Goal: Task Accomplishment & Management: Complete application form

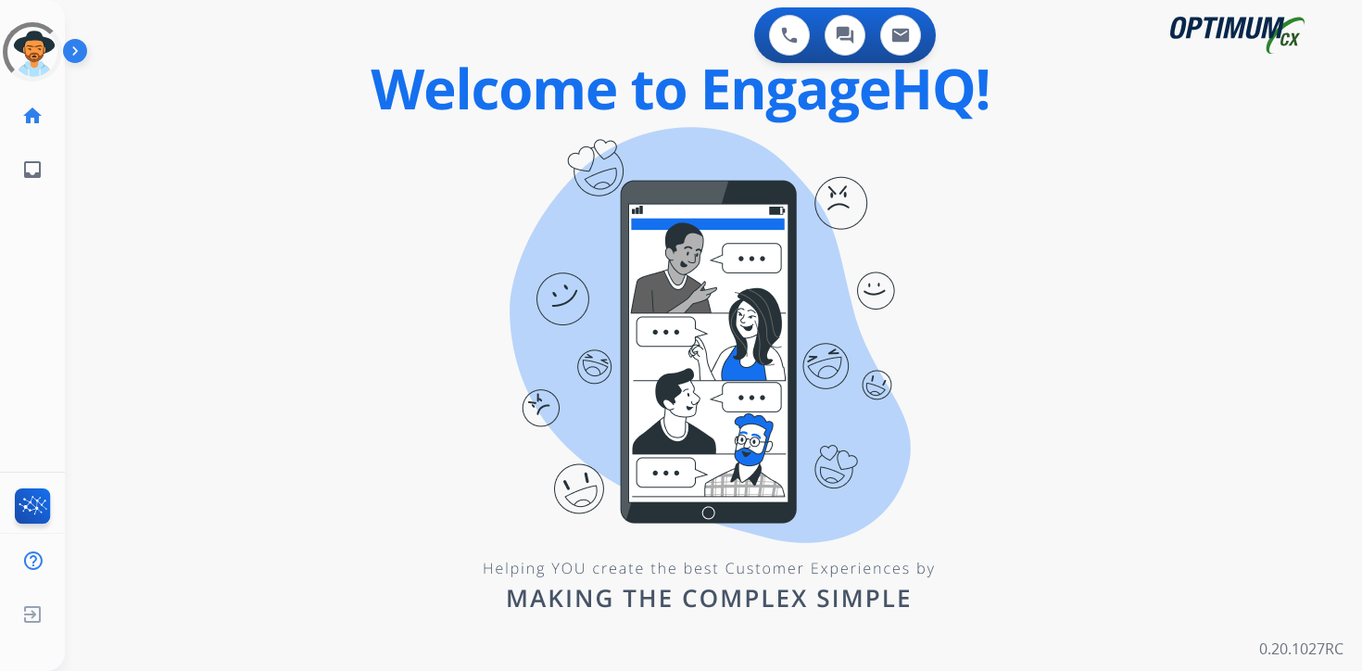
click at [247, 573] on div "0 Voice Interactions 0 Chat Interactions 0 Email Interactions swap_horiz Break …" at bounding box center [713, 335] width 1297 height 671
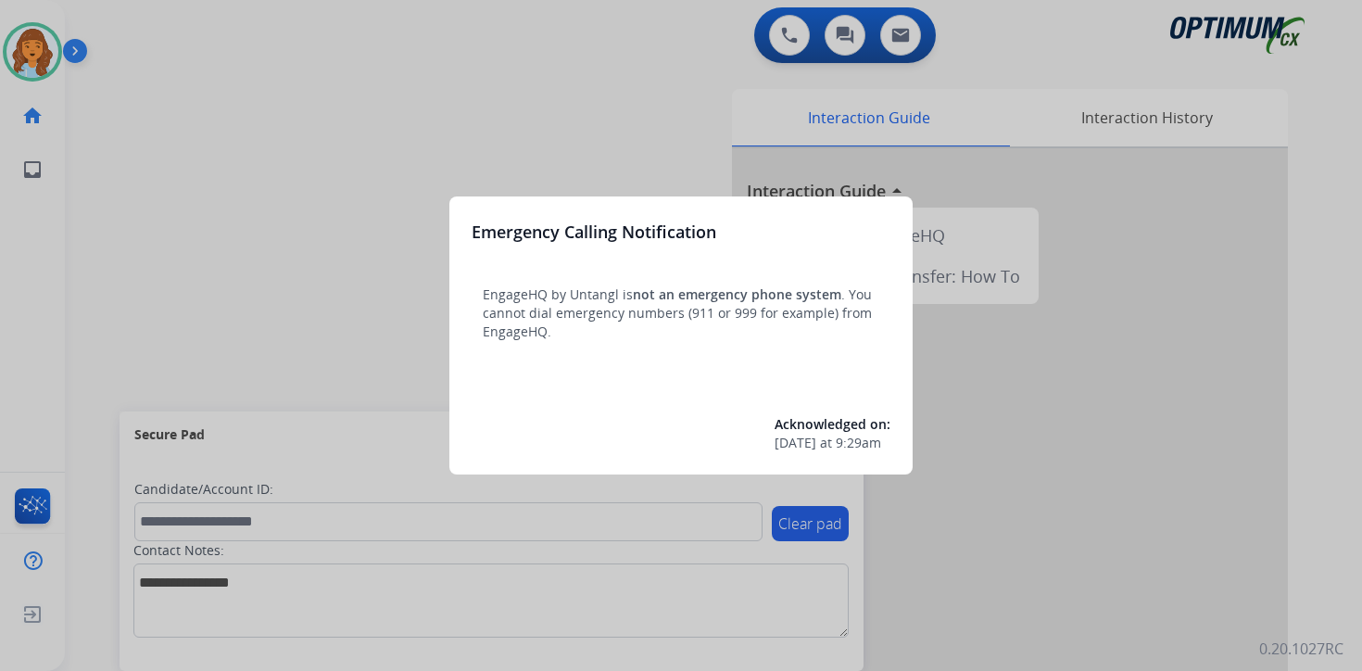
click at [124, 121] on div at bounding box center [681, 335] width 1362 height 671
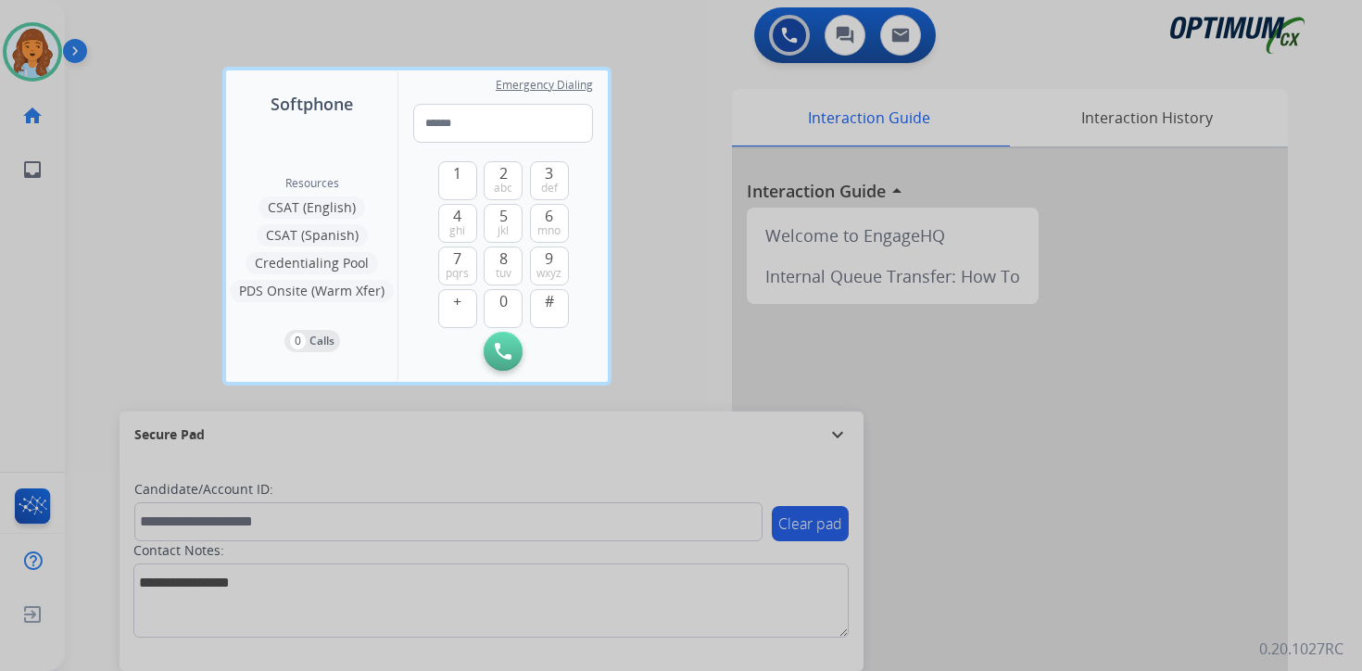
click at [119, 95] on div at bounding box center [681, 335] width 1362 height 671
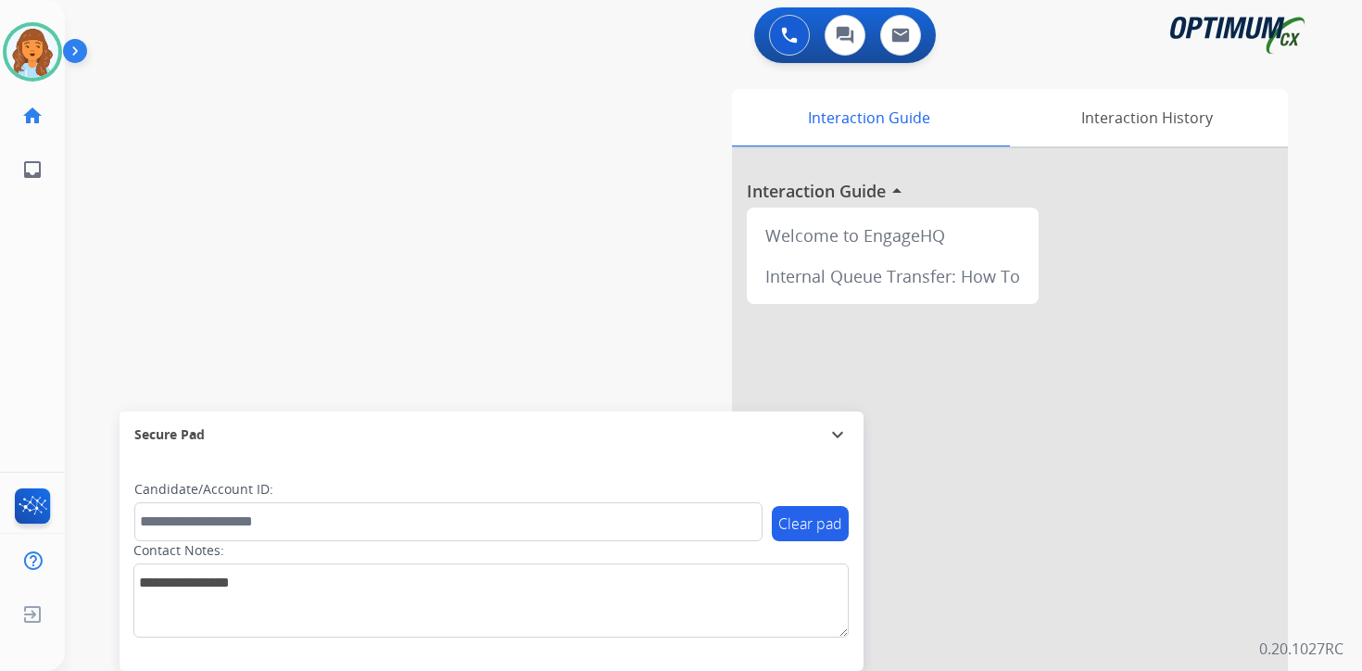
click at [76, 45] on img at bounding box center [79, 54] width 32 height 35
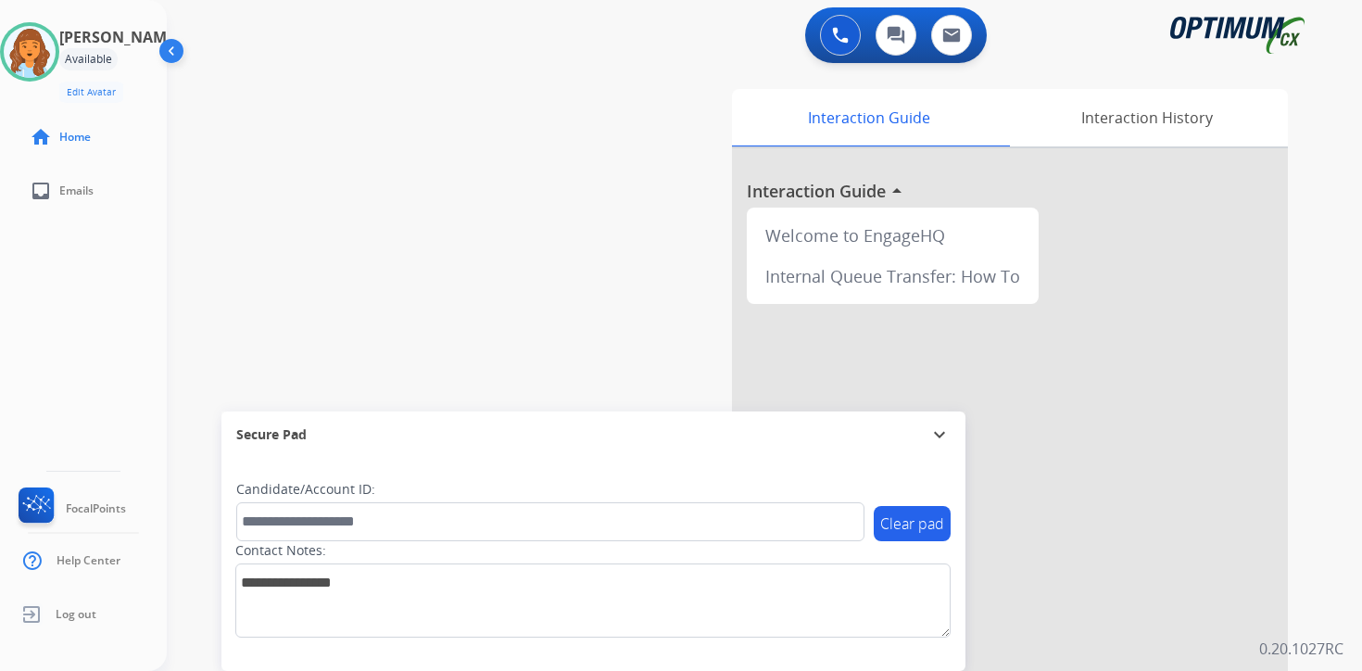
click at [1310, 535] on div "Interaction Guide Interaction History Interaction Guide arrow_drop_up Welcome t…" at bounding box center [982, 461] width 672 height 758
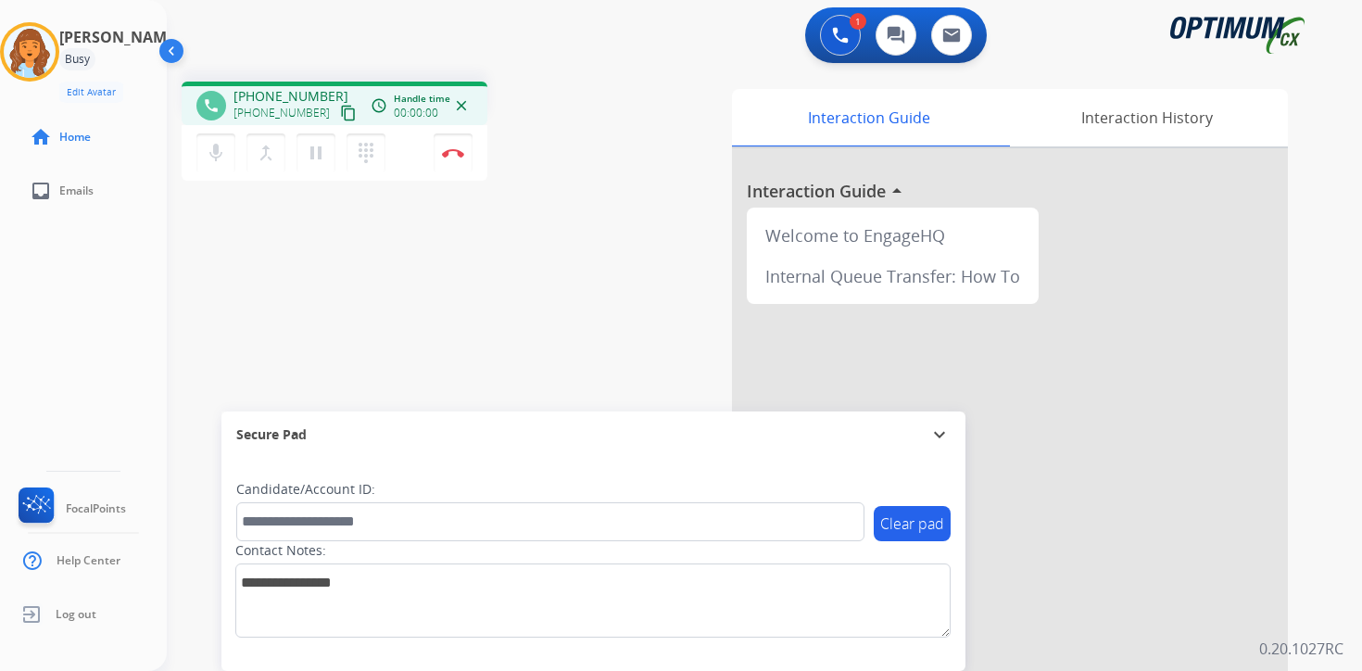
click at [340, 118] on mat-icon "content_copy" at bounding box center [348, 113] width 17 height 17
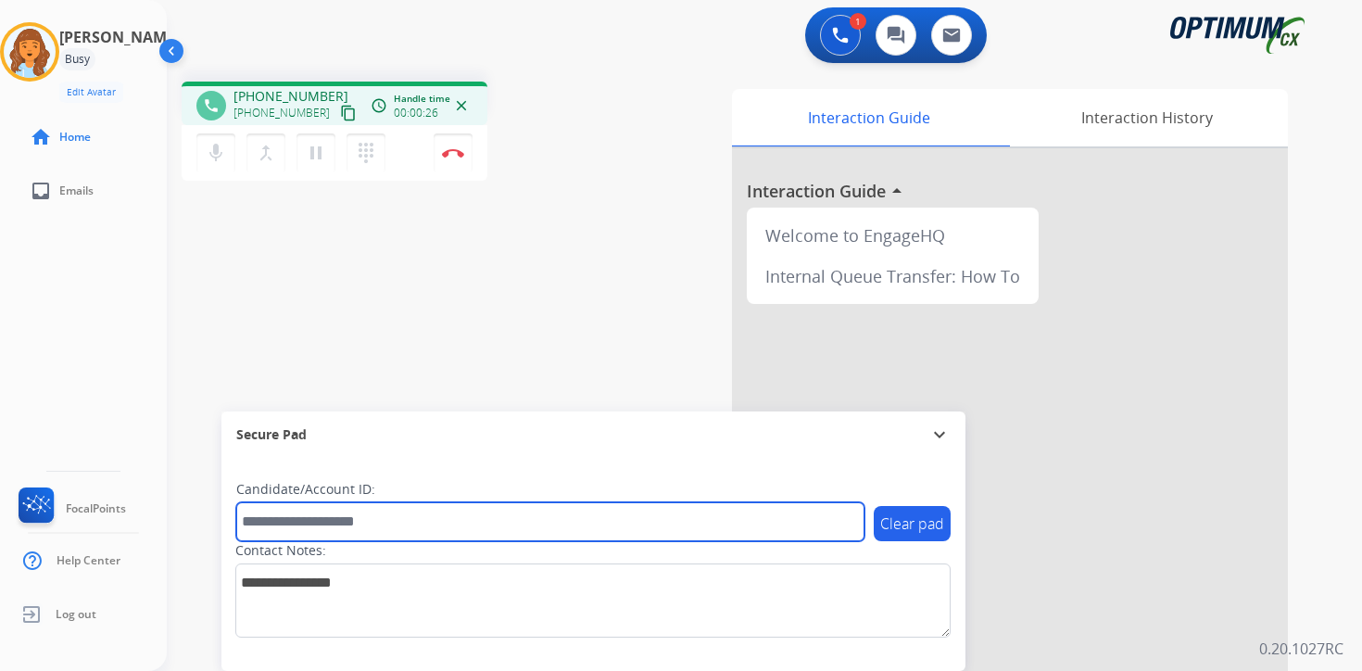
click at [313, 528] on input "text" at bounding box center [550, 521] width 628 height 39
drag, startPoint x: 452, startPoint y: 517, endPoint x: -251, endPoint y: 602, distance: 708.5
click at [0, 602] on html "Outbound call Quit Outbound call Quit Schedule interaction + Add to my list Cus…" at bounding box center [681, 335] width 1362 height 671
type input "*******"
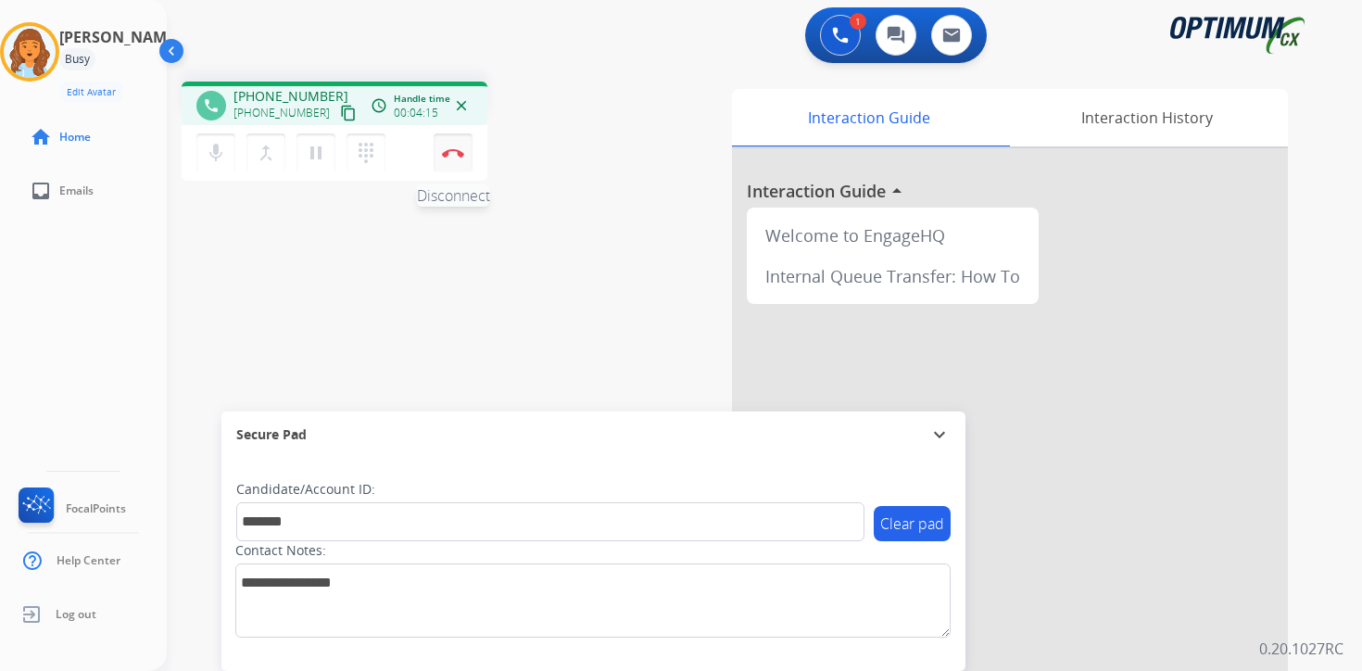
click at [461, 148] on img at bounding box center [453, 152] width 22 height 9
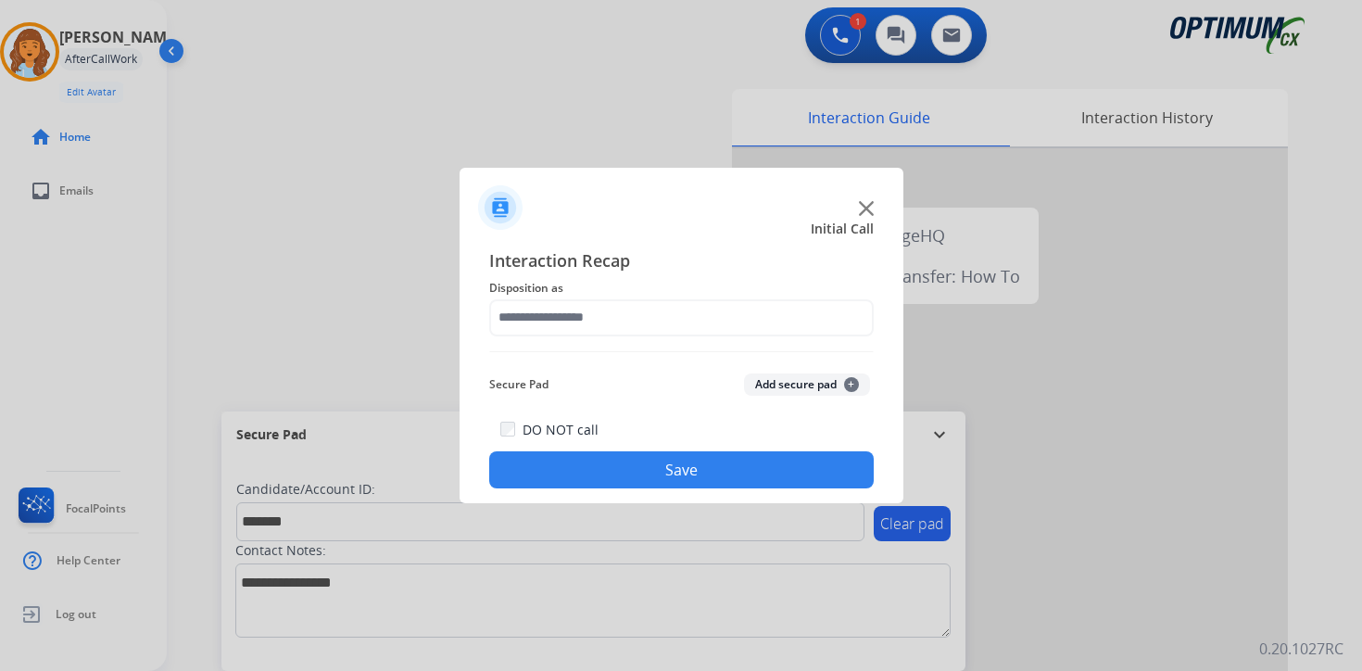
click at [846, 389] on span "+" at bounding box center [851, 384] width 15 height 15
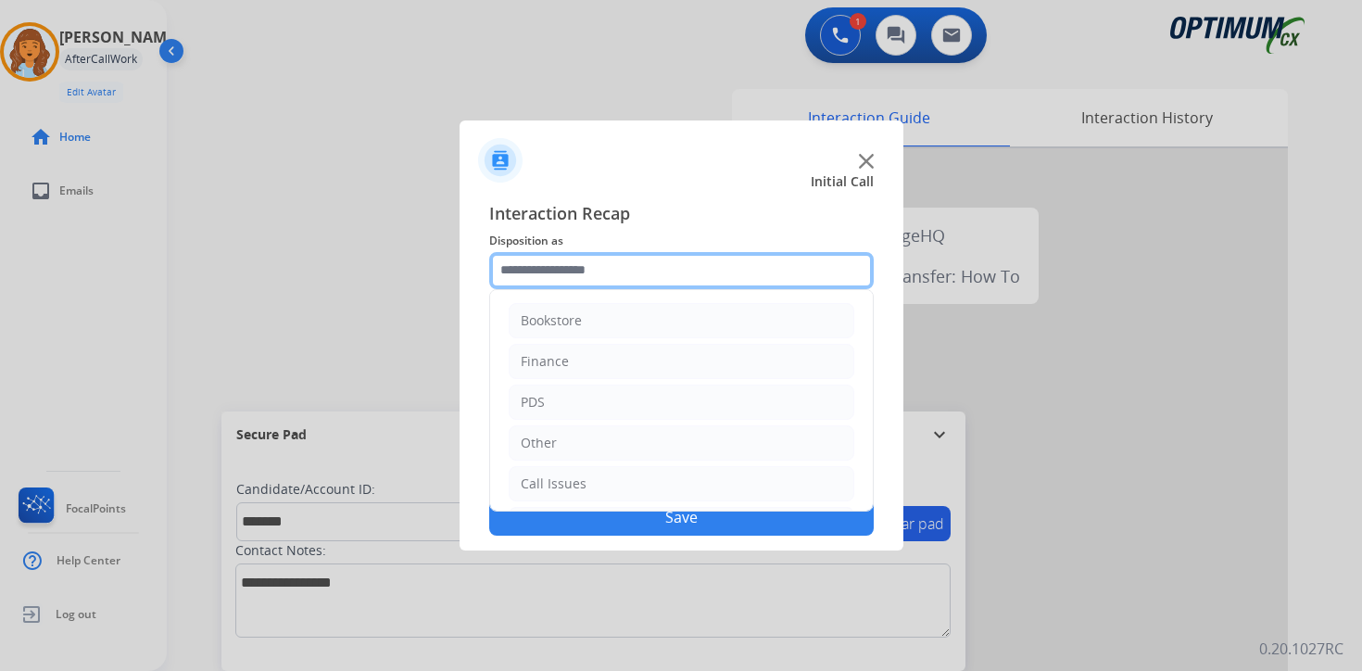
click at [538, 272] on input "text" at bounding box center [681, 270] width 385 height 37
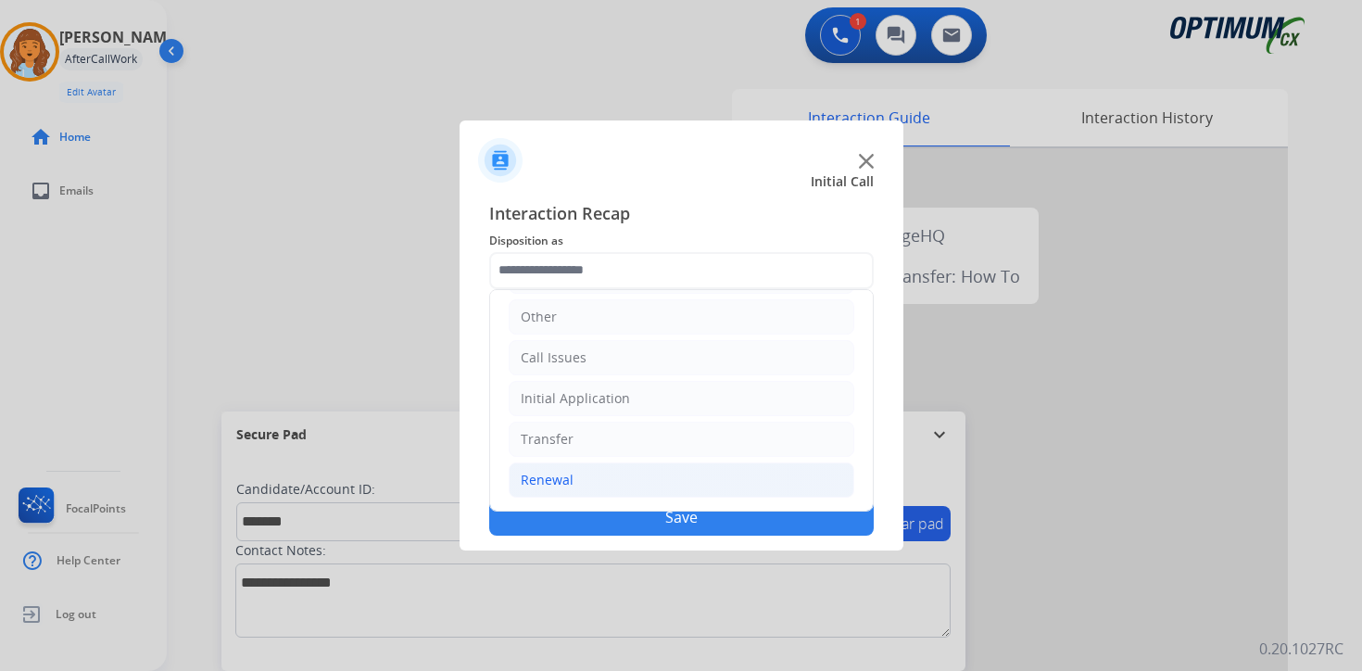
click at [587, 470] on li "Renewal" at bounding box center [682, 479] width 346 height 35
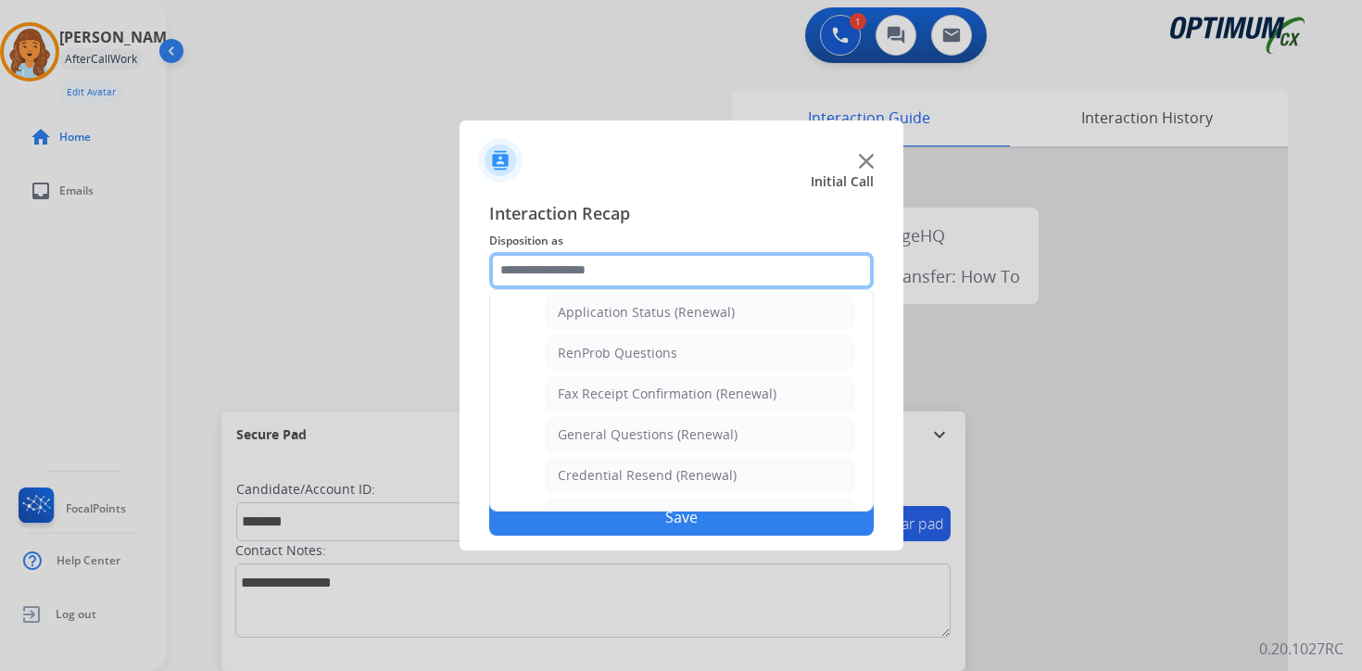
scroll to position [715, 0]
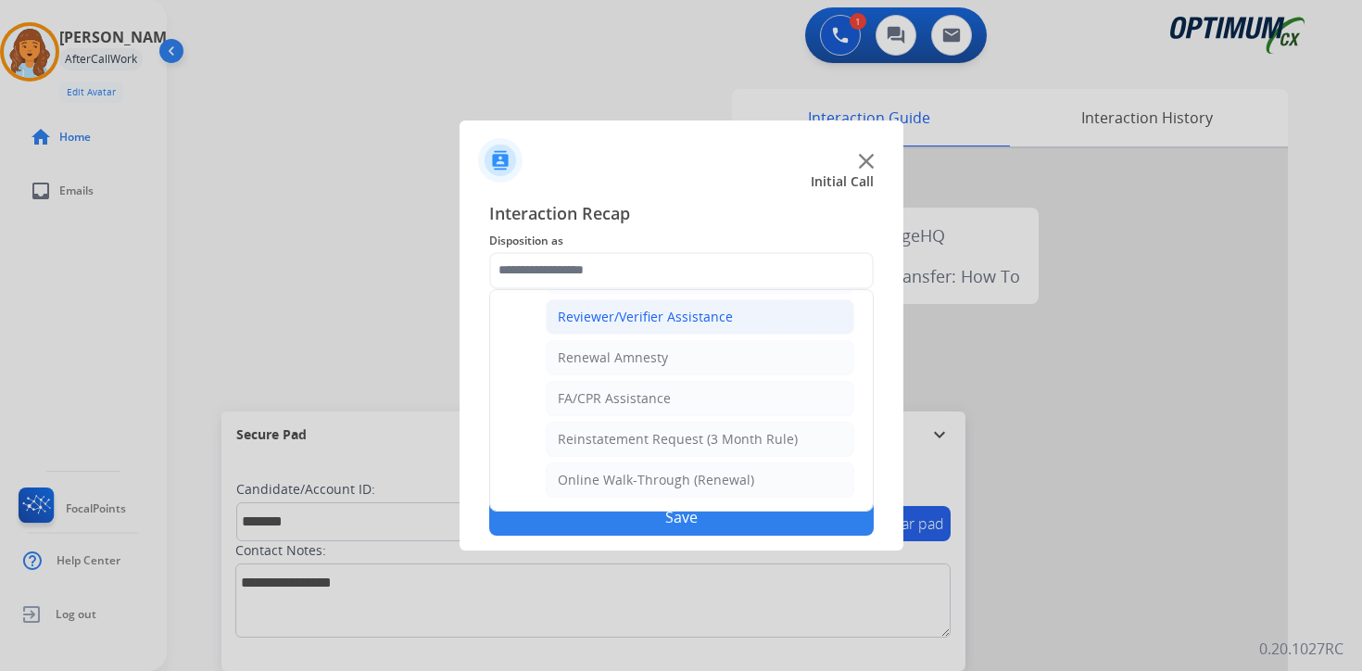
click at [573, 321] on div "Reviewer/Verifier Assistance" at bounding box center [645, 317] width 175 height 19
type input "**********"
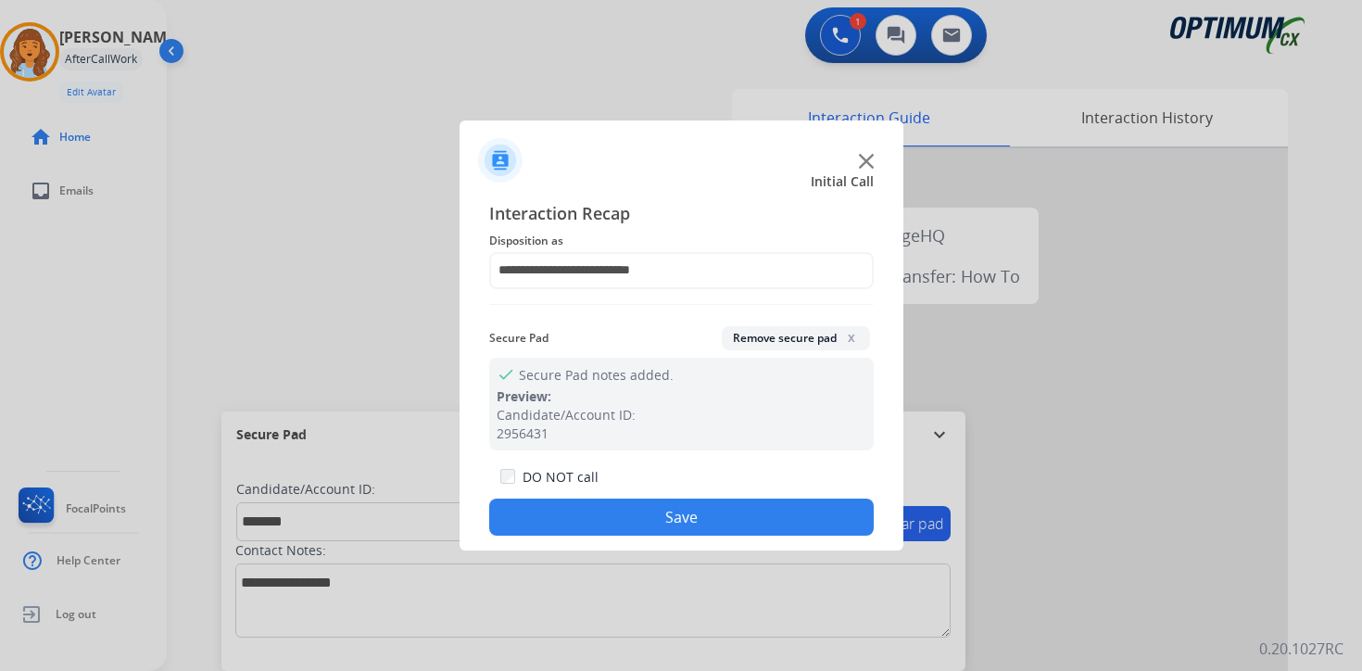
click at [591, 506] on button "Save" at bounding box center [681, 517] width 385 height 37
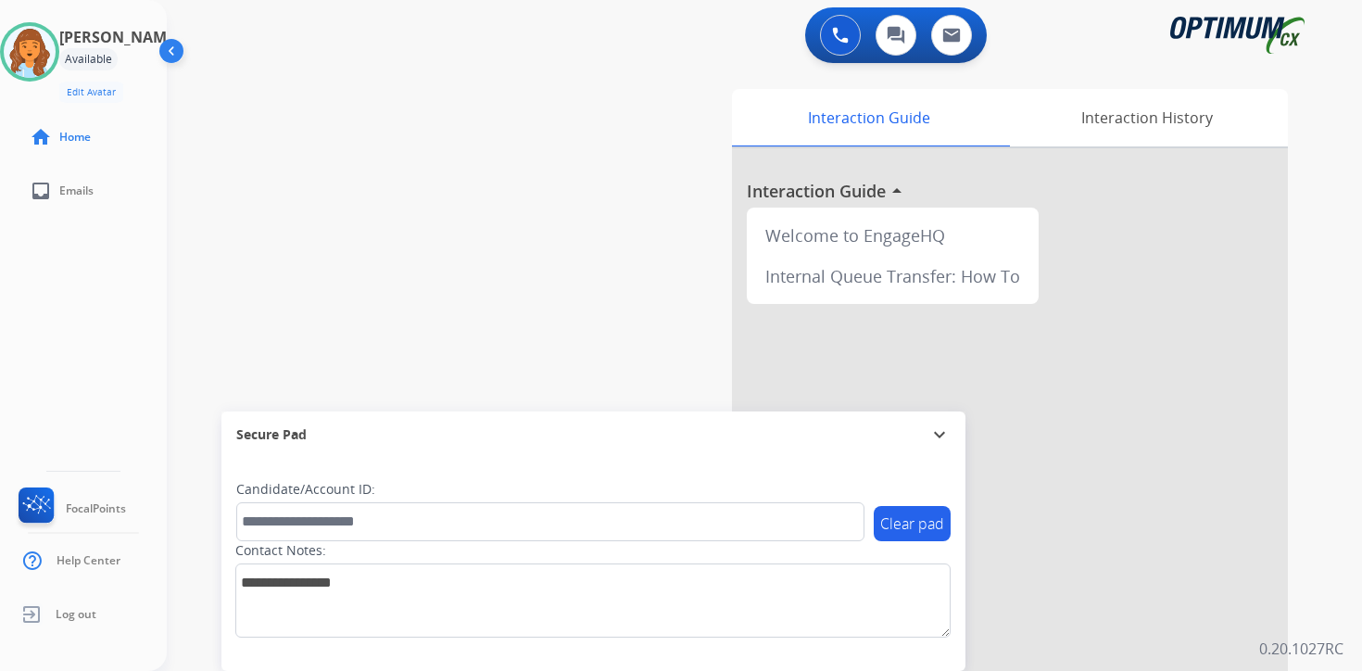
click at [1324, 650] on p "0.20.1027RC" at bounding box center [1301, 649] width 84 height 22
click at [1309, 632] on div "Interaction Guide Interaction History Interaction Guide arrow_drop_up Welcome t…" at bounding box center [982, 461] width 672 height 758
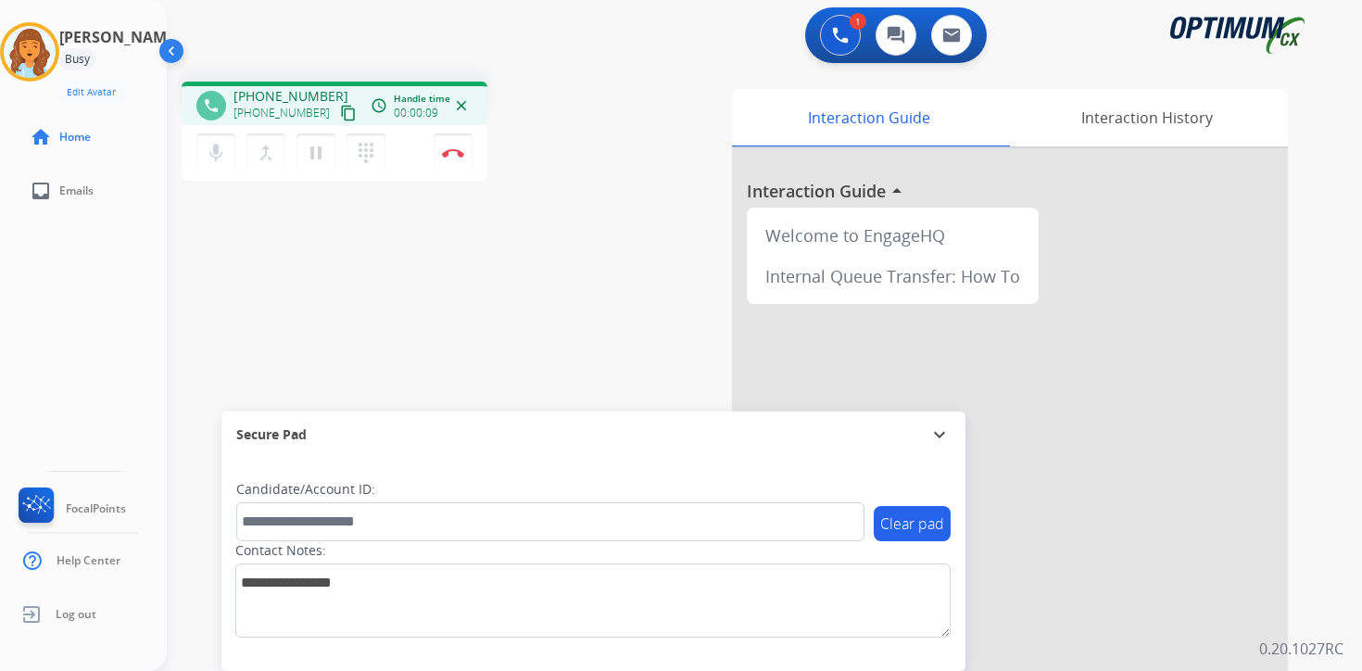
click at [340, 114] on mat-icon "content_copy" at bounding box center [348, 113] width 17 height 17
click at [1334, 639] on p "0.20.1027RC" at bounding box center [1301, 649] width 84 height 22
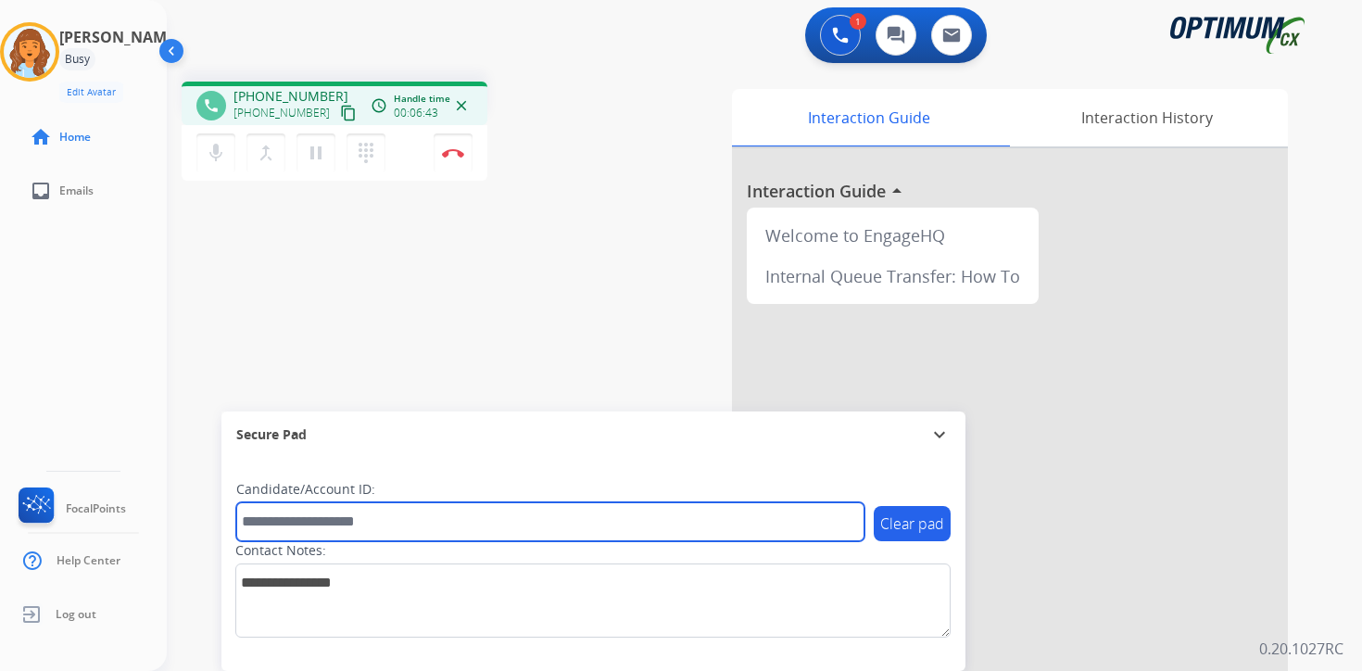
click at [322, 527] on input "text" at bounding box center [550, 521] width 628 height 39
type input "*******"
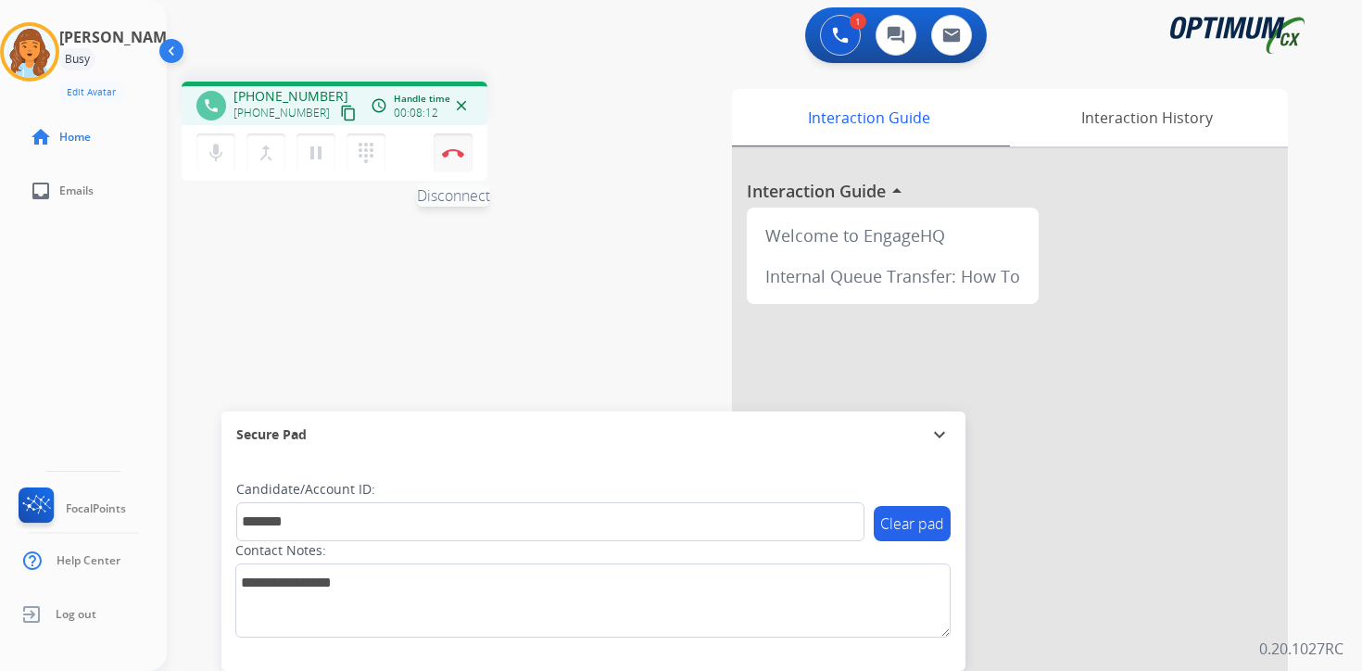
click at [459, 158] on button "Disconnect" at bounding box center [453, 152] width 39 height 39
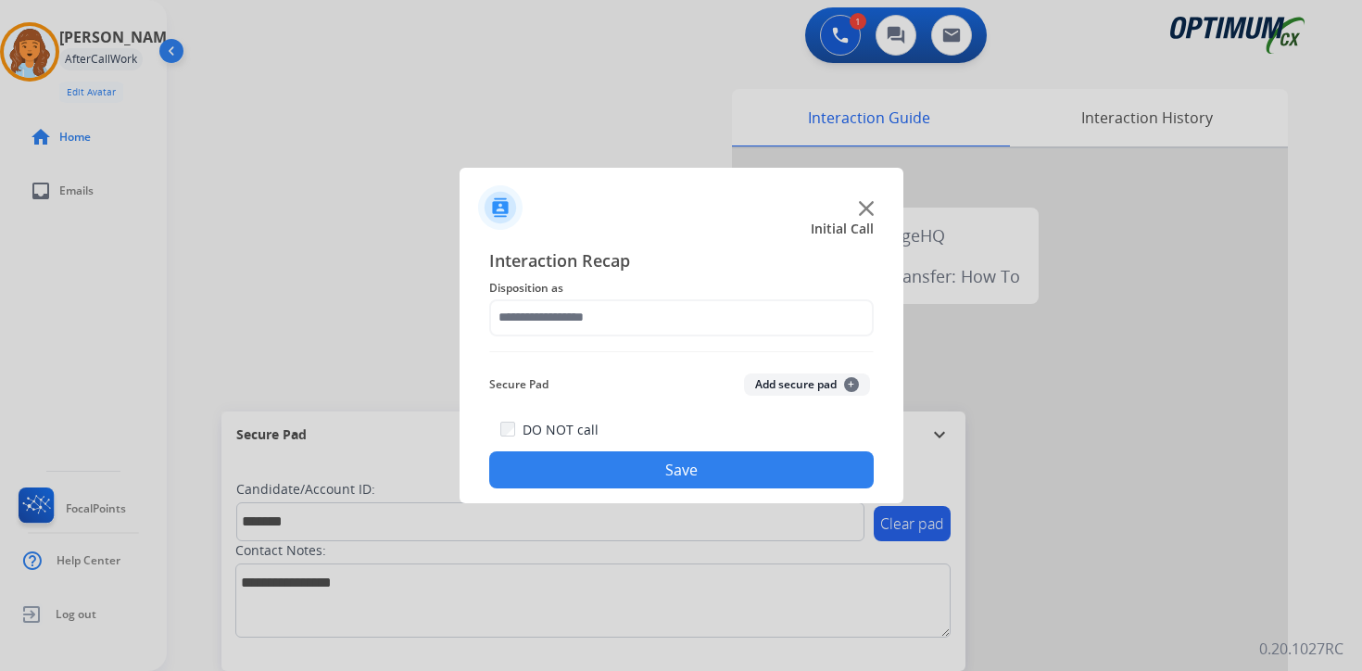
click at [831, 385] on button "Add secure pad +" at bounding box center [807, 384] width 126 height 22
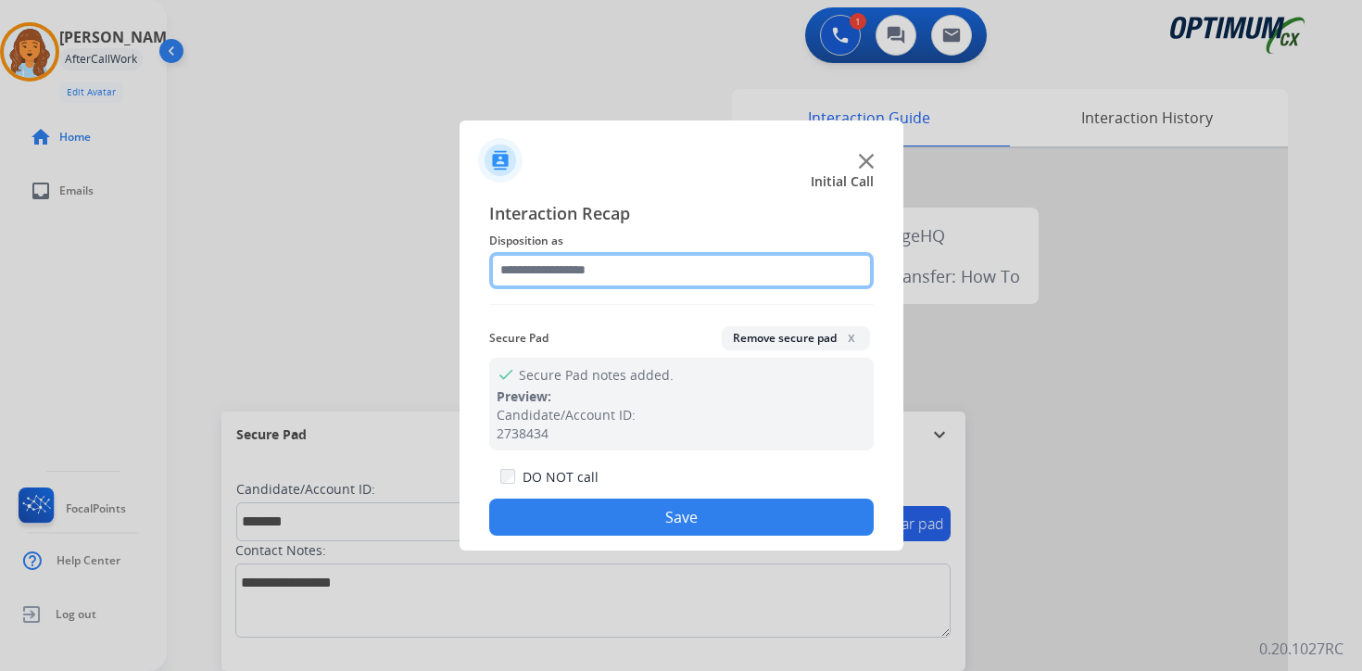
click at [519, 264] on input "text" at bounding box center [681, 270] width 385 height 37
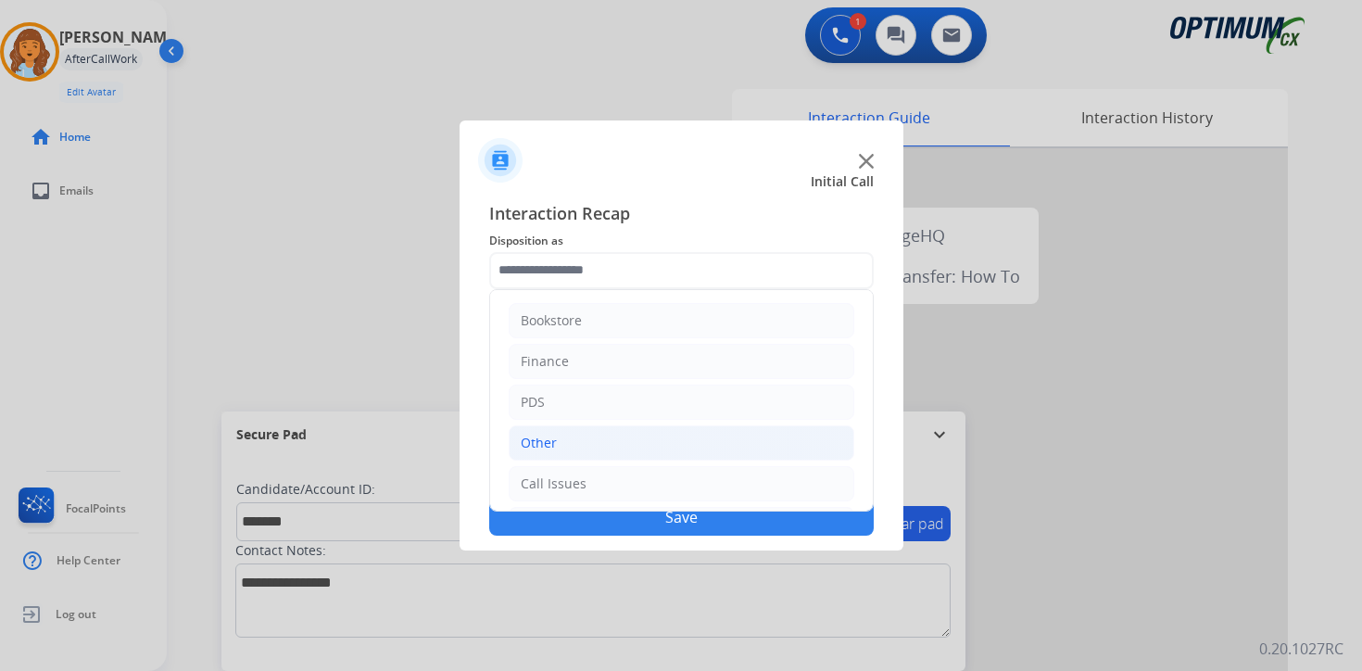
click at [554, 441] on div "Other" at bounding box center [539, 443] width 36 height 19
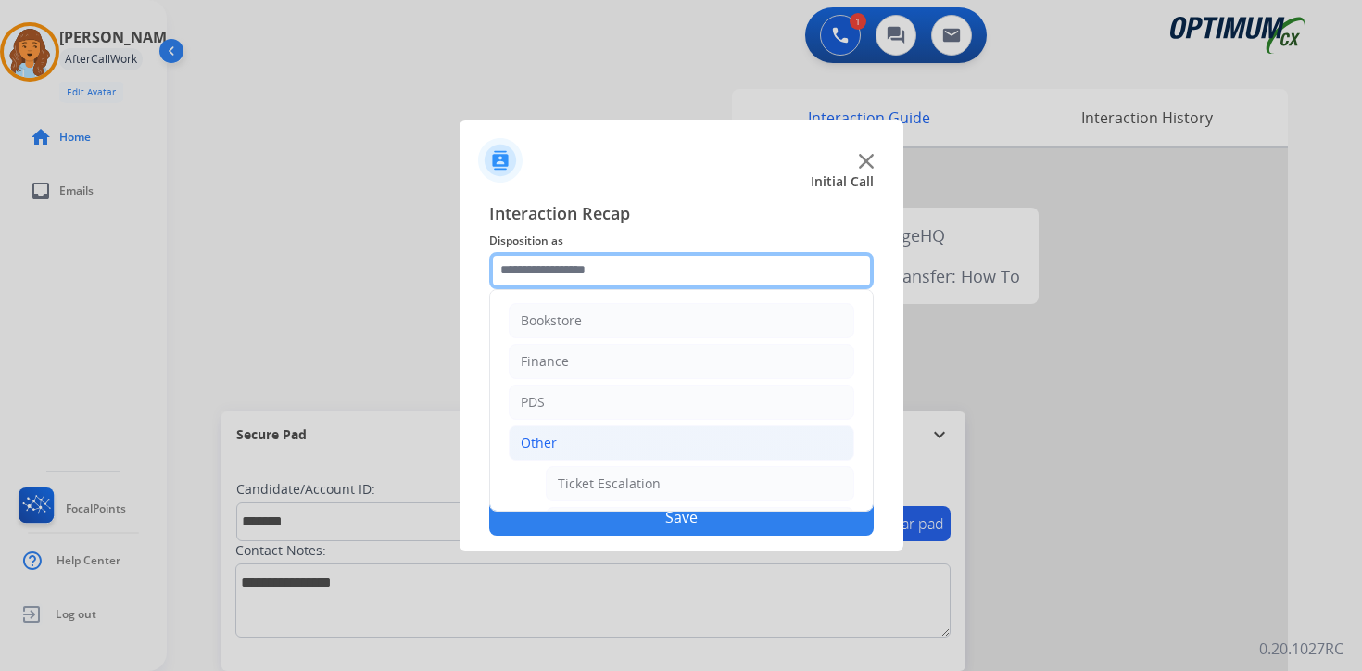
scroll to position [309, 0]
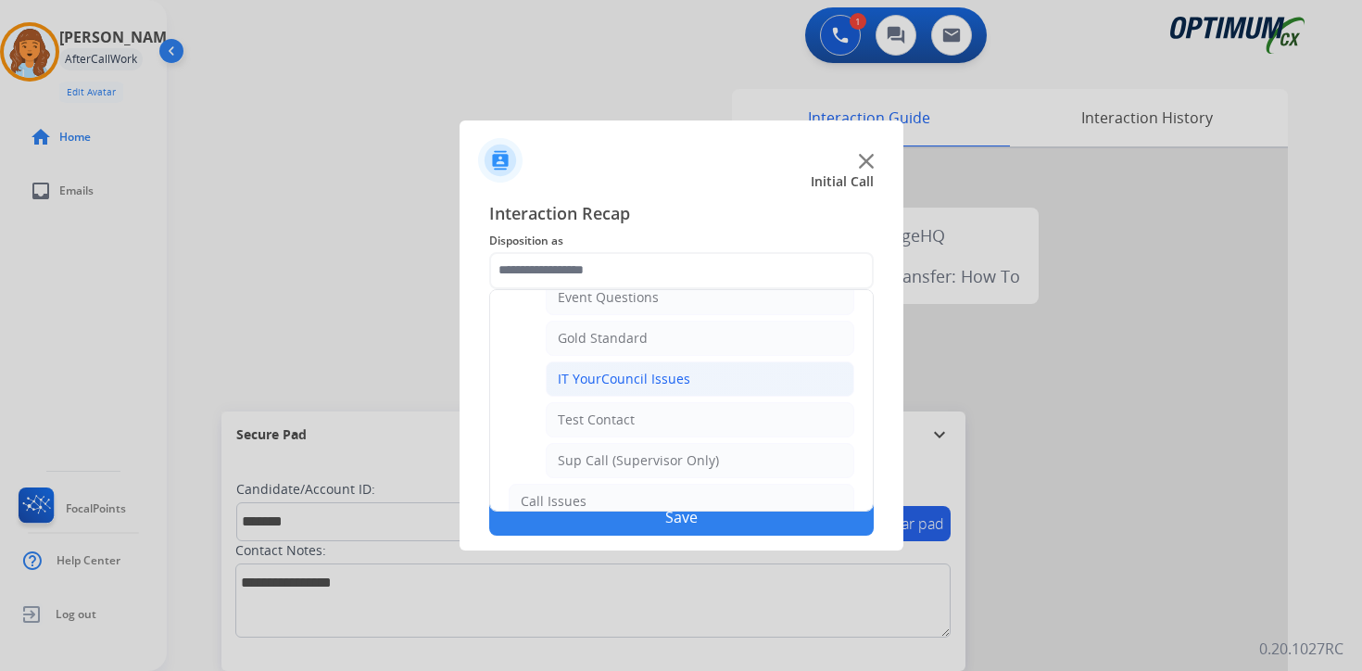
click at [577, 373] on div "IT YourCouncil Issues" at bounding box center [624, 379] width 133 height 19
type input "**********"
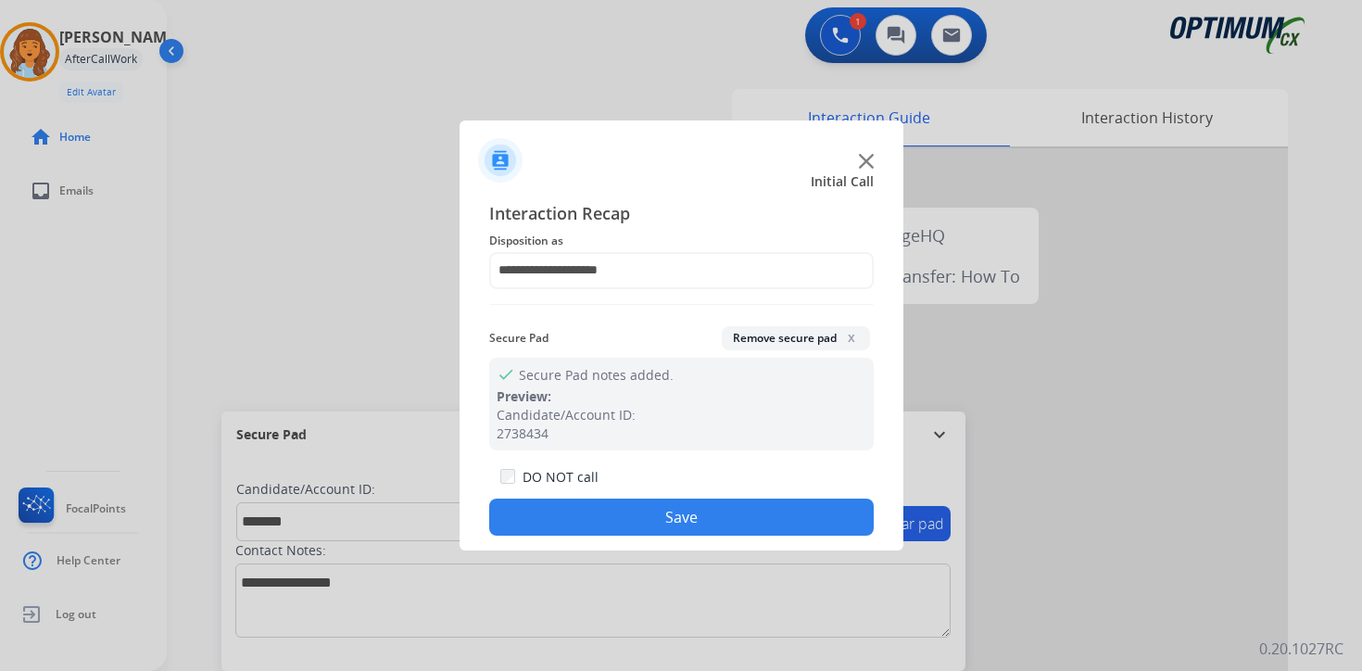
click at [635, 535] on div "DO NOT call Save" at bounding box center [681, 500] width 385 height 70
click at [635, 522] on button "Save" at bounding box center [681, 517] width 385 height 37
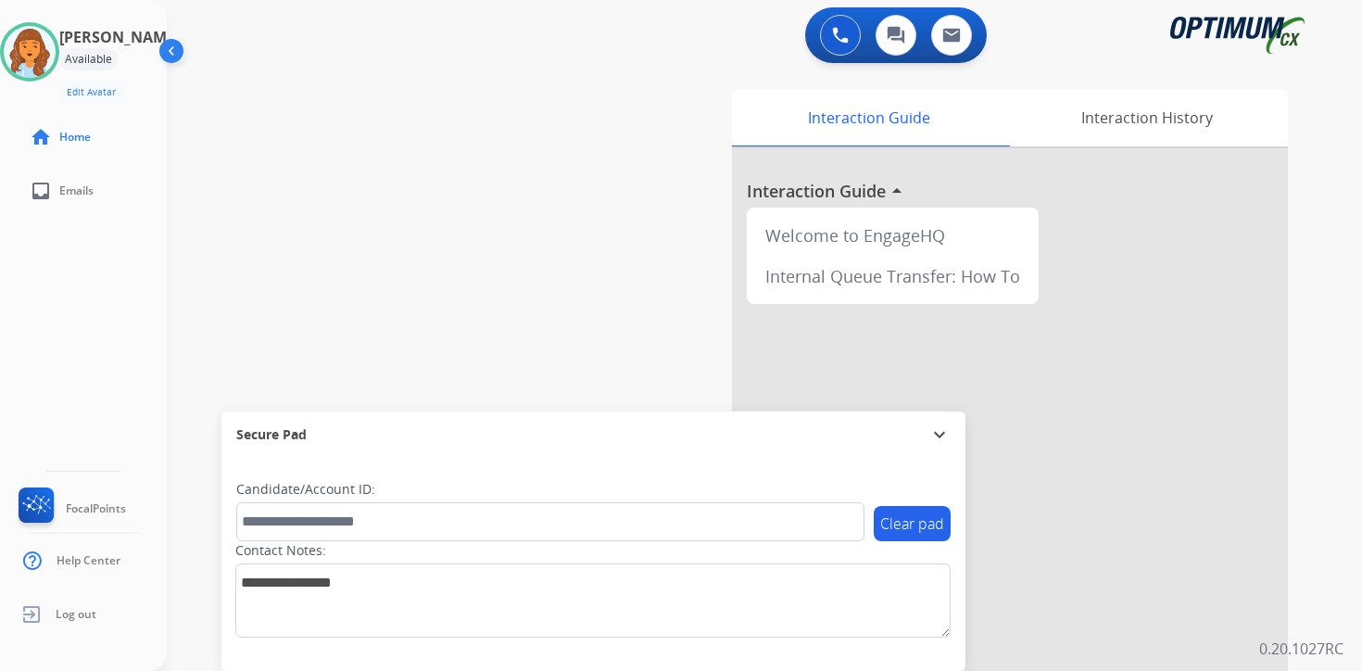
click at [1325, 466] on div "0 Voice Interactions 0 Chat Interactions 0 Email Interactions swap_horiz Break …" at bounding box center [764, 335] width 1195 height 671
click at [1323, 517] on div "0 Voice Interactions 0 Chat Interactions 0 Email Interactions swap_horiz Break …" at bounding box center [764, 335] width 1195 height 671
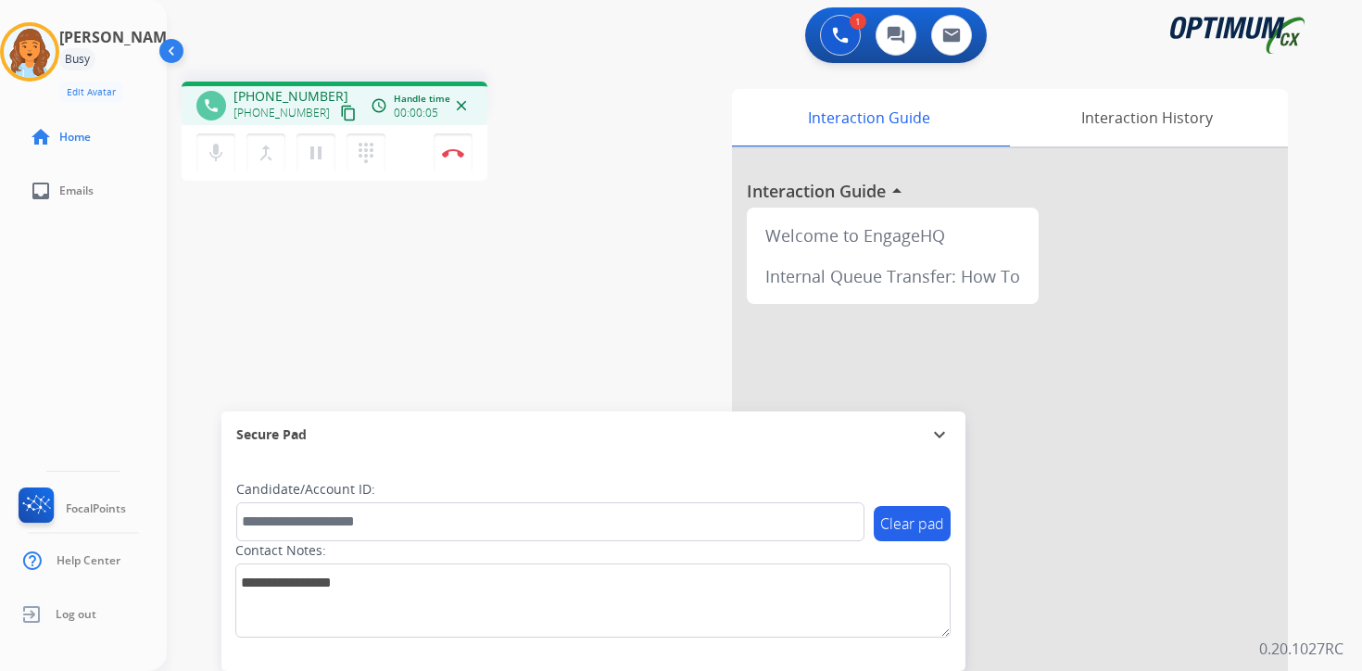
click at [1321, 376] on div "1 Voice Interactions 0 Chat Interactions 0 Email Interactions phone [PHONE_NUMB…" at bounding box center [764, 335] width 1195 height 671
drag, startPoint x: 325, startPoint y: 114, endPoint x: 364, endPoint y: 129, distance: 41.7
click at [340, 114] on mat-icon "content_copy" at bounding box center [348, 113] width 17 height 17
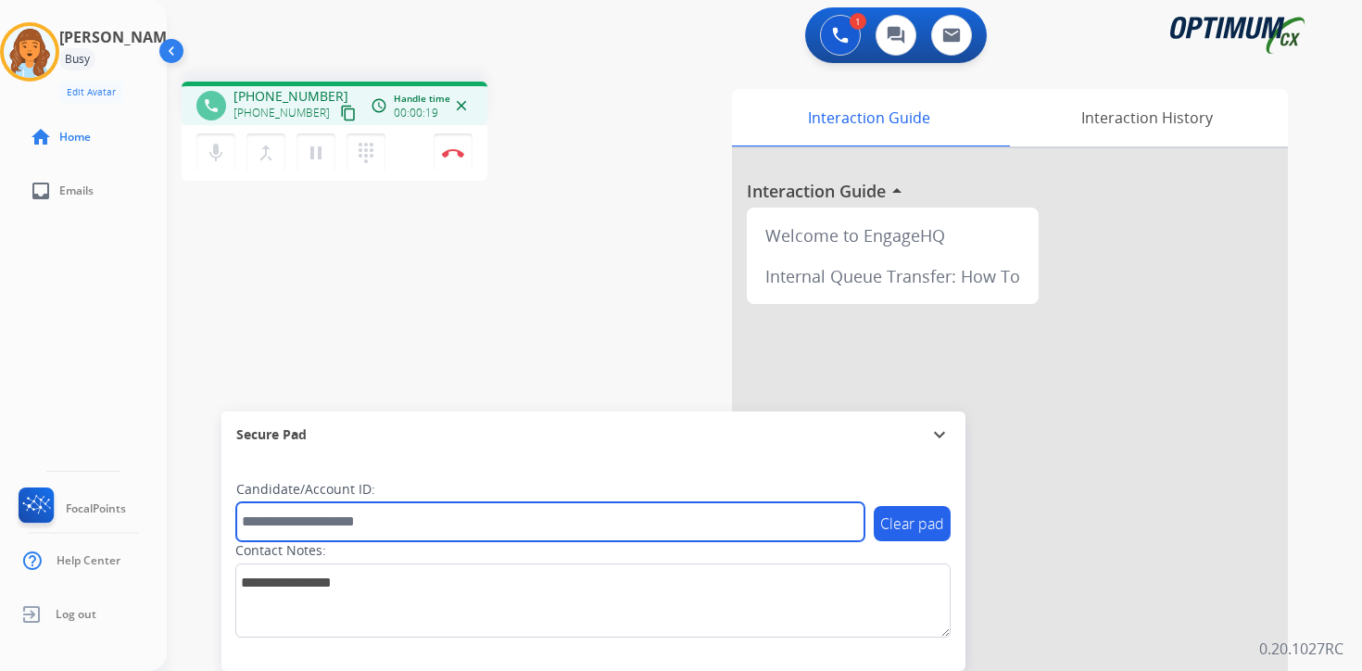
click at [289, 518] on input "text" at bounding box center [550, 521] width 628 height 39
type input "*******"
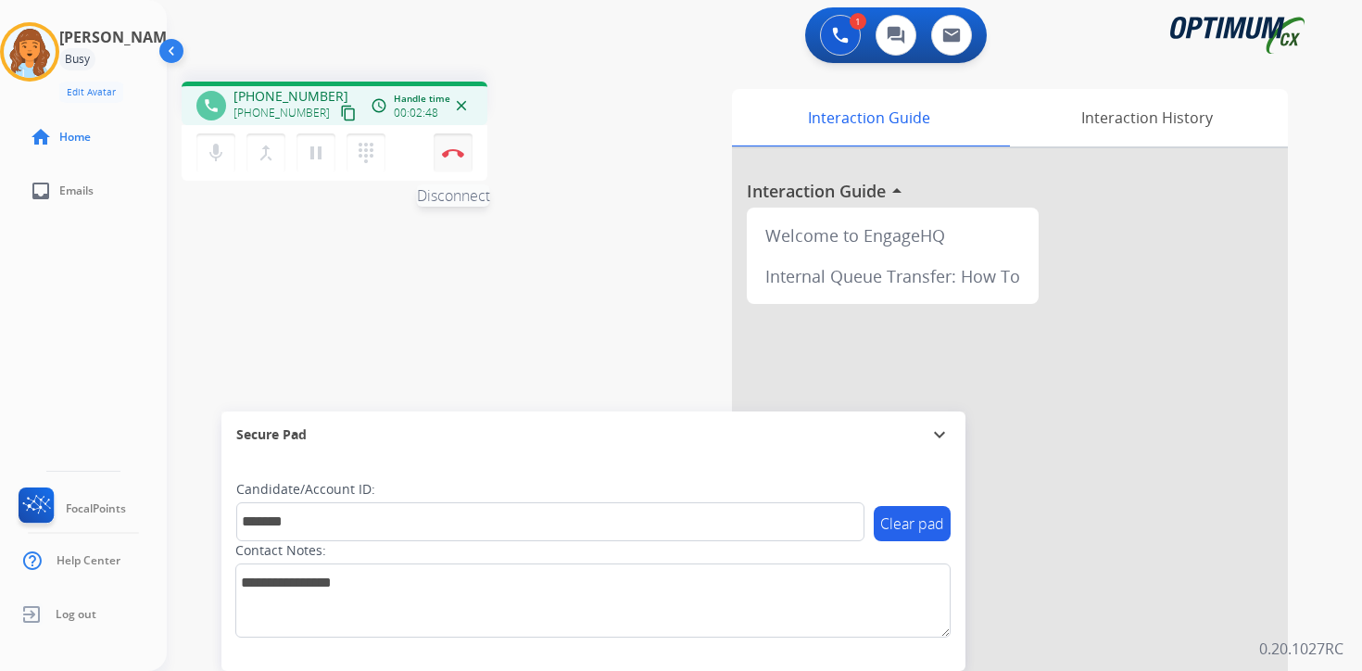
click at [454, 165] on button "Disconnect" at bounding box center [453, 152] width 39 height 39
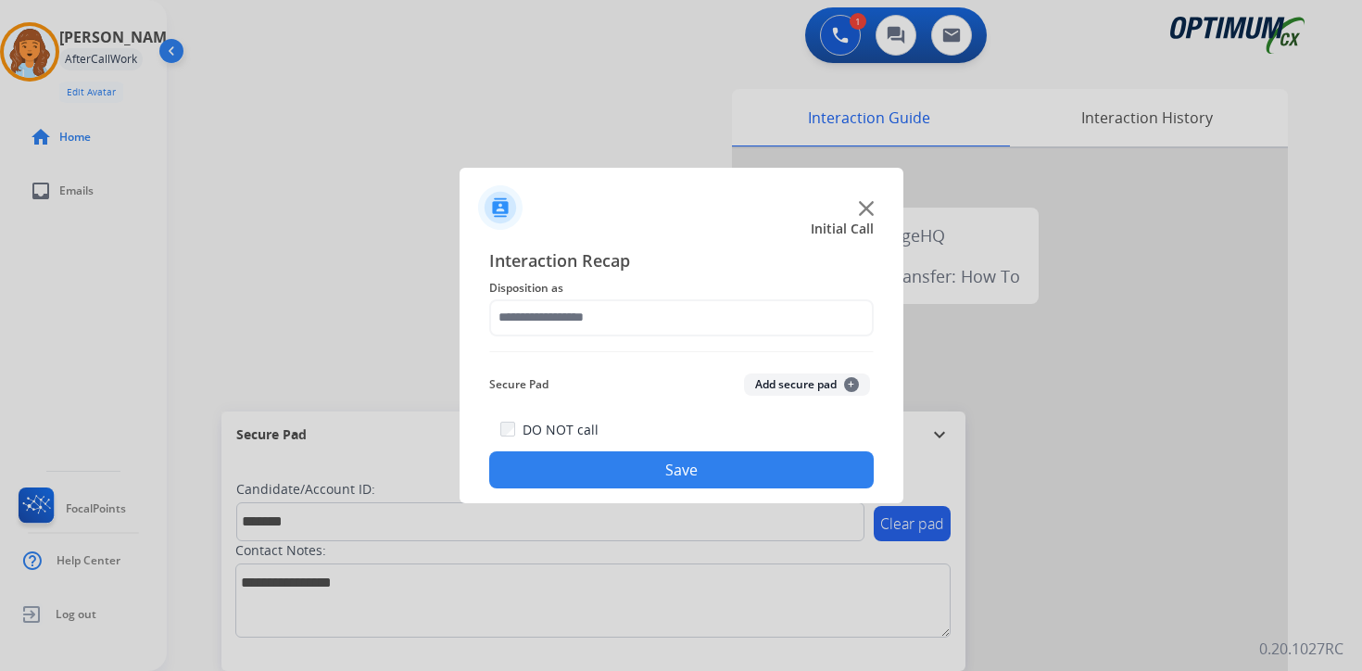
click at [854, 382] on button "Add secure pad +" at bounding box center [807, 384] width 126 height 22
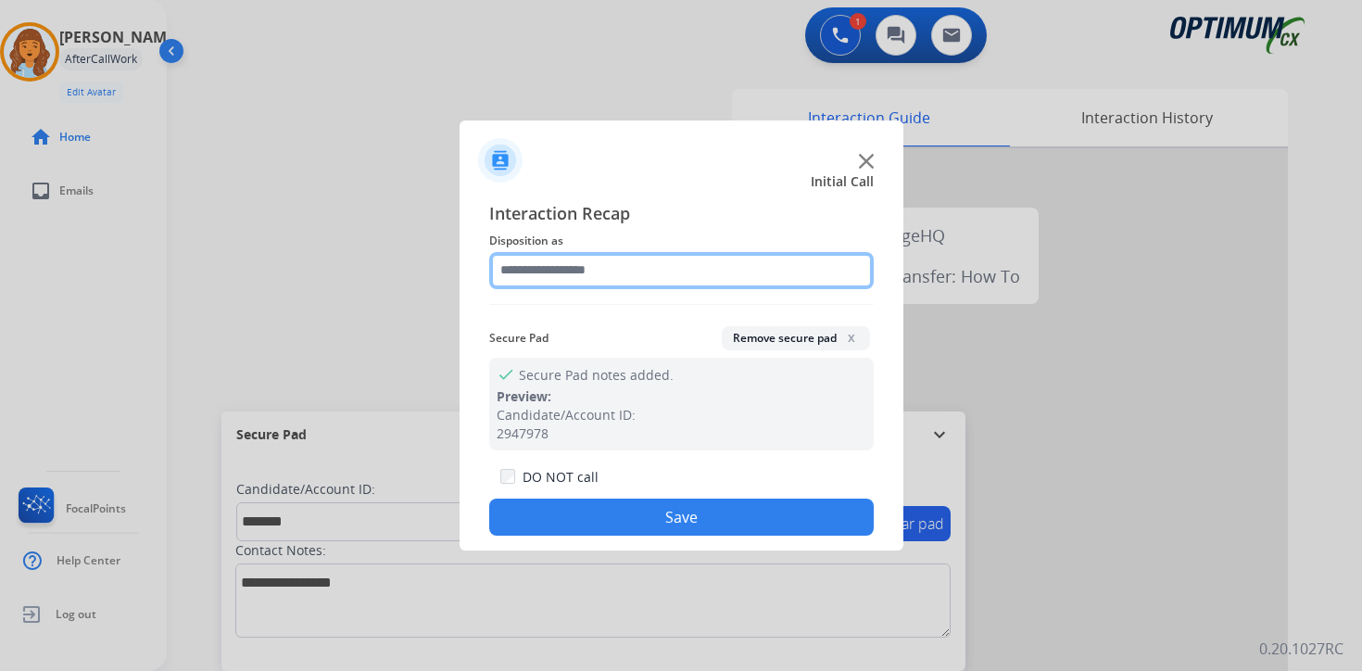
click at [631, 275] on input "text" at bounding box center [681, 270] width 385 height 37
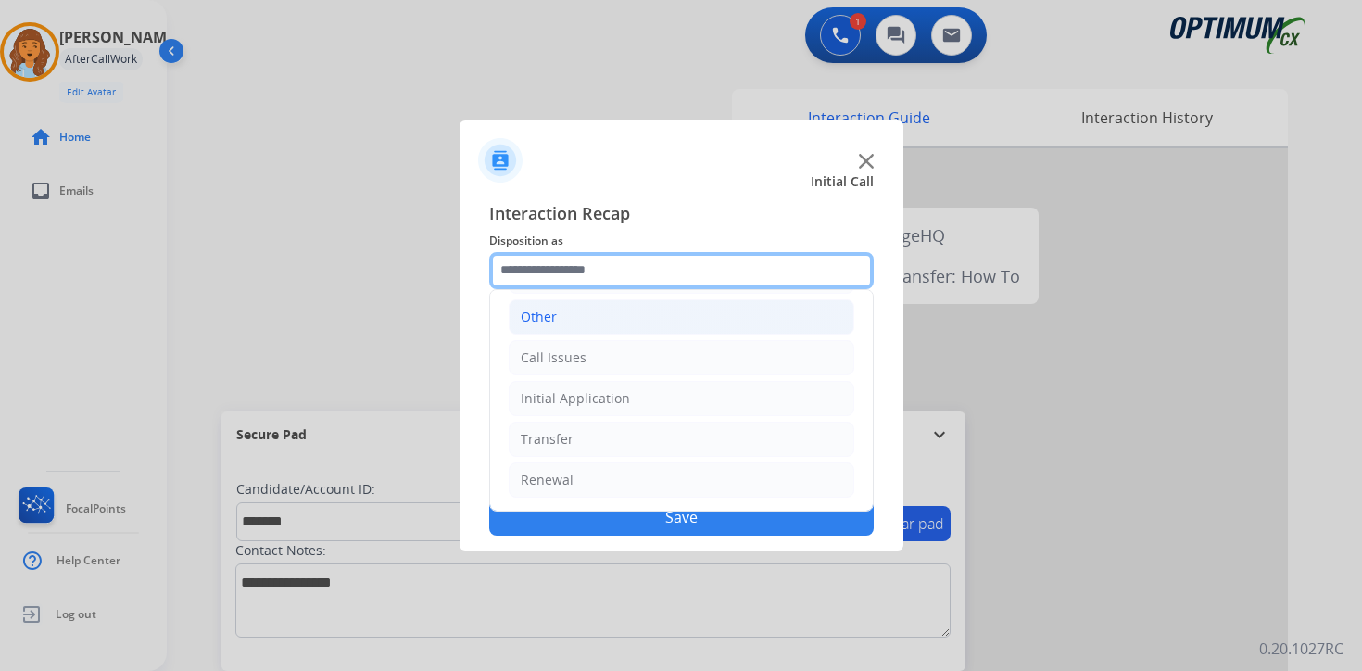
scroll to position [0, 0]
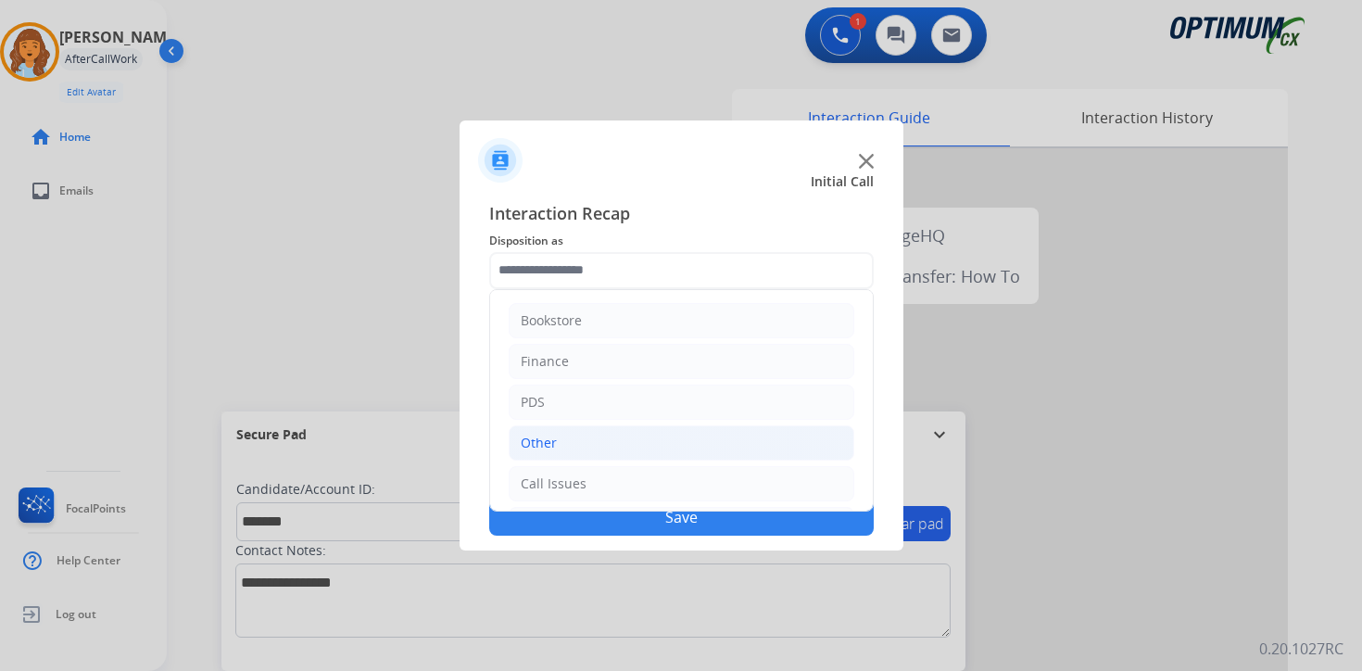
click at [568, 435] on li "Other" at bounding box center [682, 442] width 346 height 35
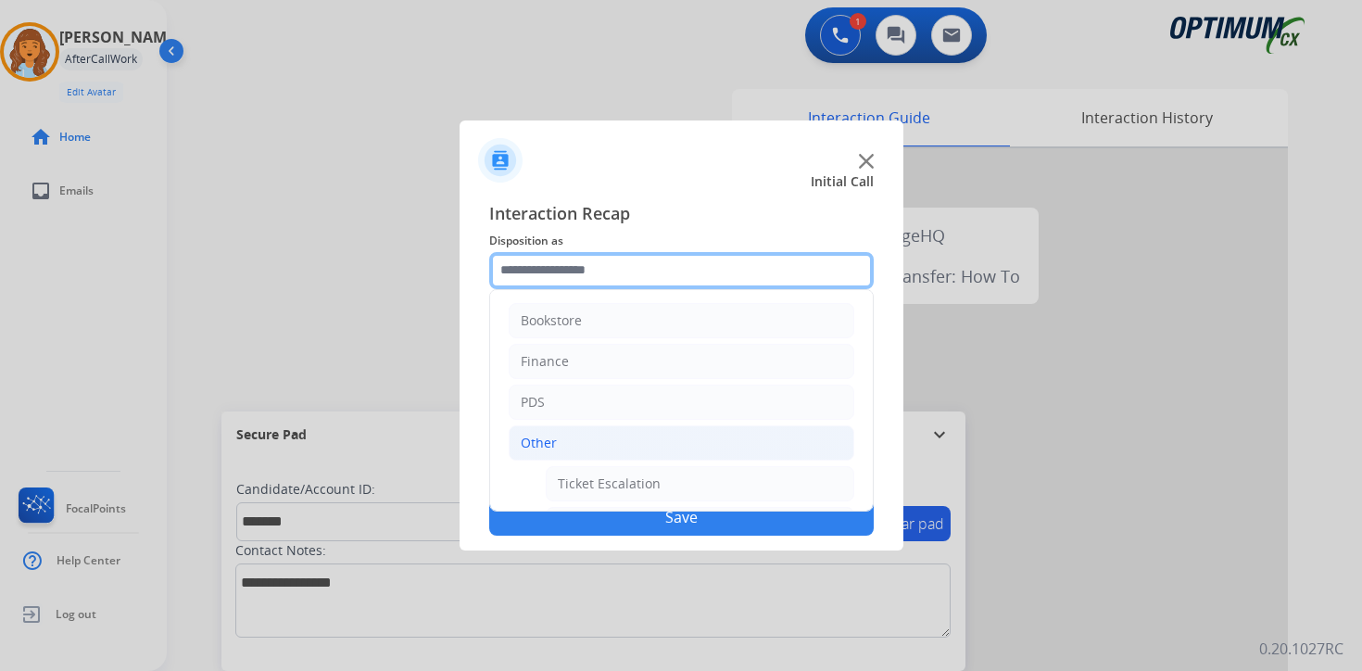
scroll to position [309, 0]
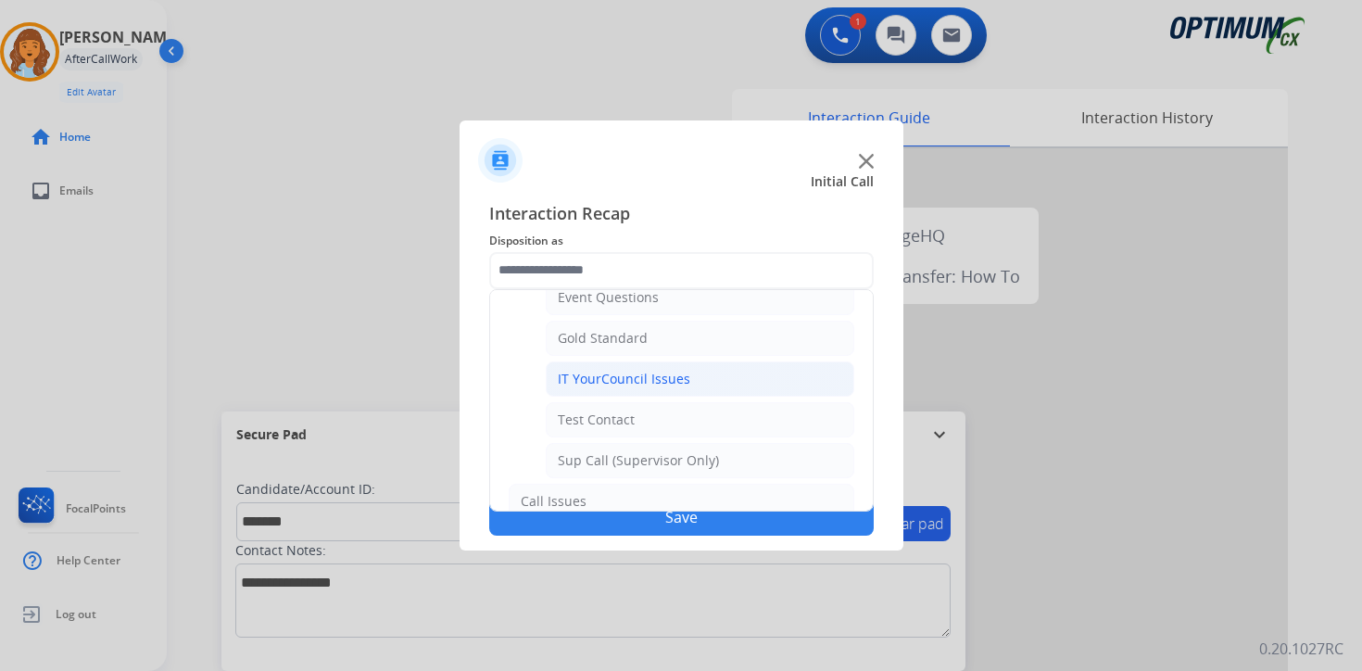
click at [613, 386] on div "IT YourCouncil Issues" at bounding box center [624, 379] width 133 height 19
type input "**********"
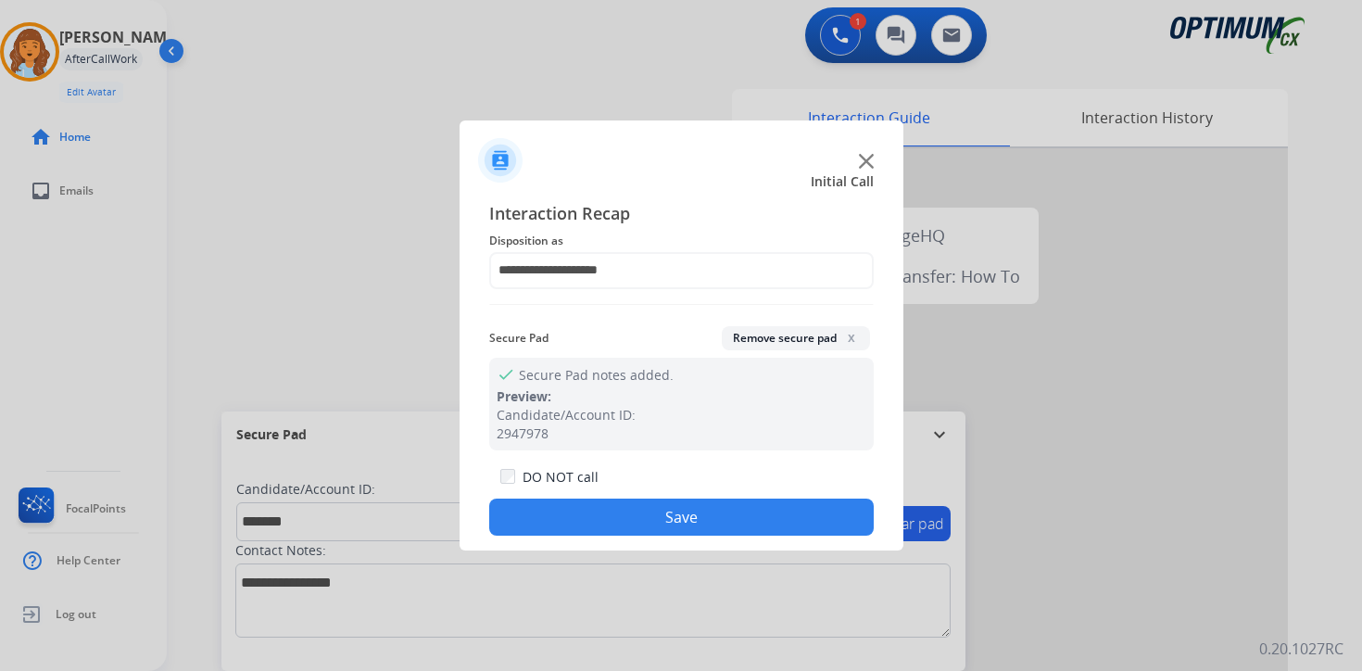
click at [654, 507] on button "Save" at bounding box center [681, 517] width 385 height 37
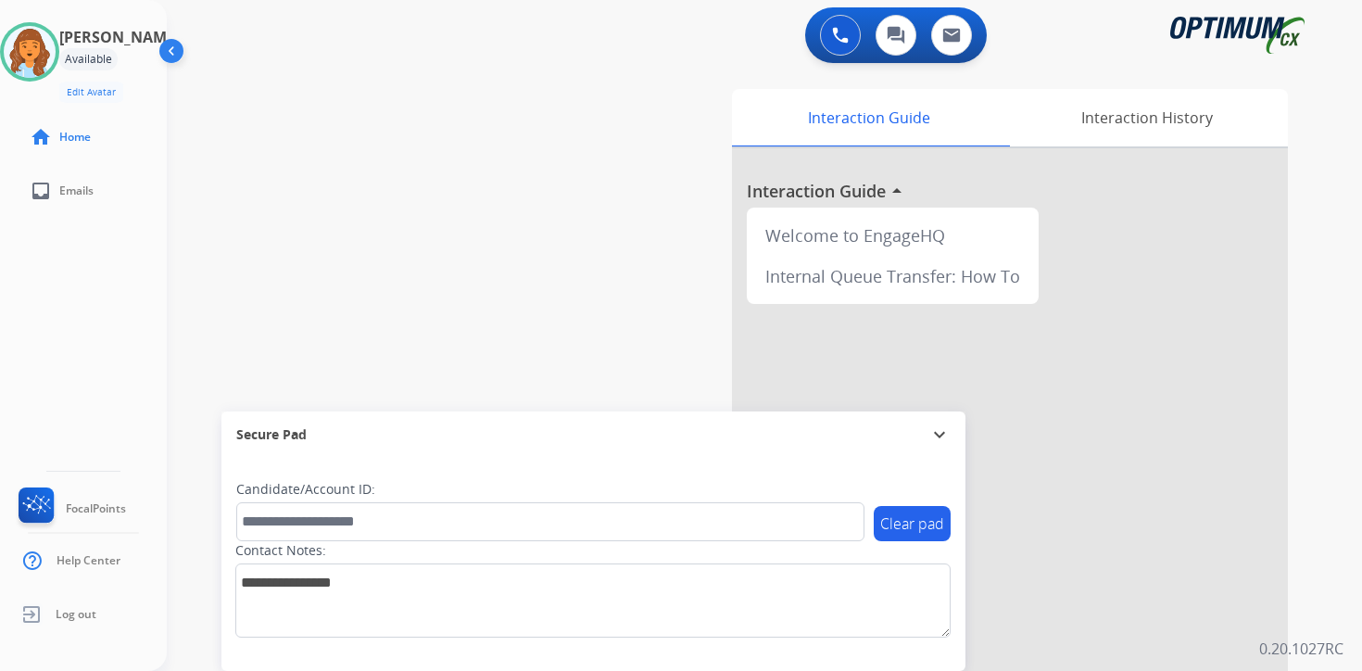
click at [1343, 616] on div "0 Voice Interactions 0 Chat Interactions 0 Email Interactions swap_horiz Break …" at bounding box center [764, 335] width 1195 height 671
click at [1300, 496] on div "Interaction Guide Interaction History Interaction Guide arrow_drop_up Welcome t…" at bounding box center [982, 461] width 672 height 758
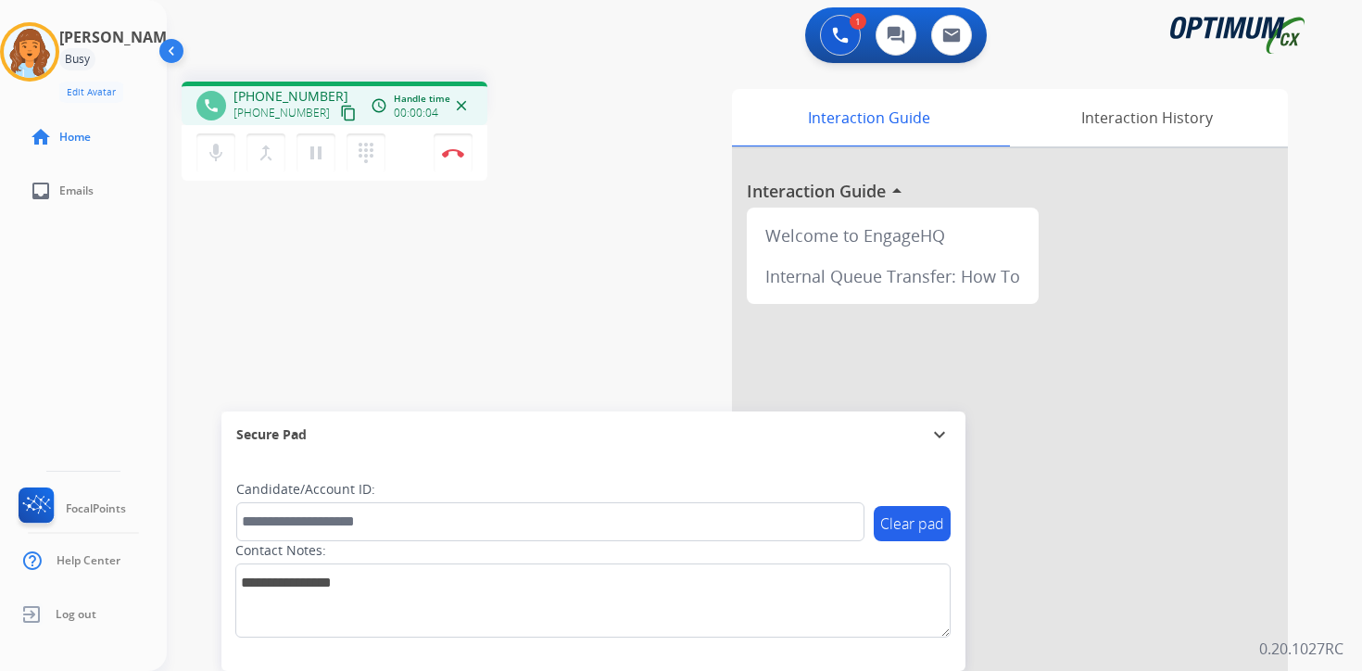
click at [340, 111] on mat-icon "content_copy" at bounding box center [348, 113] width 17 height 17
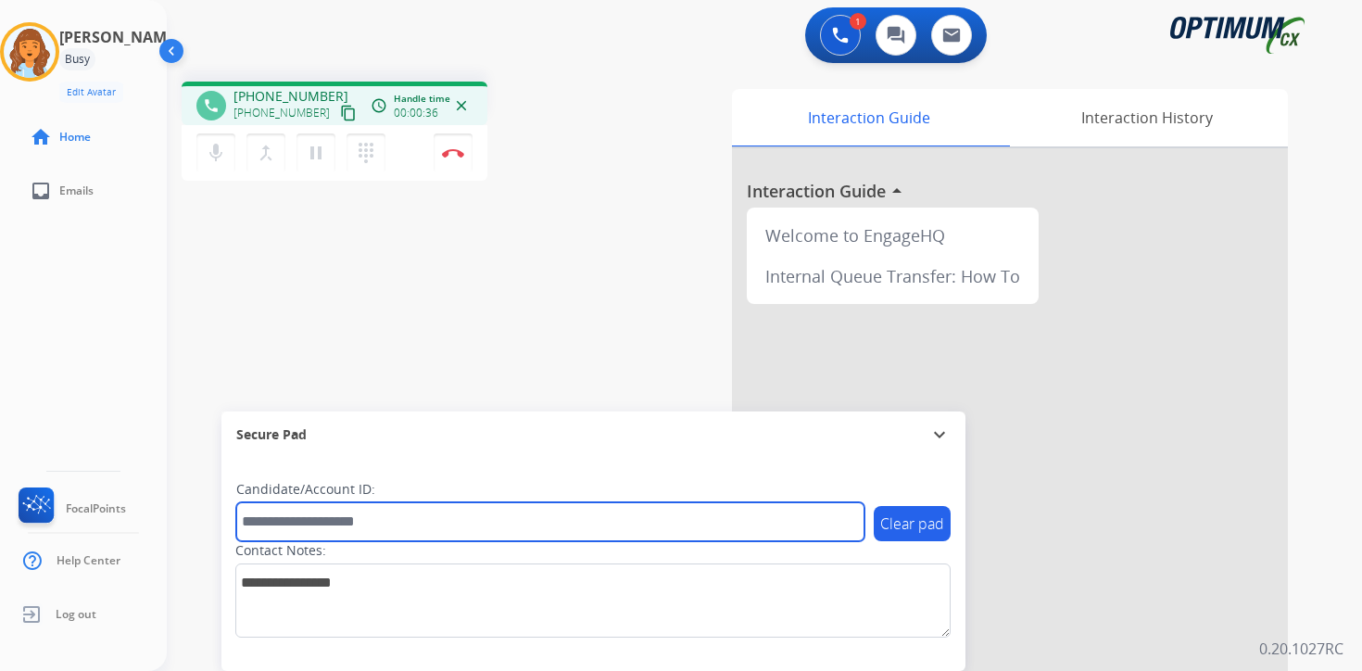
click at [322, 513] on input "text" at bounding box center [550, 521] width 628 height 39
type input "*******"
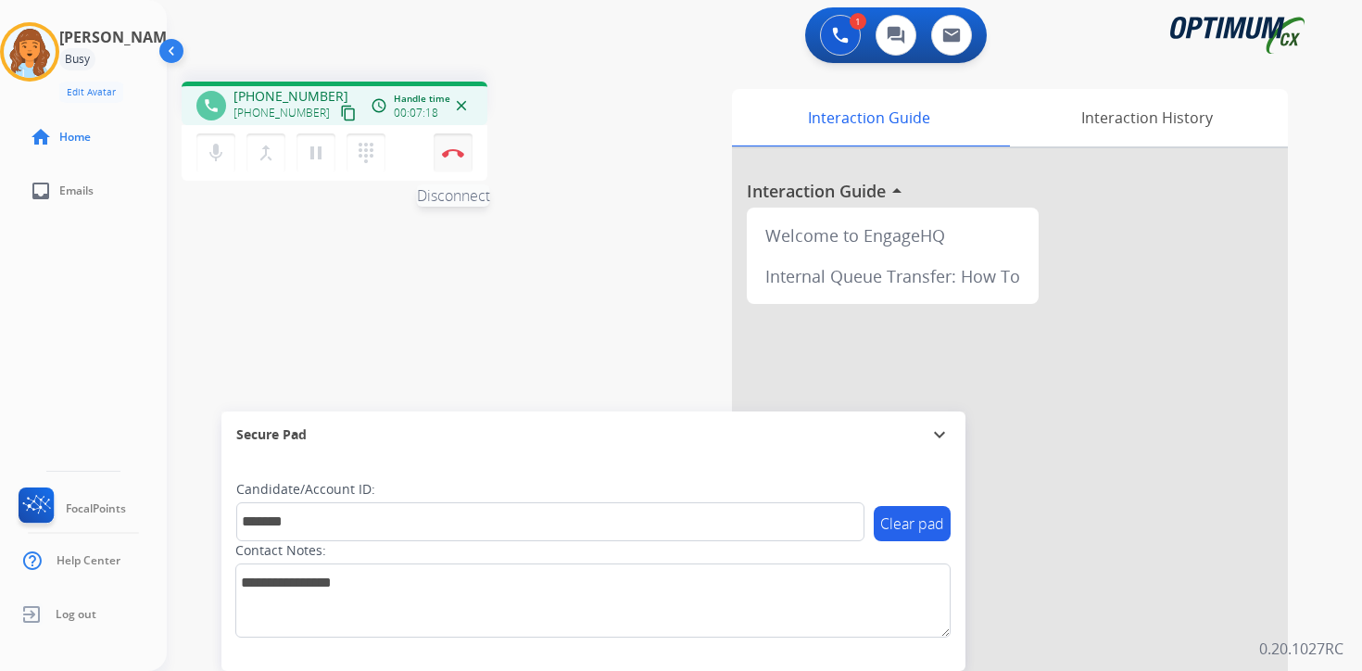
click at [449, 155] on img at bounding box center [453, 152] width 22 height 9
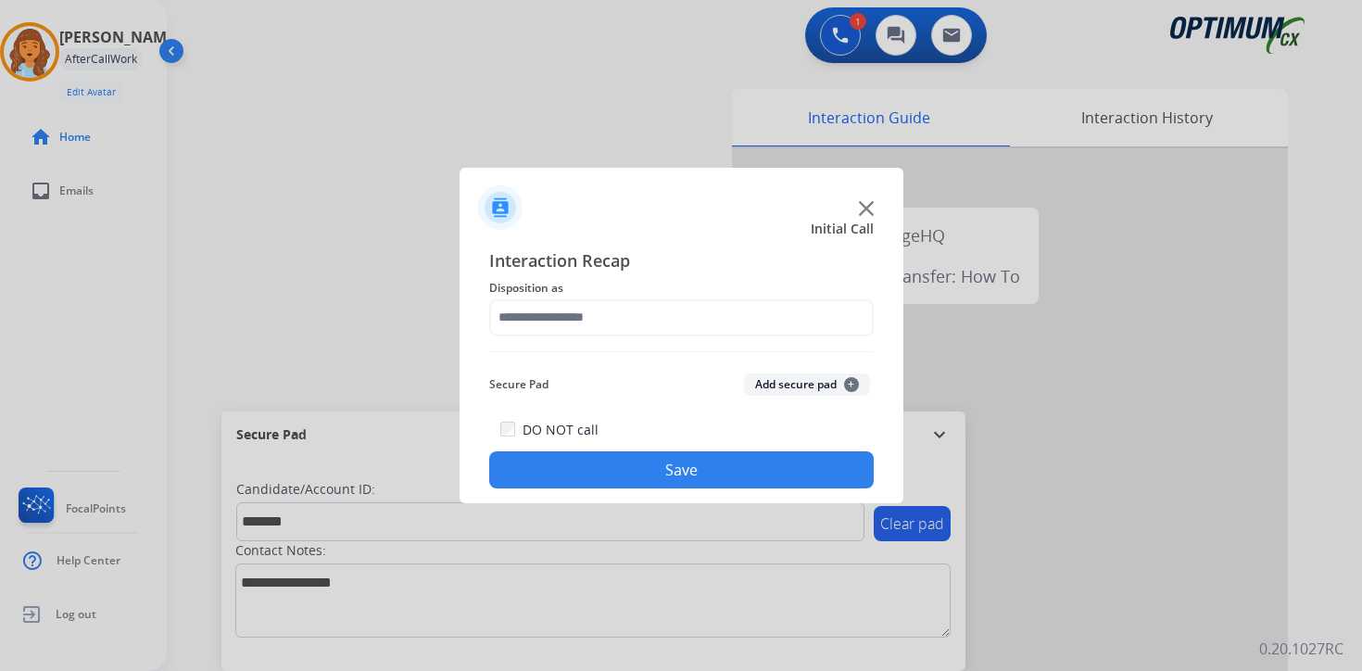
click at [844, 387] on span "+" at bounding box center [851, 384] width 15 height 15
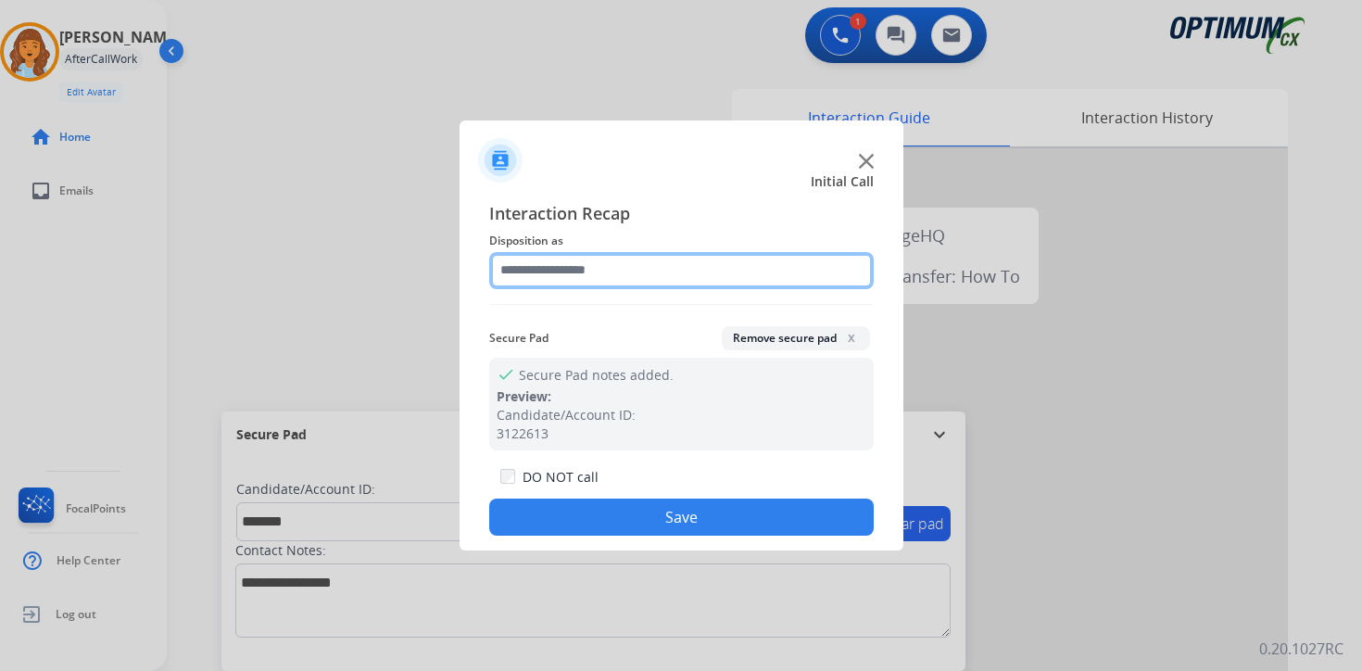
click at [586, 276] on input "text" at bounding box center [681, 270] width 385 height 37
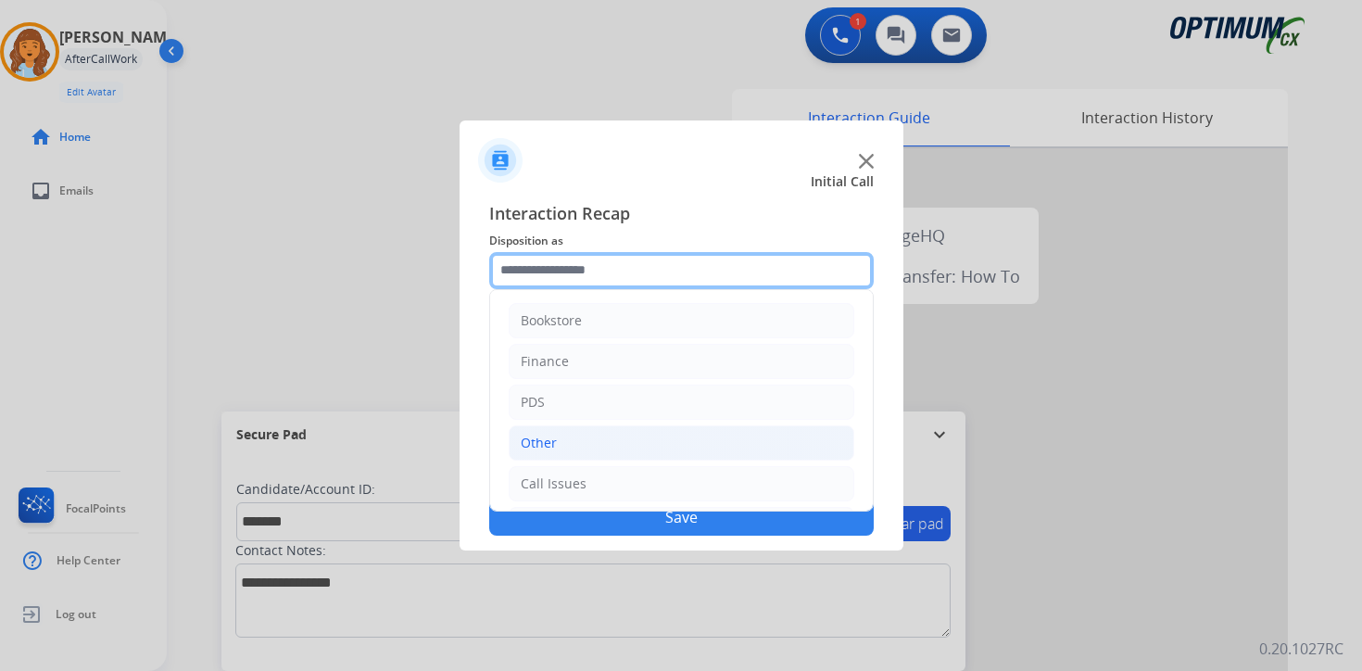
scroll to position [126, 0]
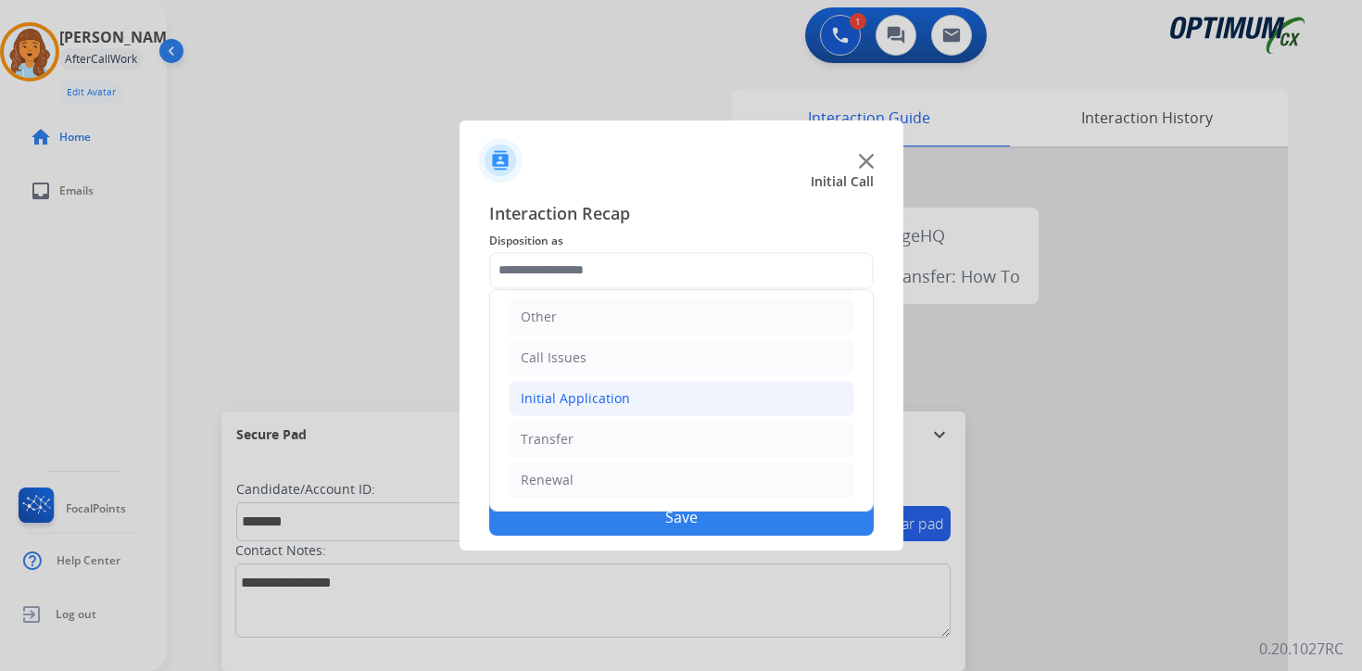
click at [547, 411] on li "Initial Application" at bounding box center [682, 398] width 346 height 35
click at [592, 481] on div "Appeals" at bounding box center [583, 480] width 50 height 19
type input "*******"
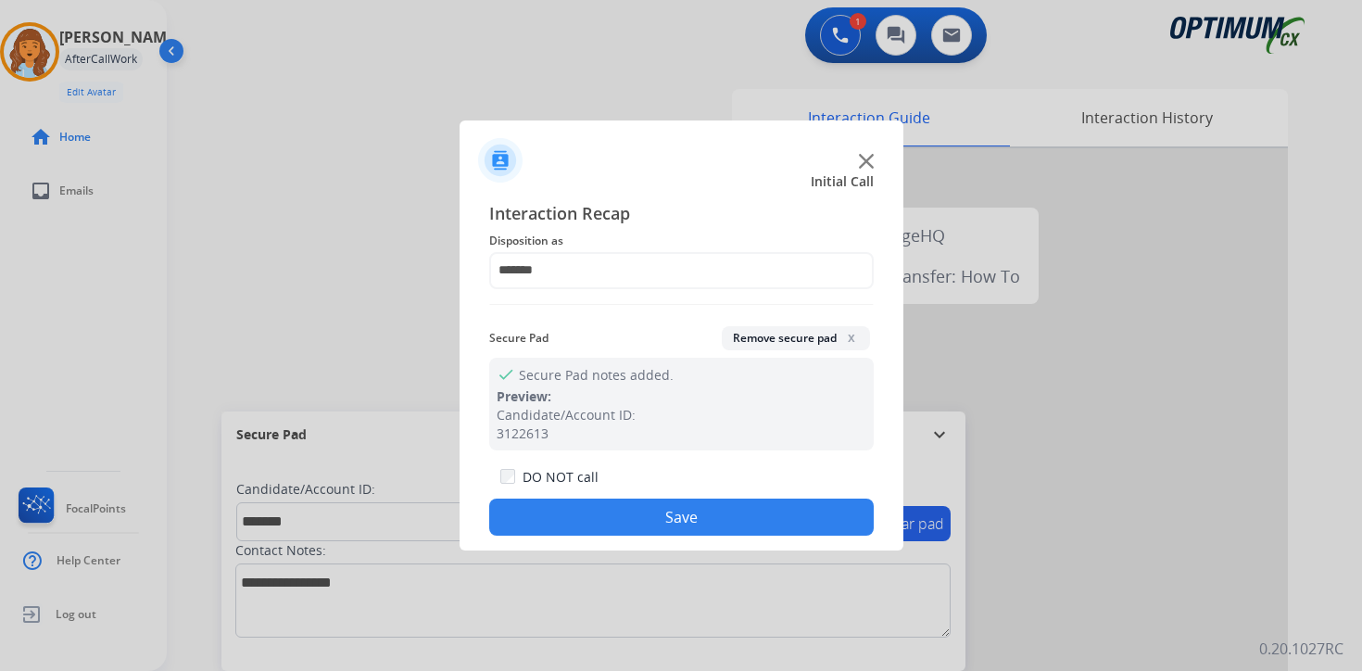
click at [606, 528] on button "Save" at bounding box center [681, 517] width 385 height 37
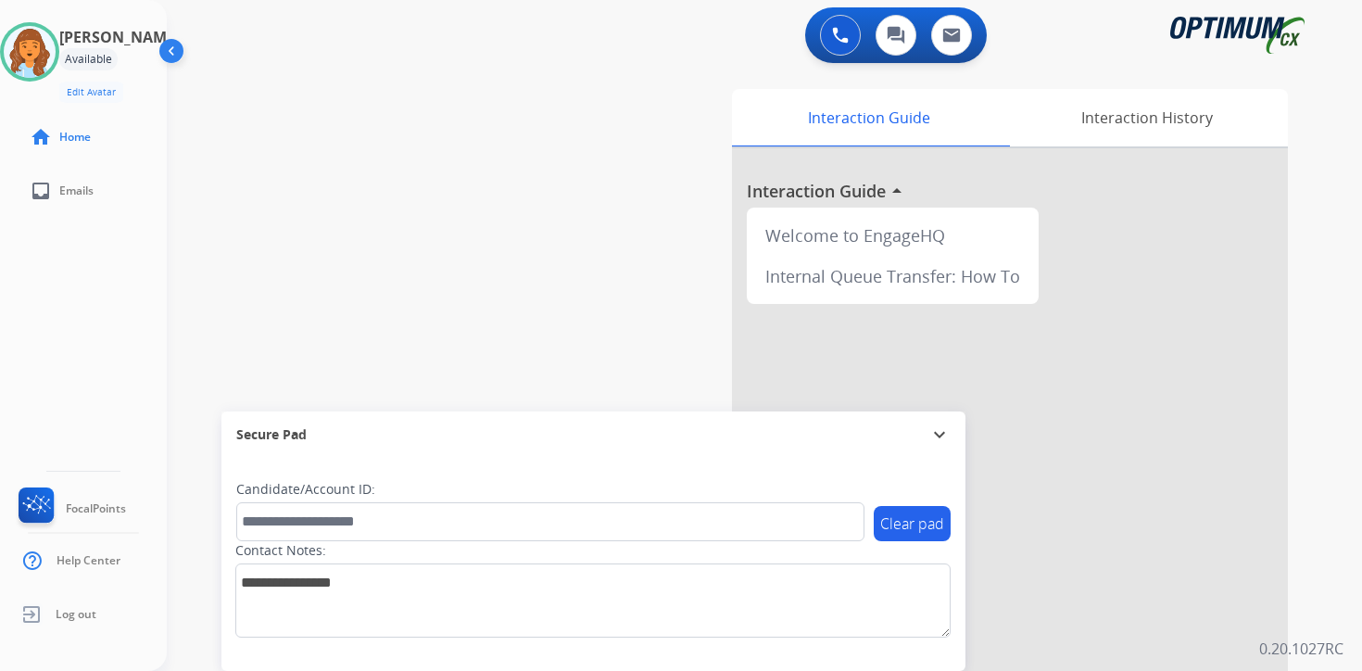
click at [1307, 485] on div "Interaction Guide Interaction History Interaction Guide arrow_drop_up Welcome t…" at bounding box center [982, 461] width 672 height 758
click at [50, 54] on img at bounding box center [30, 52] width 52 height 52
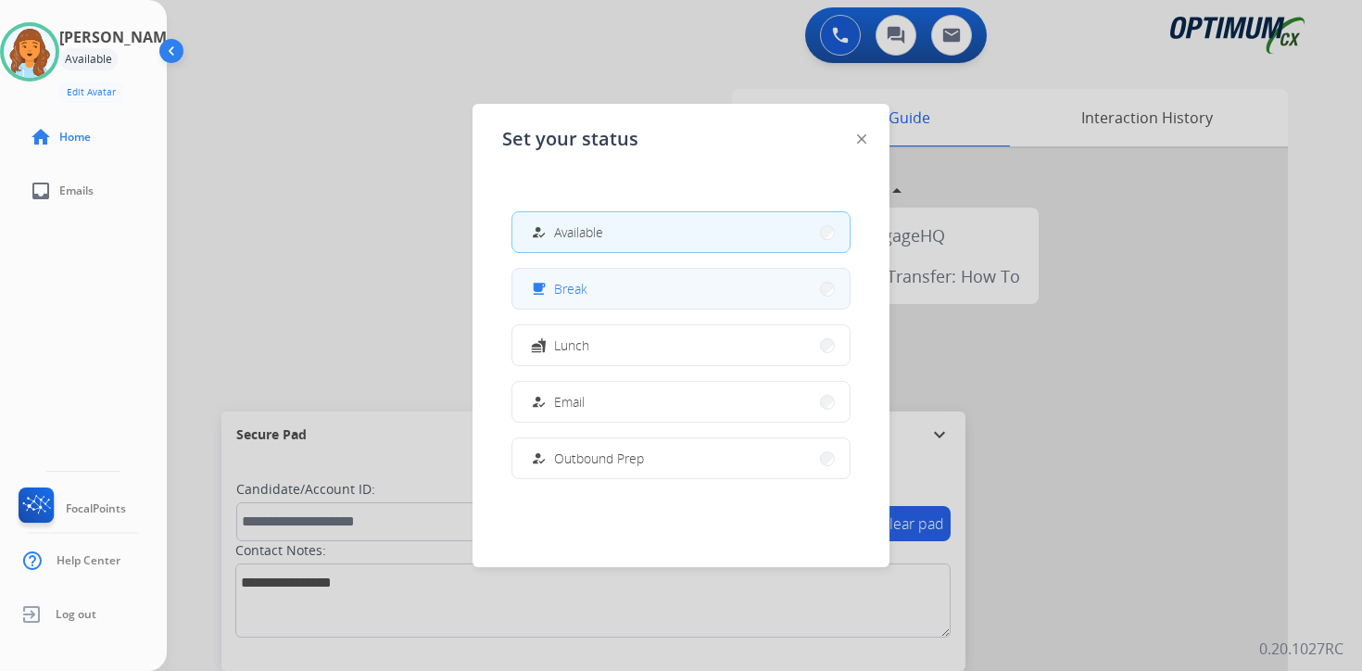
click at [618, 284] on button "free_breakfast Break" at bounding box center [680, 289] width 337 height 40
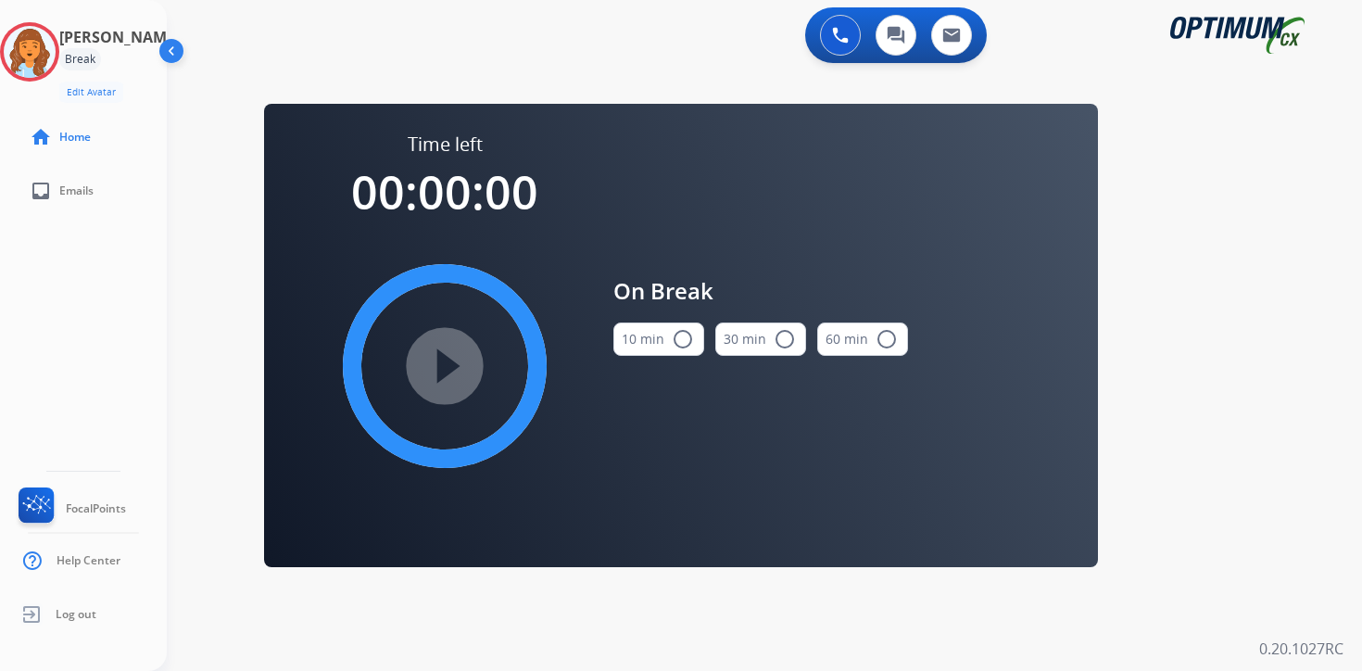
click at [1245, 382] on div "0 Voice Interactions 0 Chat Interactions 0 Email Interactions swap_horiz Break …" at bounding box center [764, 335] width 1195 height 671
click at [44, 41] on img at bounding box center [30, 52] width 52 height 52
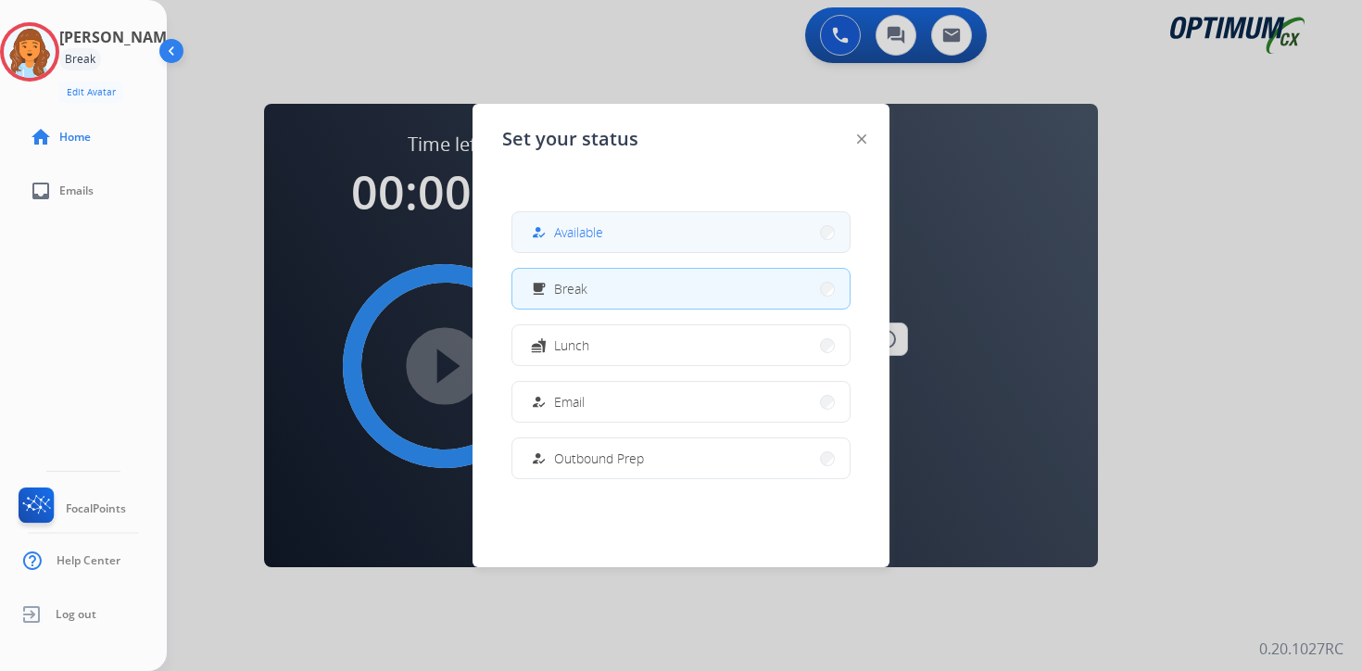
click at [585, 225] on span "Available" at bounding box center [578, 231] width 49 height 19
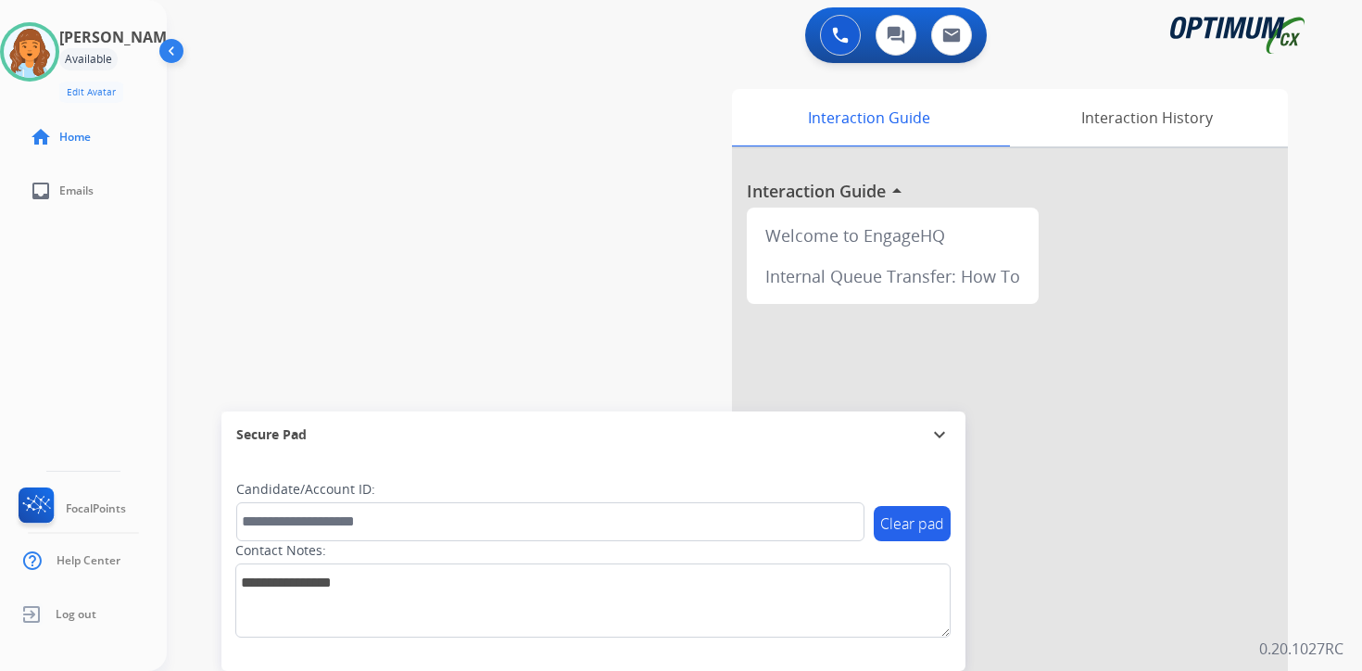
click at [1328, 363] on div "0 Voice Interactions 0 Chat Interactions 0 Email Interactions swap_horiz Break …" at bounding box center [764, 335] width 1195 height 671
click at [1339, 636] on div "0 Voice Interactions 0 Chat Interactions 0 Email Interactions swap_horiz Break …" at bounding box center [764, 335] width 1195 height 671
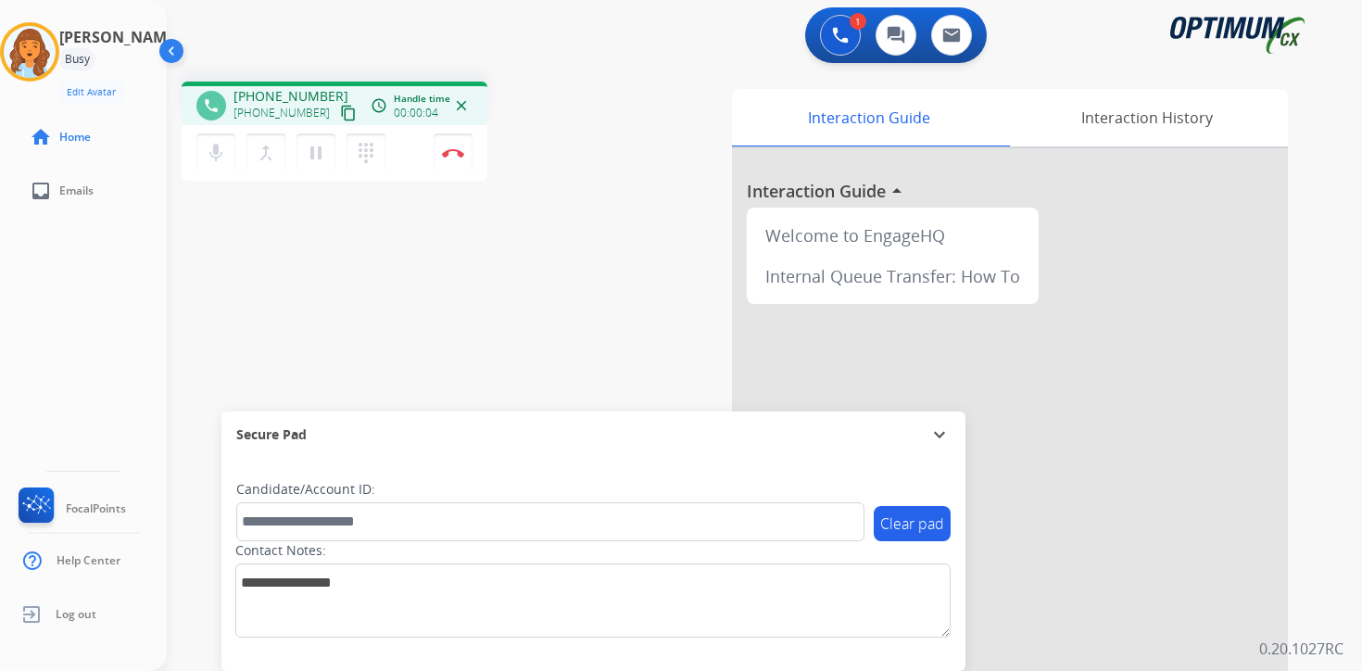
click at [340, 114] on mat-icon "content_copy" at bounding box center [348, 113] width 17 height 17
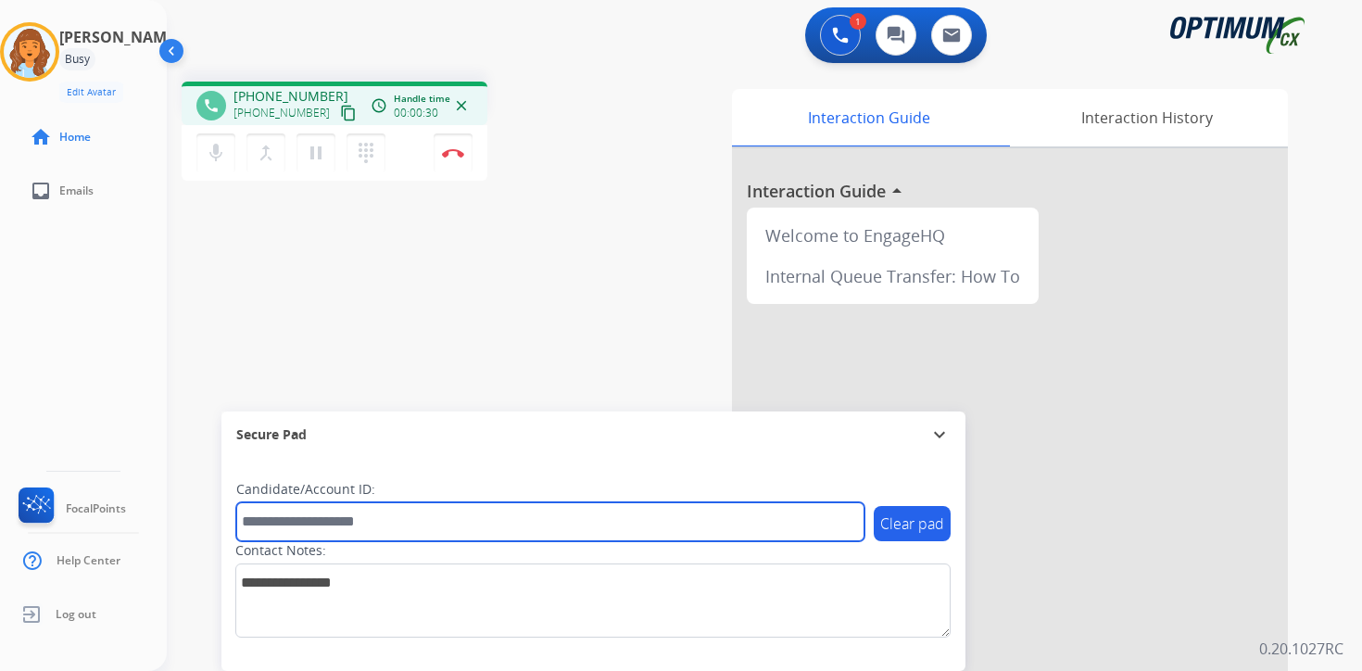
click at [340, 534] on input "text" at bounding box center [550, 521] width 628 height 39
type input "*******"
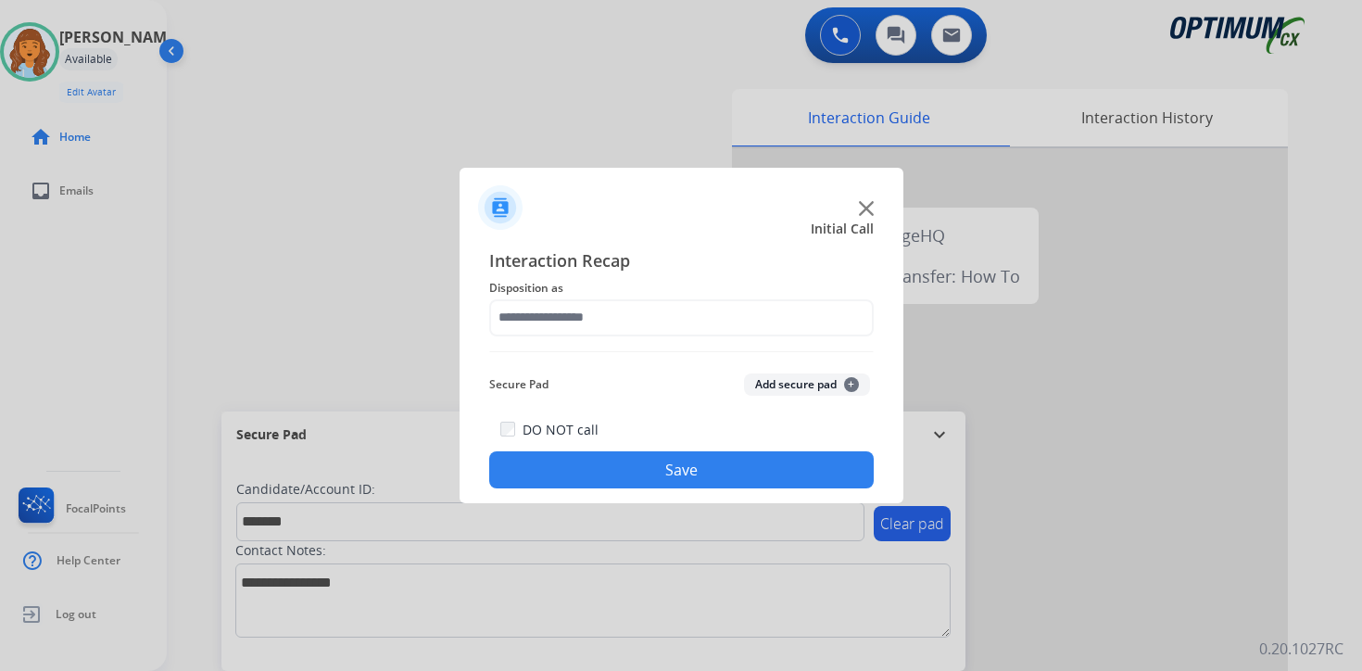
click at [1326, 522] on div at bounding box center [681, 335] width 1362 height 671
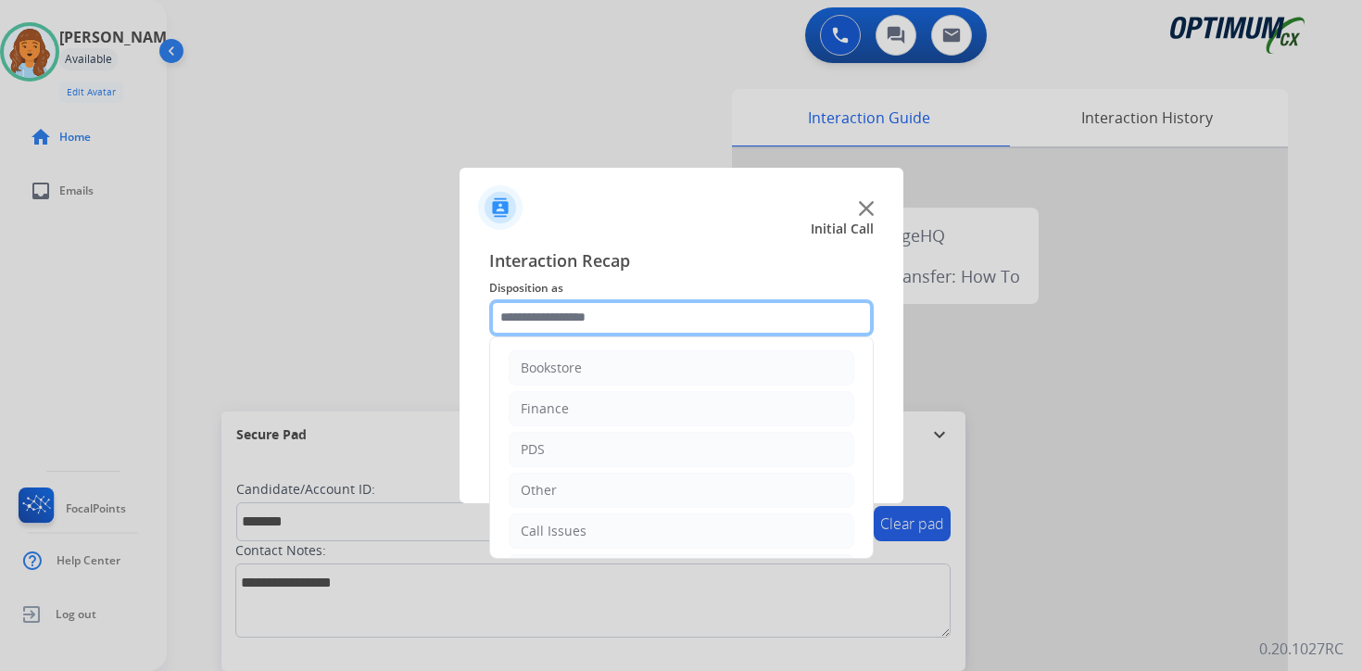
click at [565, 313] on input "text" at bounding box center [681, 317] width 385 height 37
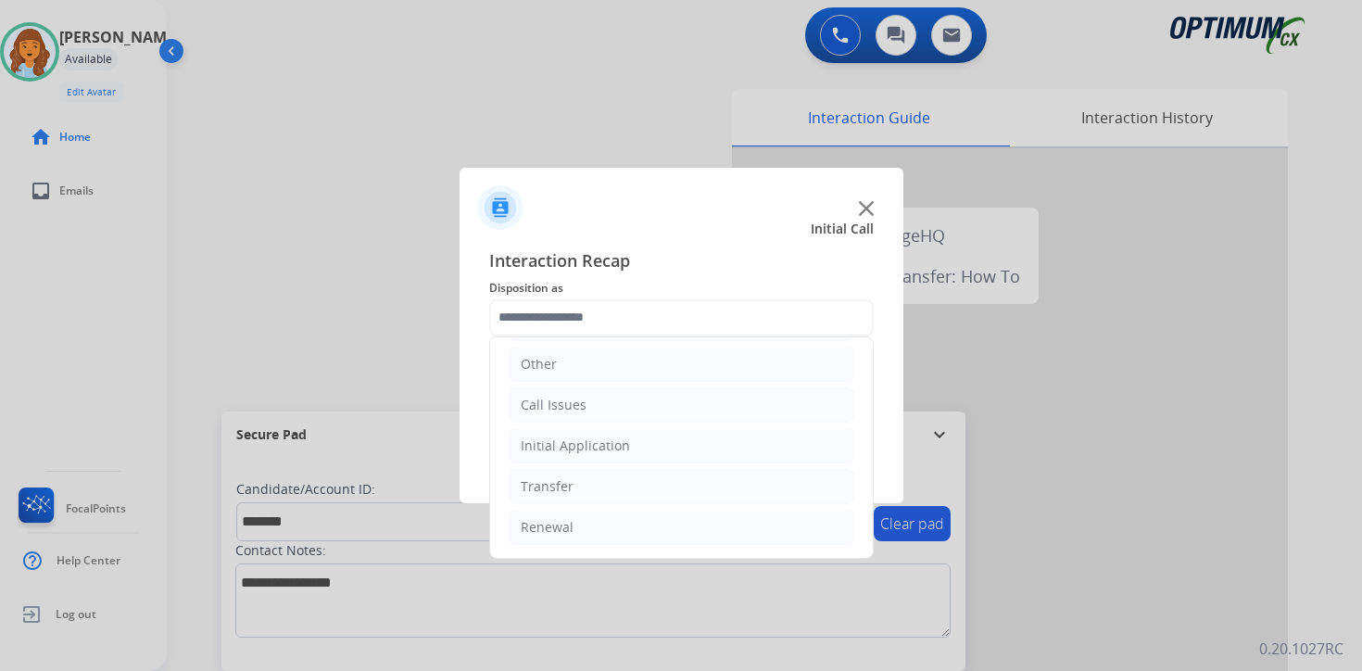
click at [537, 546] on ul "Bookstore Finance PDS Other Call Issues Initial Application Transfer Renewal" at bounding box center [681, 384] width 383 height 347
click at [570, 529] on div "Renewal" at bounding box center [547, 527] width 53 height 19
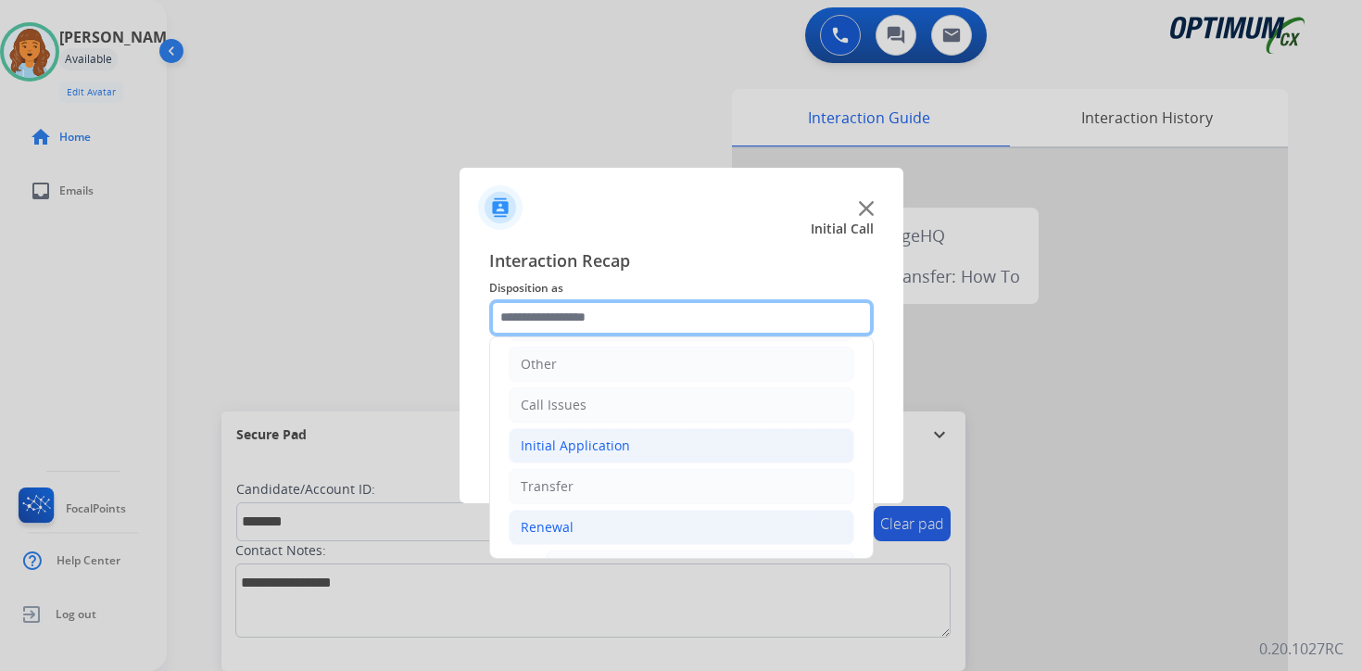
scroll to position [435, 0]
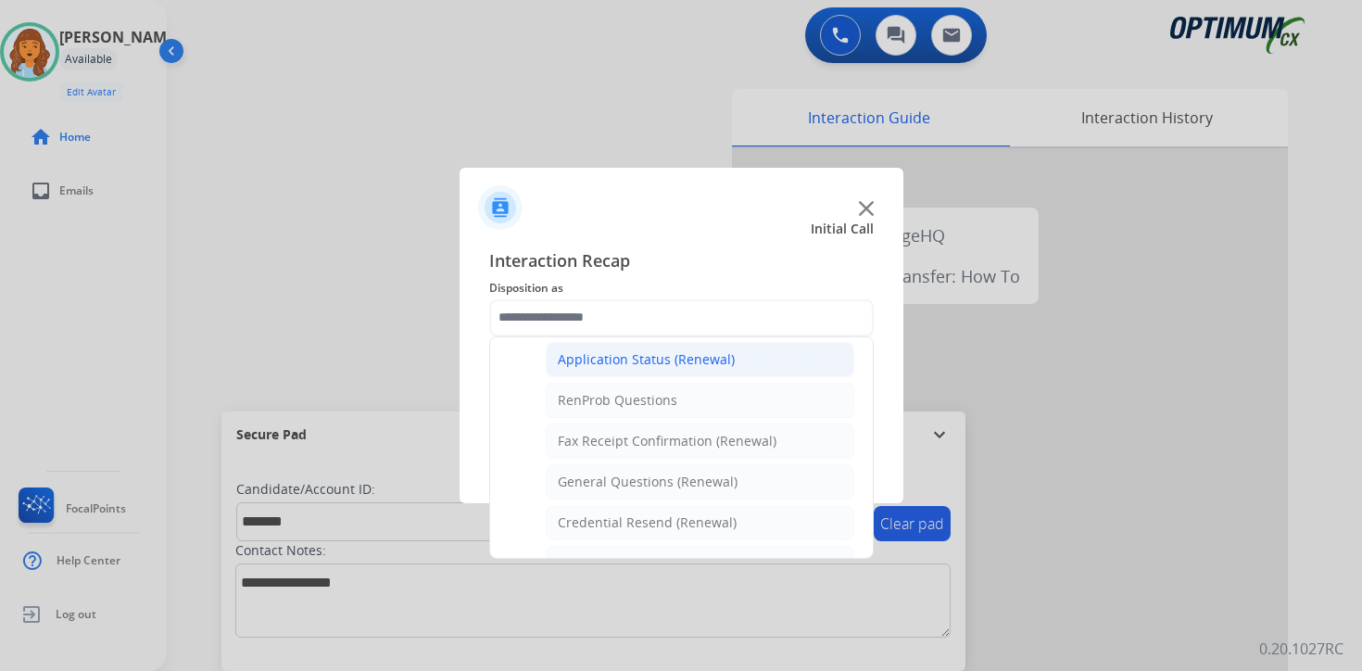
click at [606, 355] on div "Application Status (Renewal)" at bounding box center [646, 359] width 177 height 19
type input "**********"
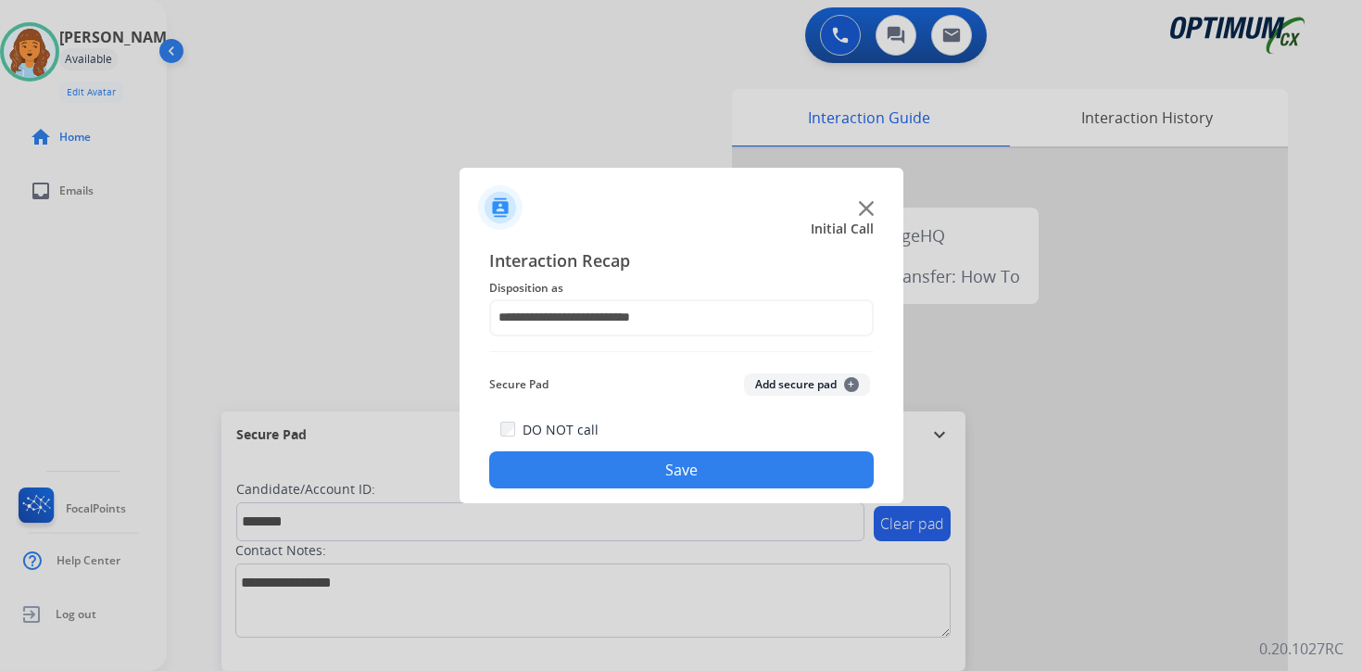
click at [816, 355] on div "**********" at bounding box center [681, 368] width 385 height 242
click at [816, 384] on button "Add secure pad +" at bounding box center [807, 384] width 126 height 22
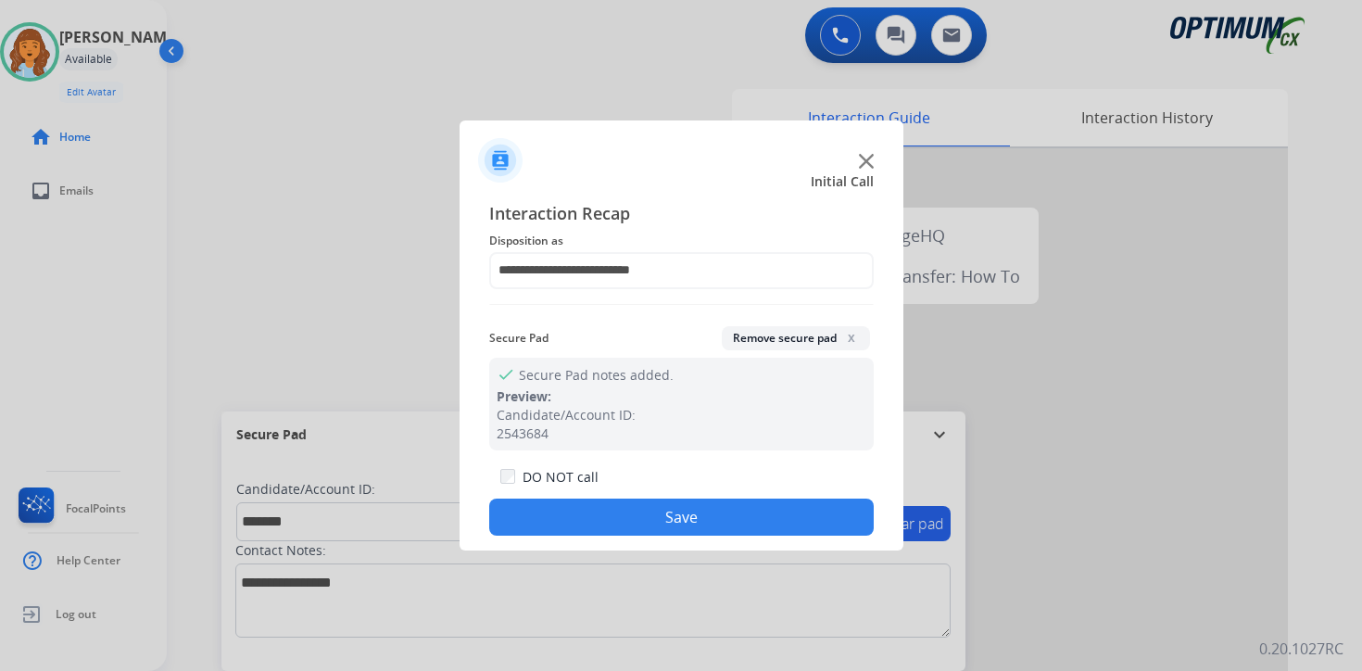
click at [759, 524] on button "Save" at bounding box center [681, 517] width 385 height 37
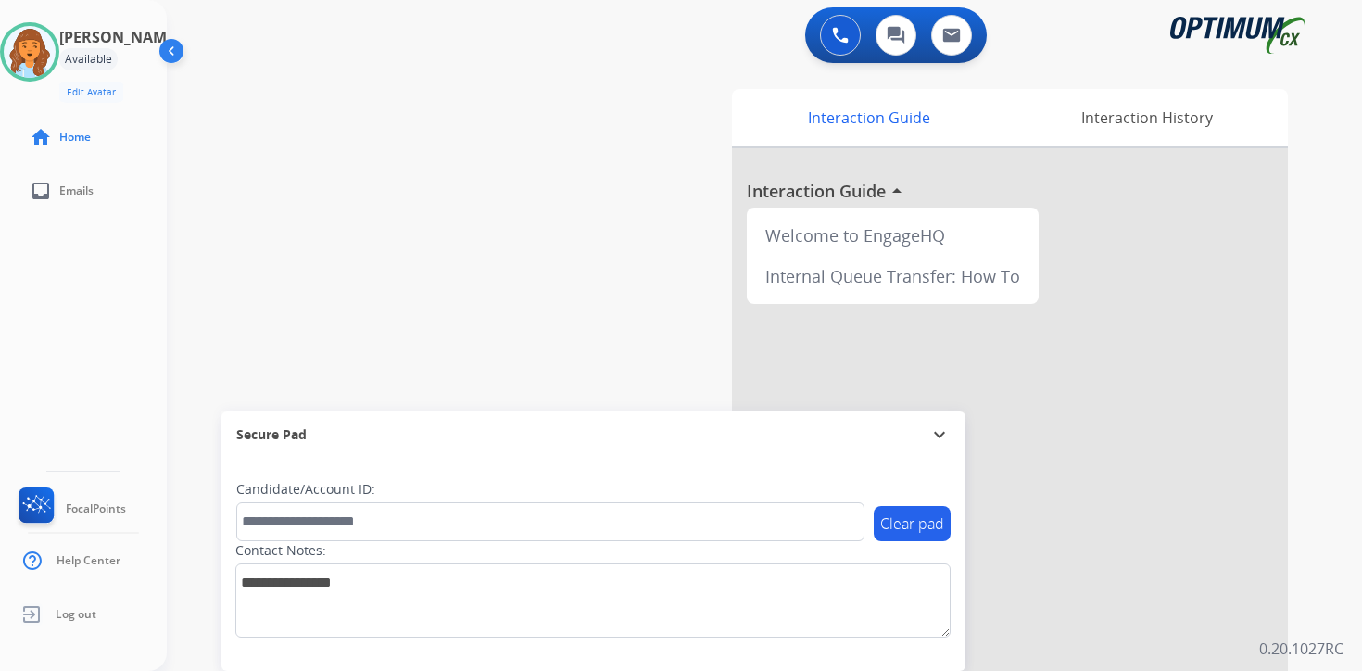
click at [1303, 482] on div "Interaction Guide Interaction History Interaction Guide arrow_drop_up Welcome t…" at bounding box center [982, 461] width 672 height 758
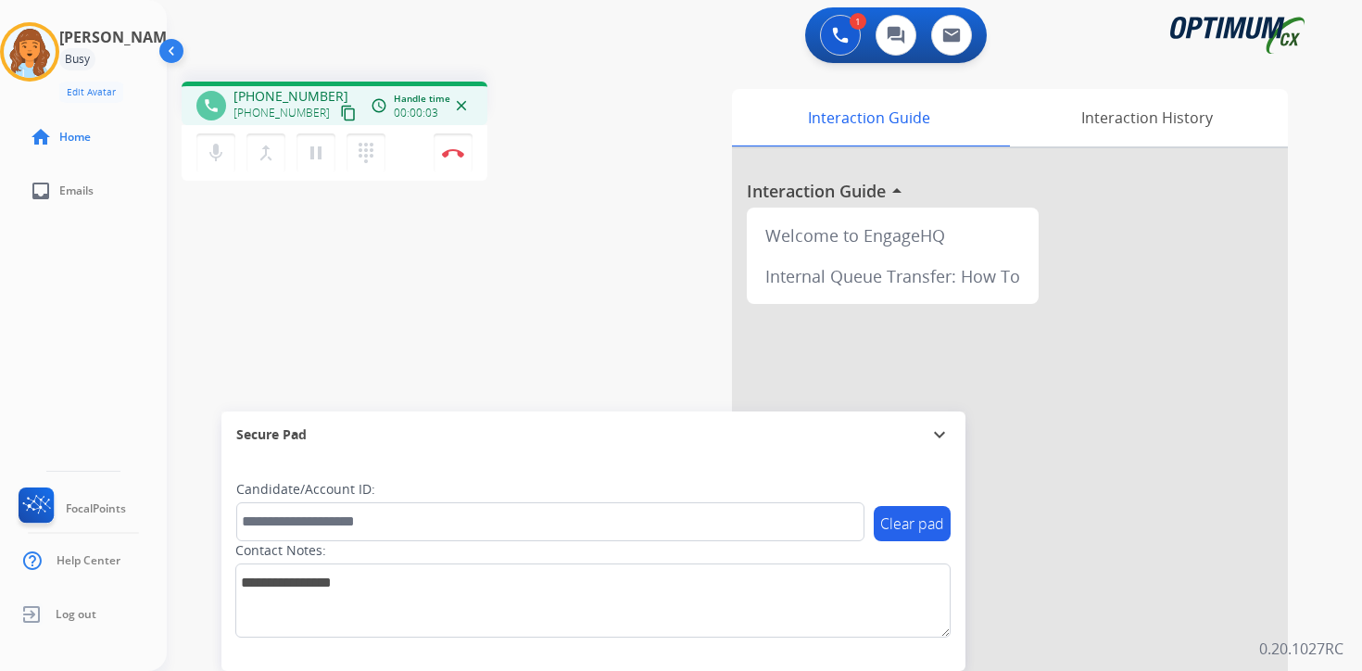
click at [340, 113] on mat-icon "content_copy" at bounding box center [348, 113] width 17 height 17
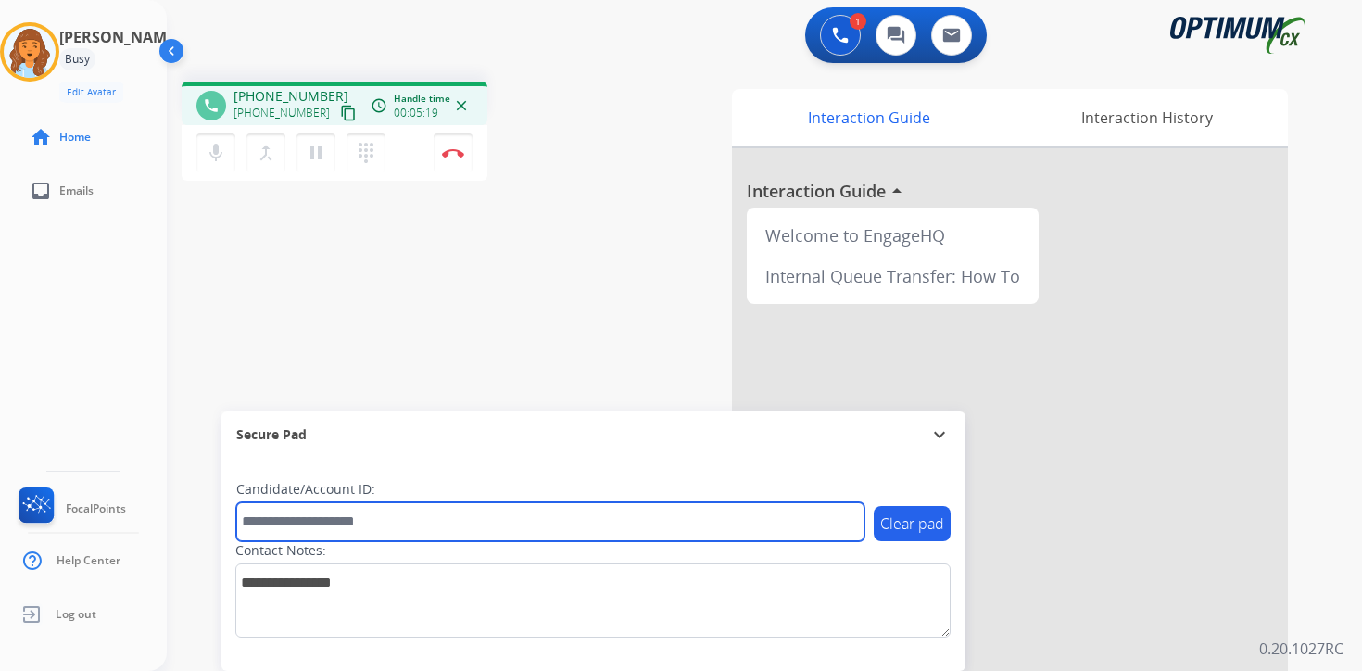
click at [298, 515] on input "text" at bounding box center [550, 521] width 628 height 39
type input "*******"
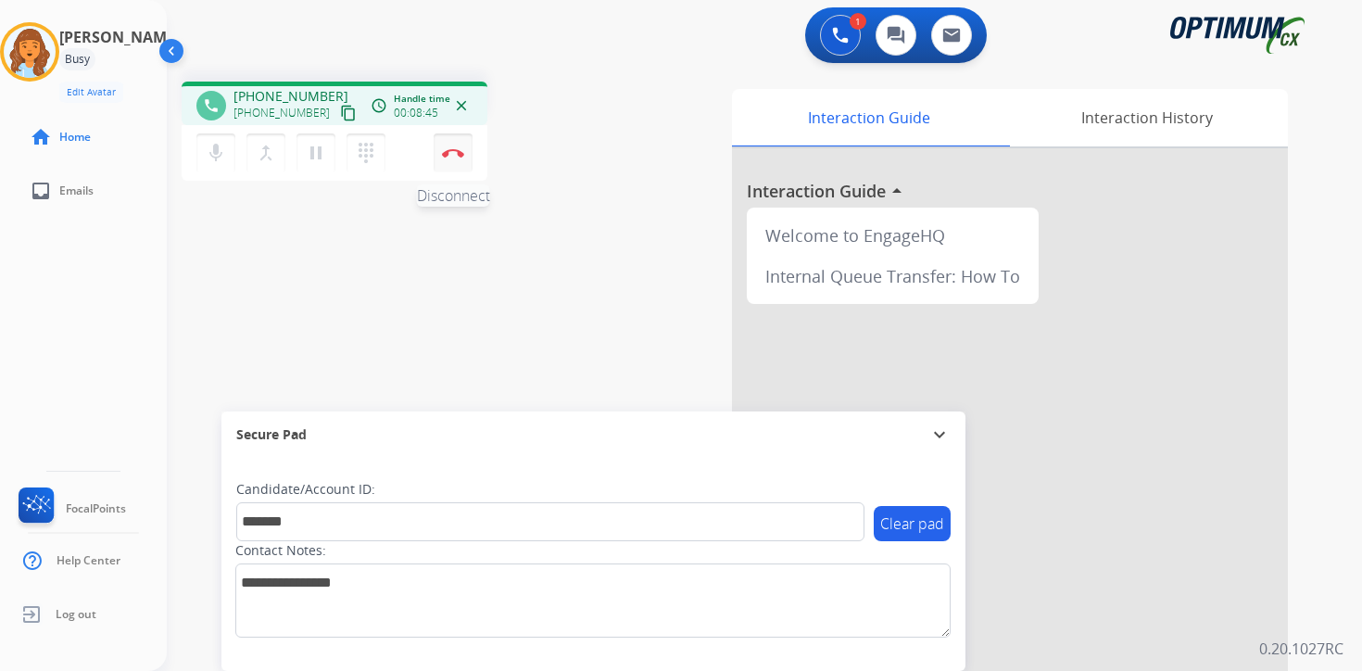
click at [457, 156] on img at bounding box center [453, 152] width 22 height 9
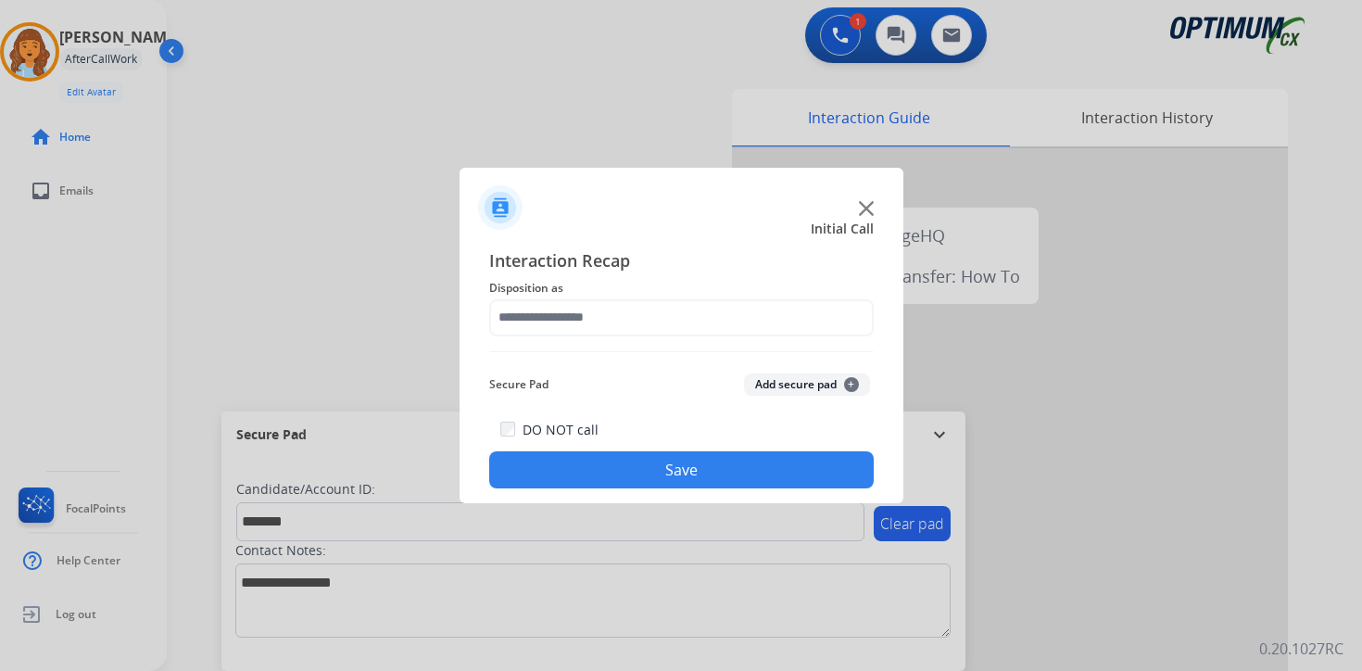
click at [866, 379] on button "Add secure pad +" at bounding box center [807, 384] width 126 height 22
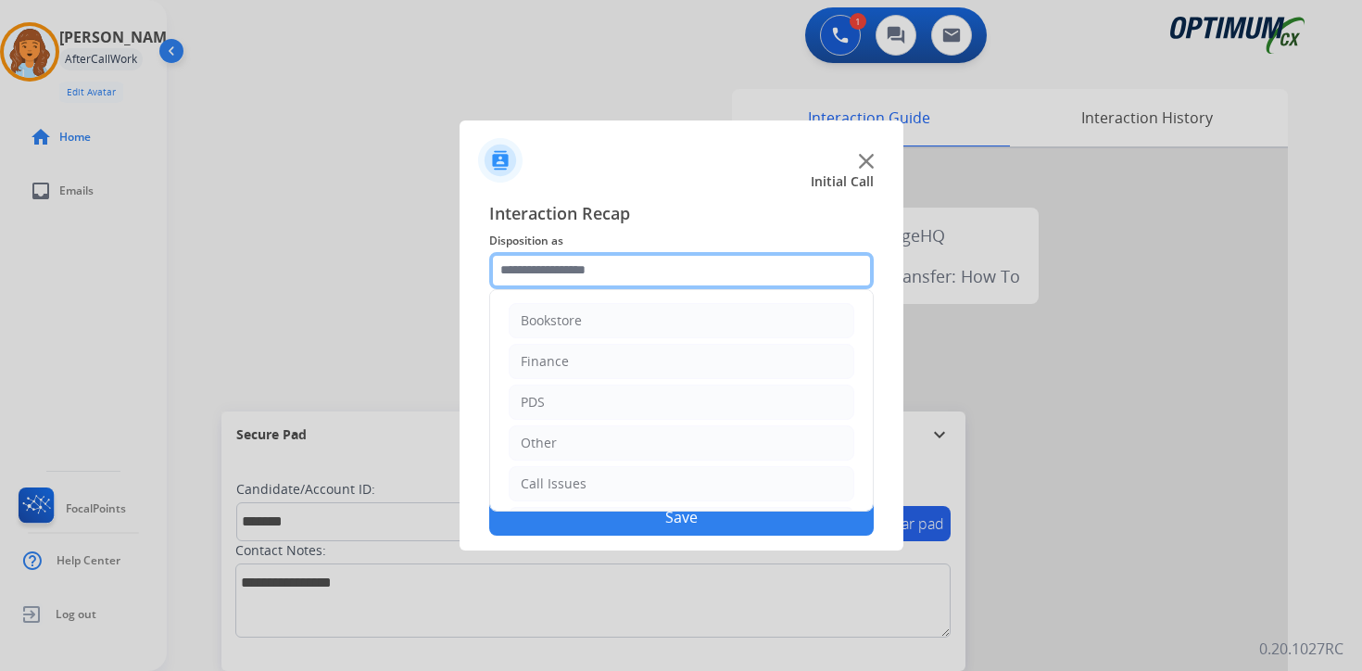
click at [557, 264] on input "text" at bounding box center [681, 270] width 385 height 37
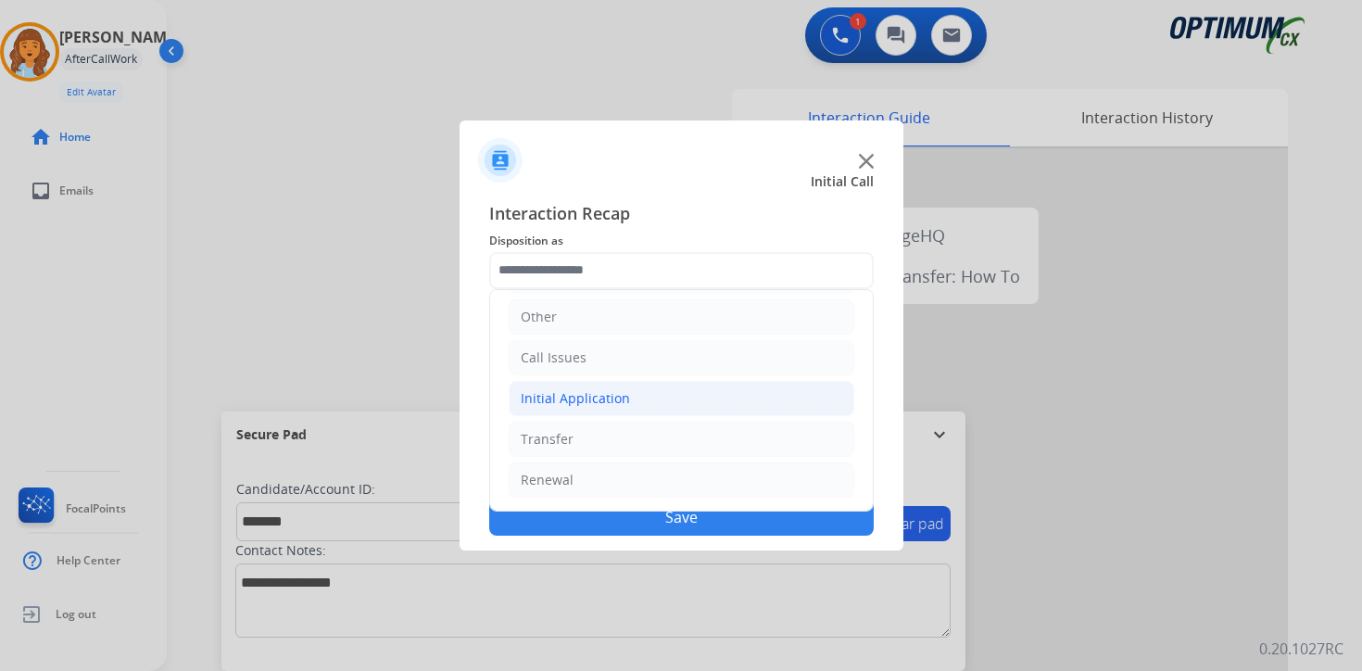
click at [559, 400] on div "Initial Application" at bounding box center [575, 398] width 109 height 19
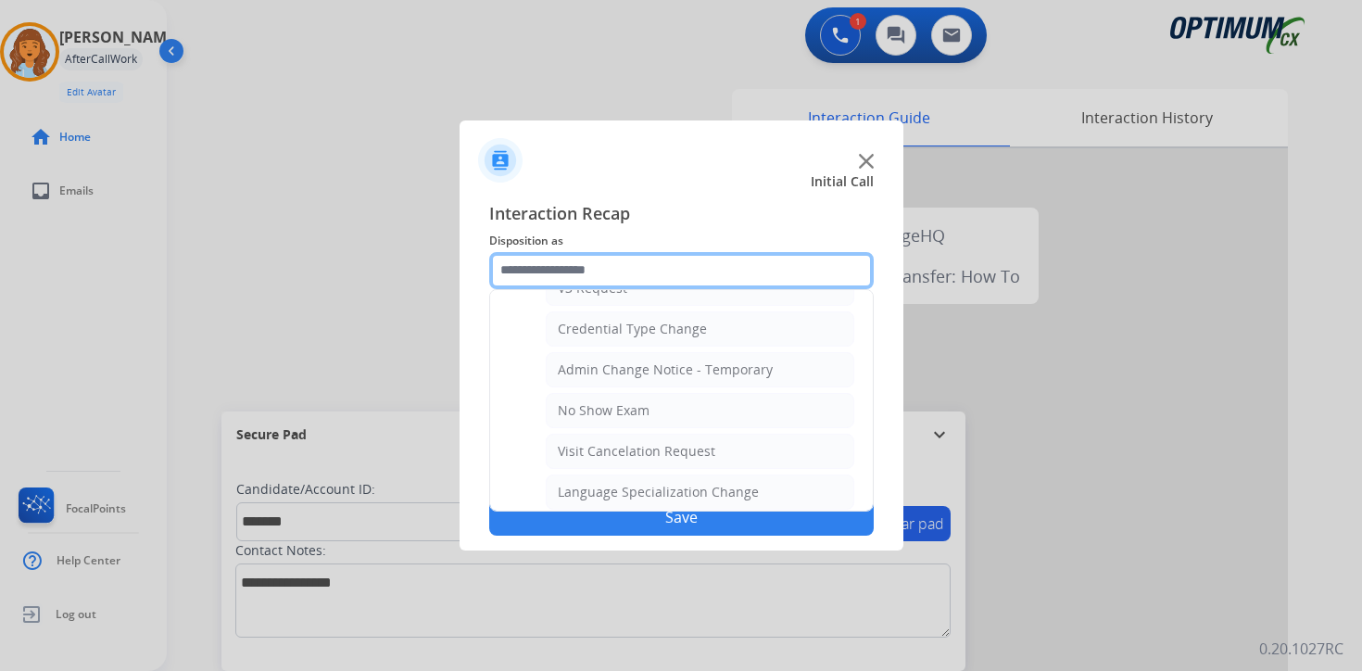
scroll to position [1053, 0]
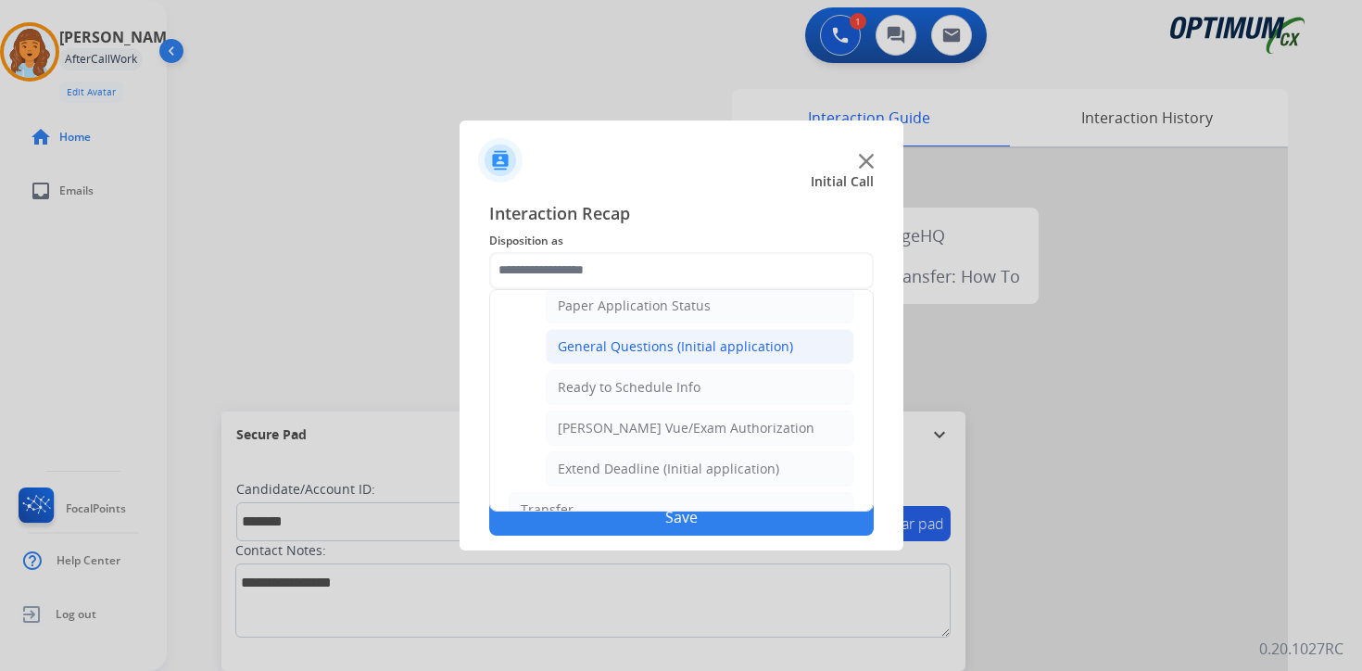
click at [566, 361] on li "General Questions (Initial application)" at bounding box center [700, 346] width 309 height 35
type input "**********"
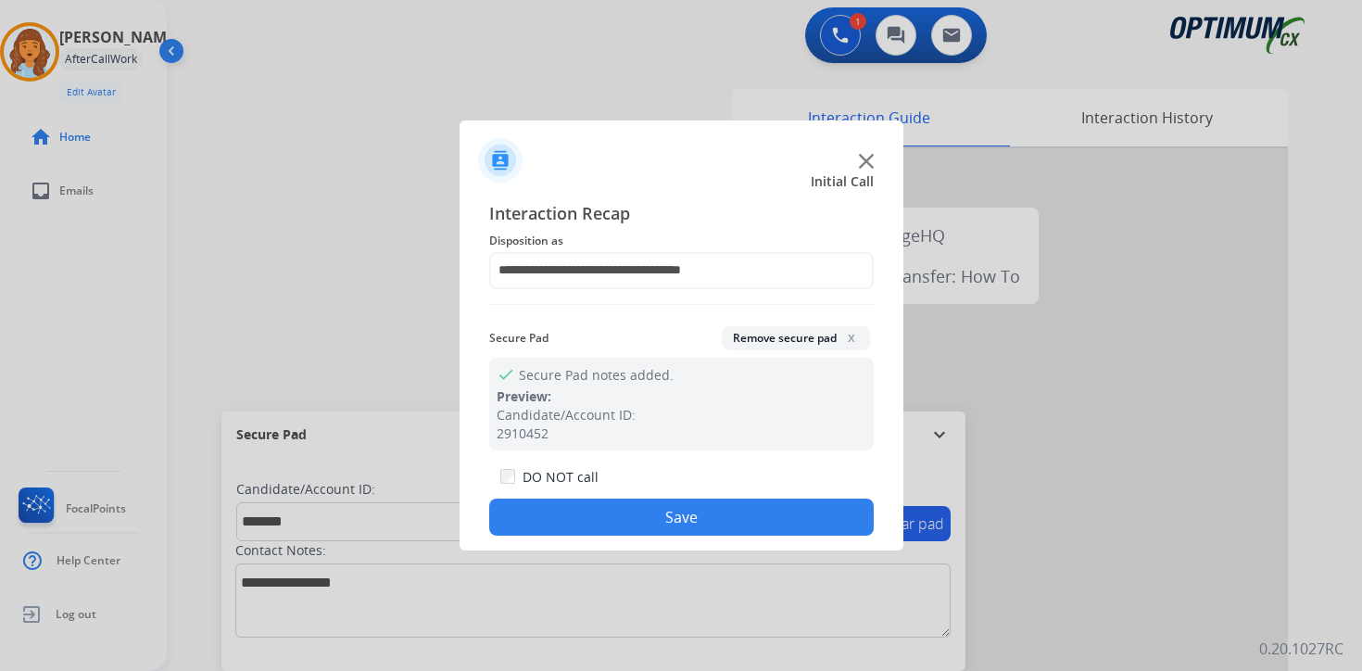
click at [581, 534] on button "Save" at bounding box center [681, 517] width 385 height 37
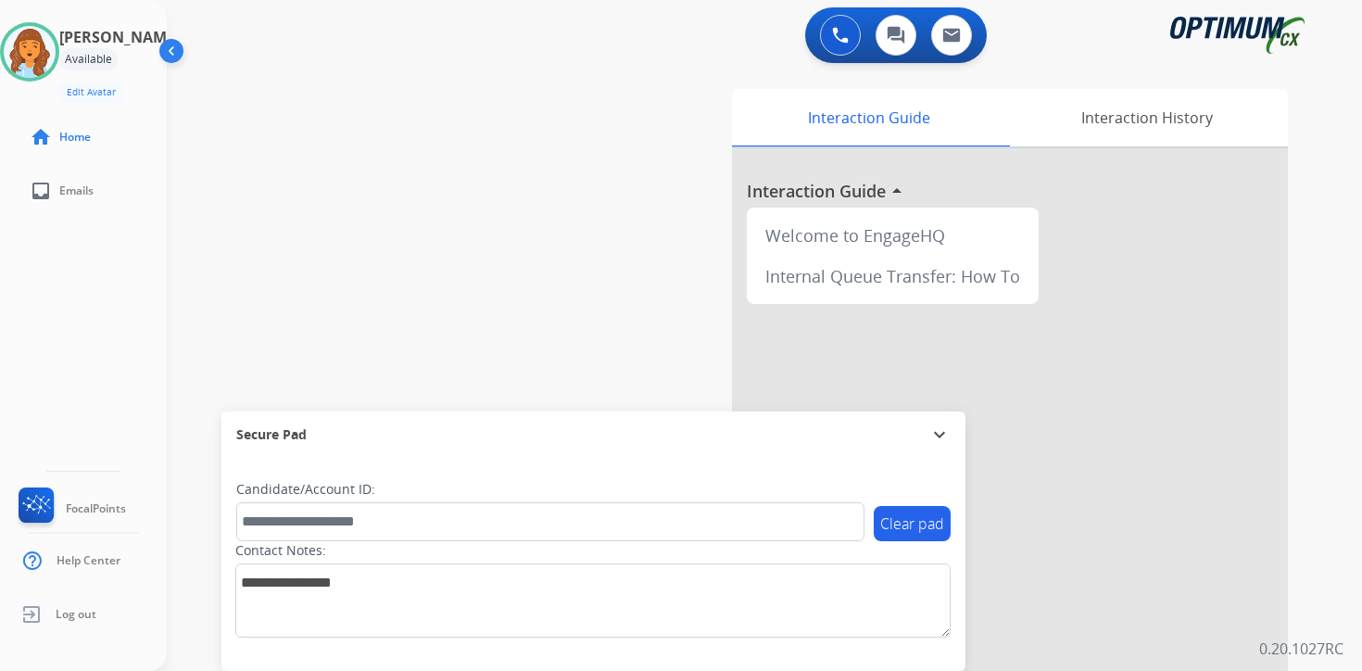
click at [1324, 569] on div "0 Voice Interactions 0 Chat Interactions 0 Email Interactions swap_horiz Break …" at bounding box center [764, 335] width 1195 height 671
click at [1314, 521] on div "Interaction Guide Interaction History Interaction Guide arrow_drop_up Welcome t…" at bounding box center [982, 461] width 672 height 758
click at [1347, 594] on div "0 Voice Interactions 0 Chat Interactions 0 Email Interactions swap_horiz Break …" at bounding box center [764, 335] width 1195 height 671
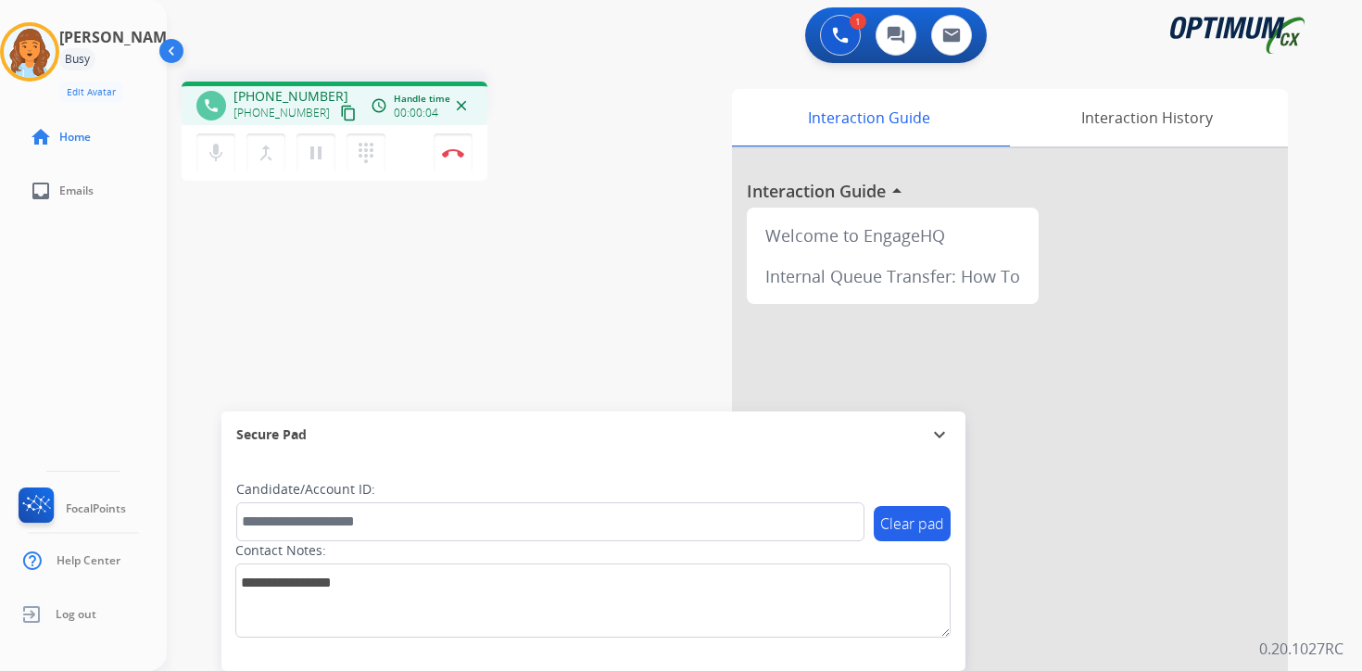
click at [340, 111] on mat-icon "content_copy" at bounding box center [348, 113] width 17 height 17
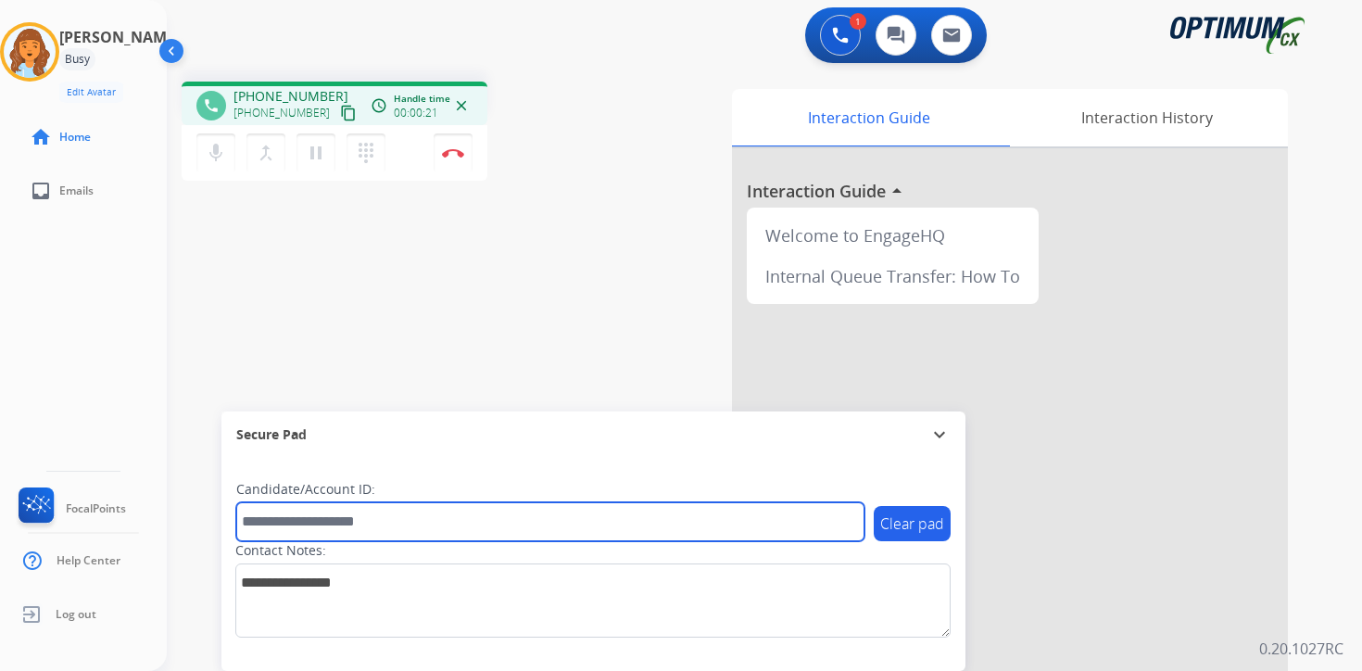
click at [312, 514] on input "text" at bounding box center [550, 521] width 628 height 39
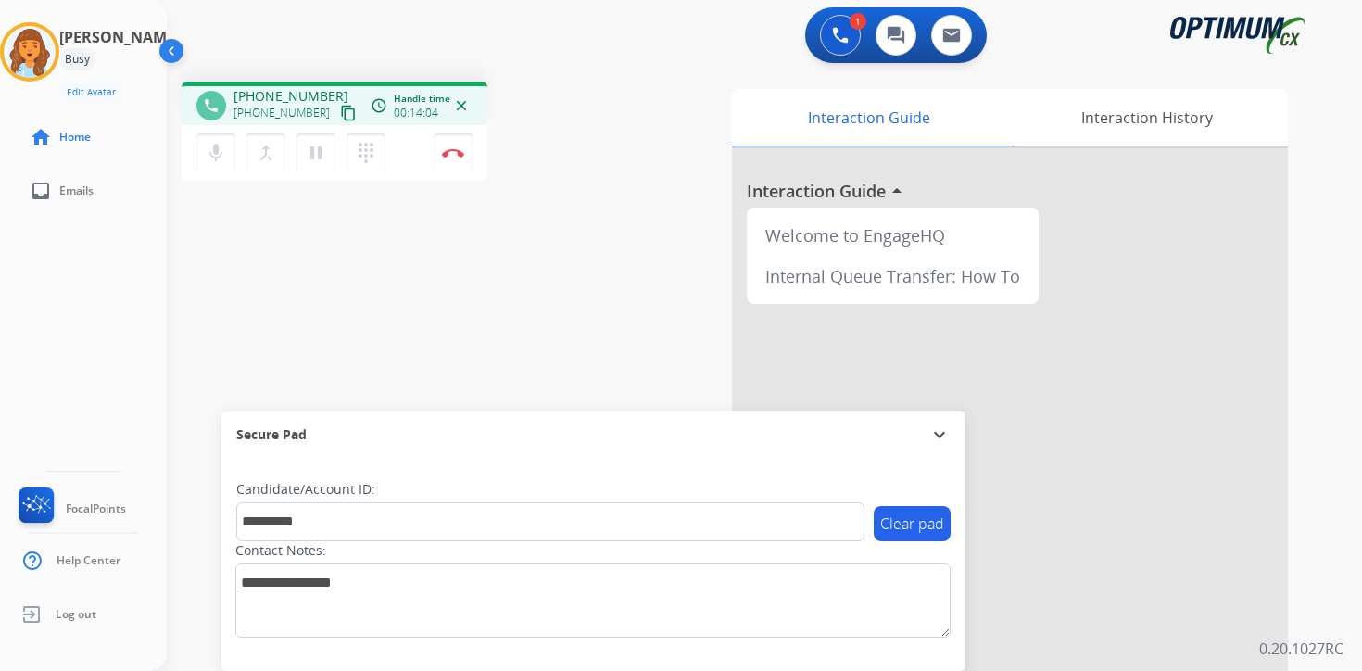
click at [1327, 549] on div "1 Voice Interactions 0 Chat Interactions 0 Email Interactions phone [PHONE_NUMB…" at bounding box center [764, 335] width 1195 height 671
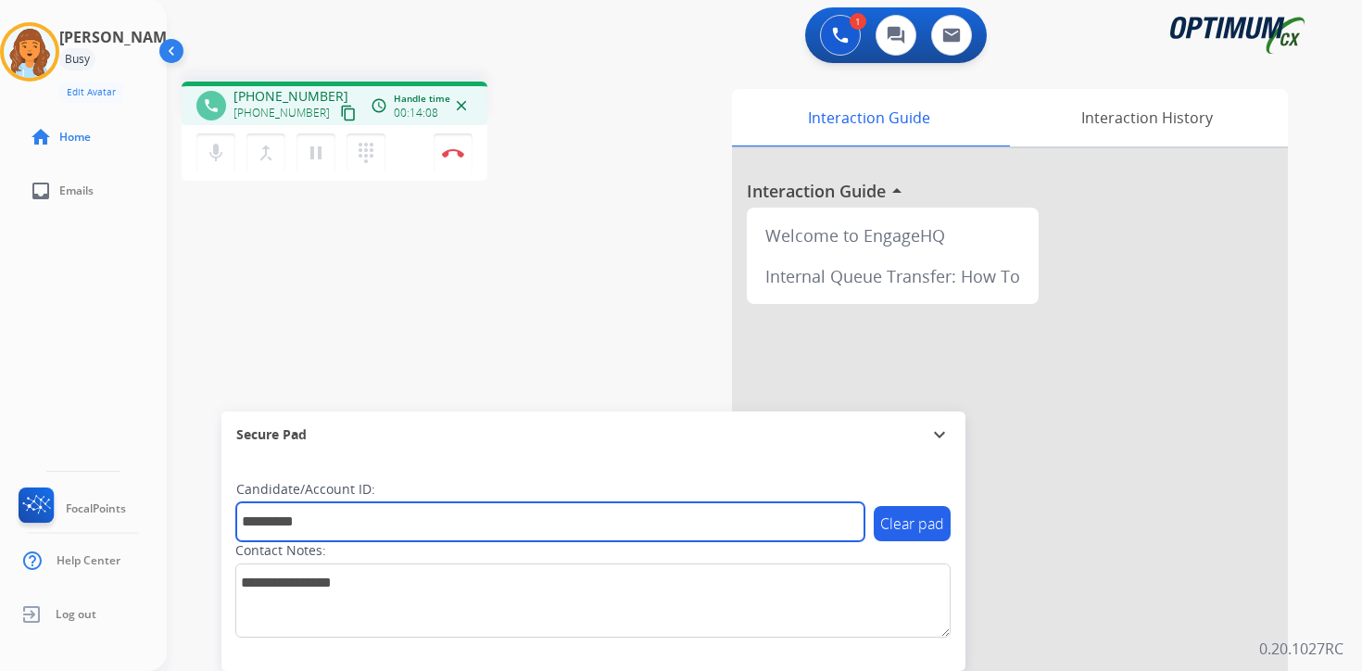
drag, startPoint x: 423, startPoint y: 514, endPoint x: -59, endPoint y: 566, distance: 484.7
click at [0, 566] on html "Outbound call Quit Outbound call Quit Schedule interaction + Add to my list Cus…" at bounding box center [681, 335] width 1362 height 671
type input "*******"
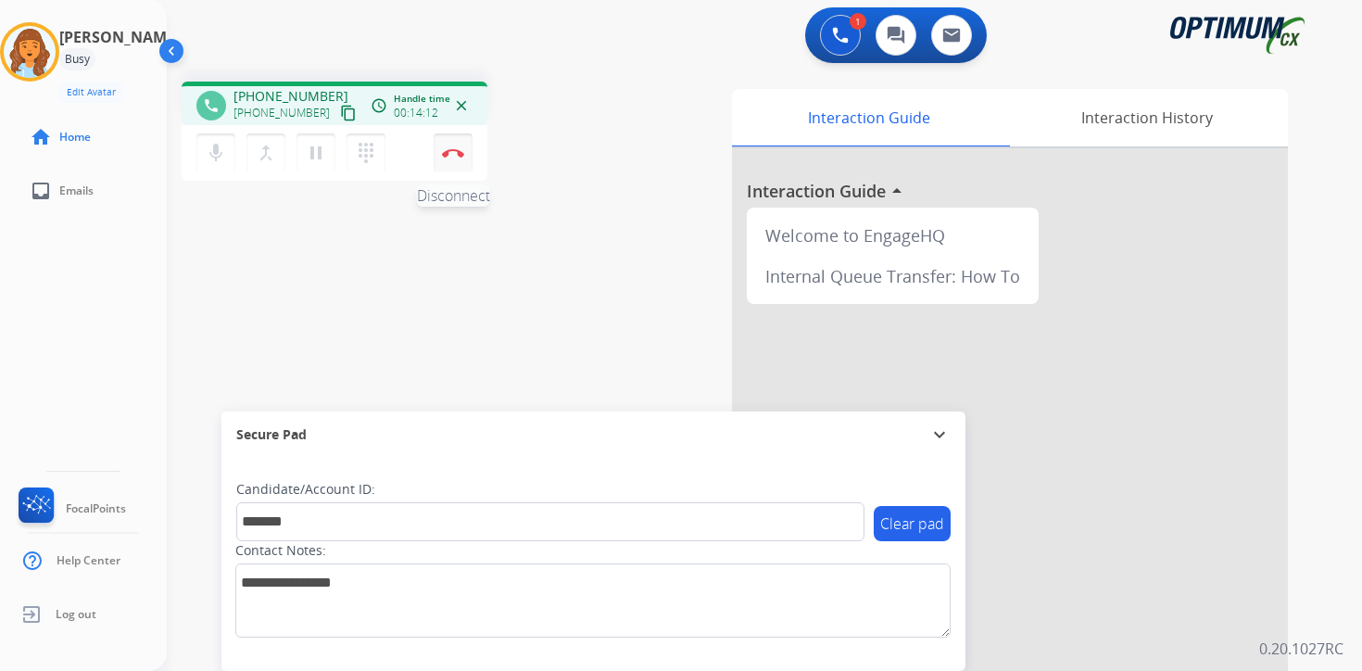
click at [453, 166] on button "Disconnect" at bounding box center [453, 152] width 39 height 39
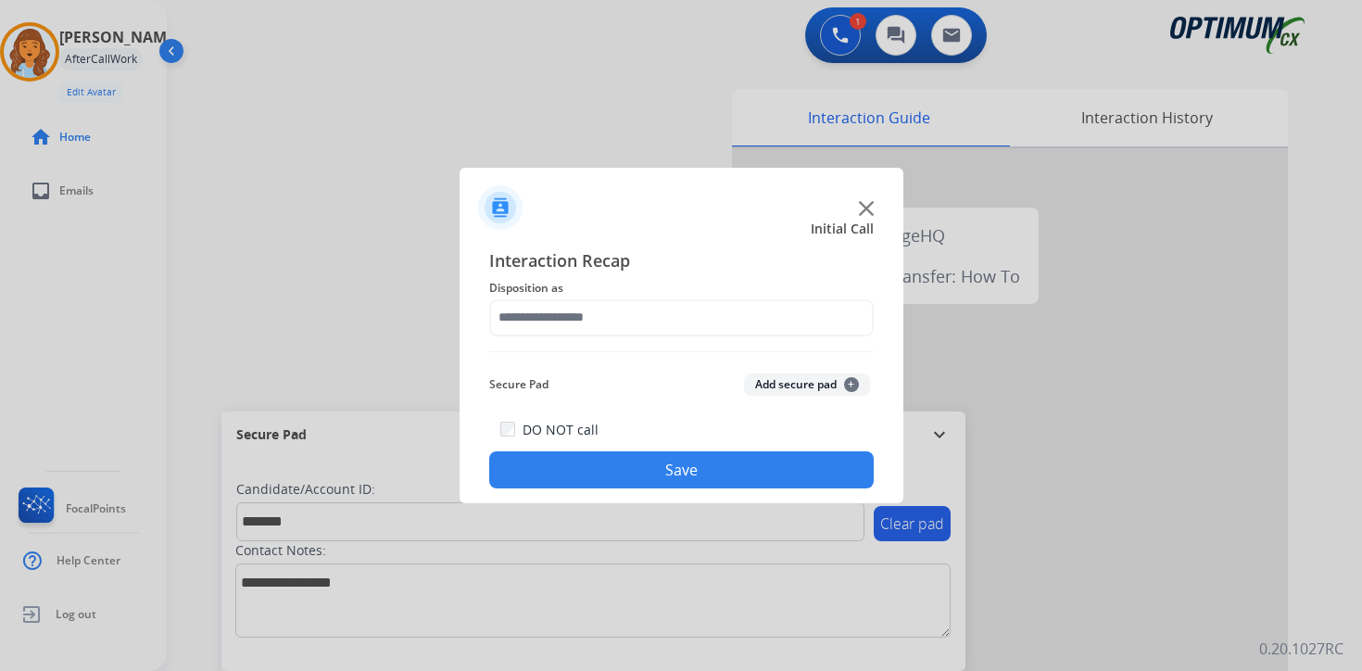
click at [850, 381] on span "+" at bounding box center [851, 384] width 15 height 15
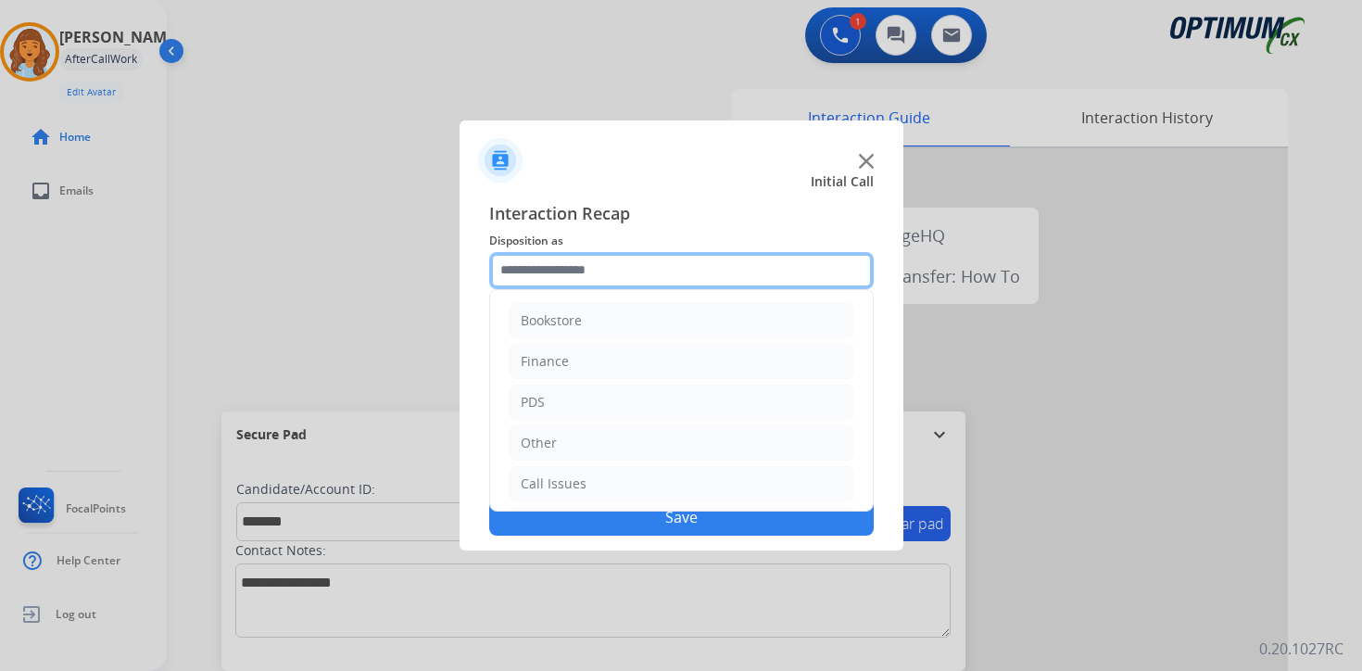
click at [507, 274] on input "text" at bounding box center [681, 270] width 385 height 37
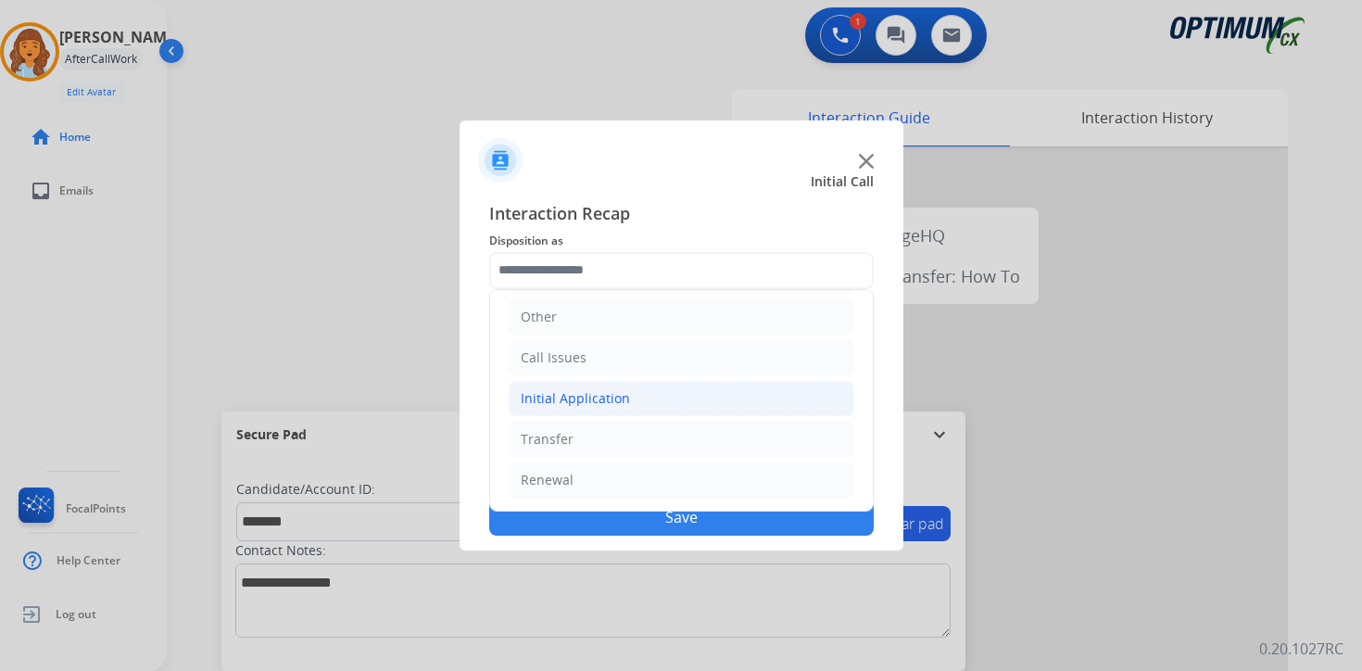
click at [540, 406] on div "Initial Application" at bounding box center [575, 398] width 109 height 19
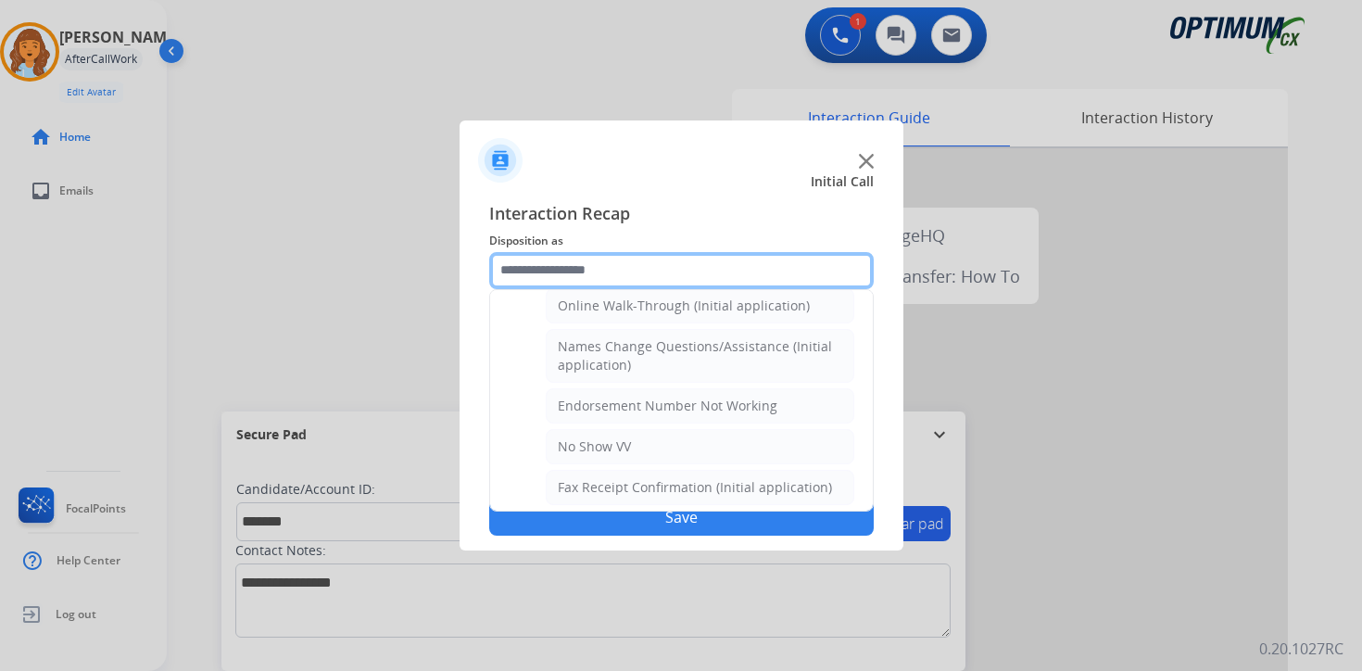
scroll to position [429, 0]
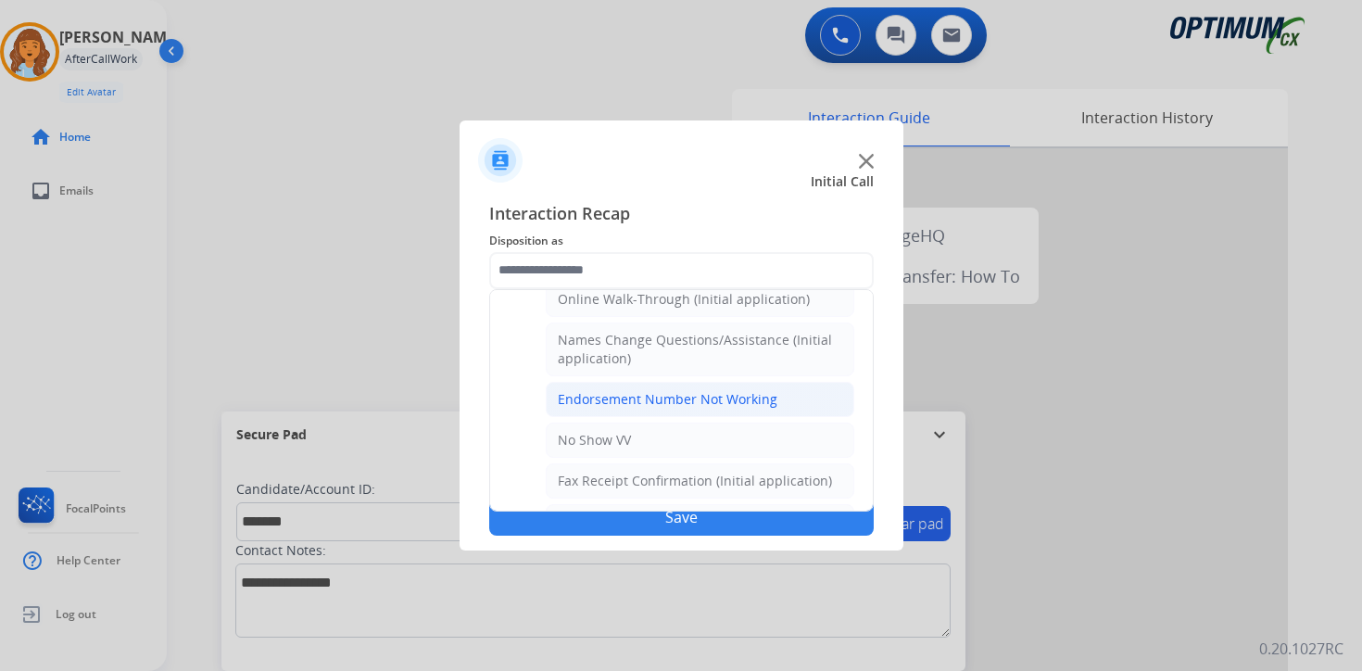
click at [705, 398] on div "Endorsement Number Not Working" at bounding box center [668, 399] width 220 height 19
type input "**********"
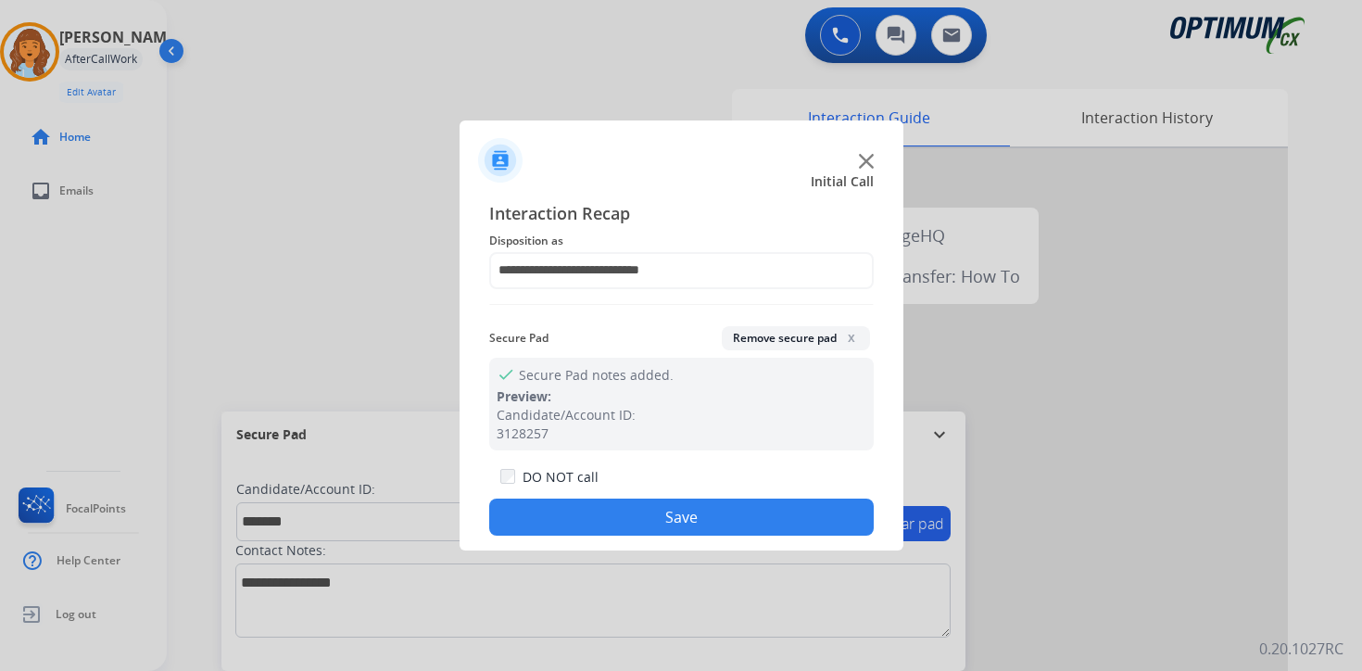
click at [610, 517] on button "Save" at bounding box center [681, 517] width 385 height 37
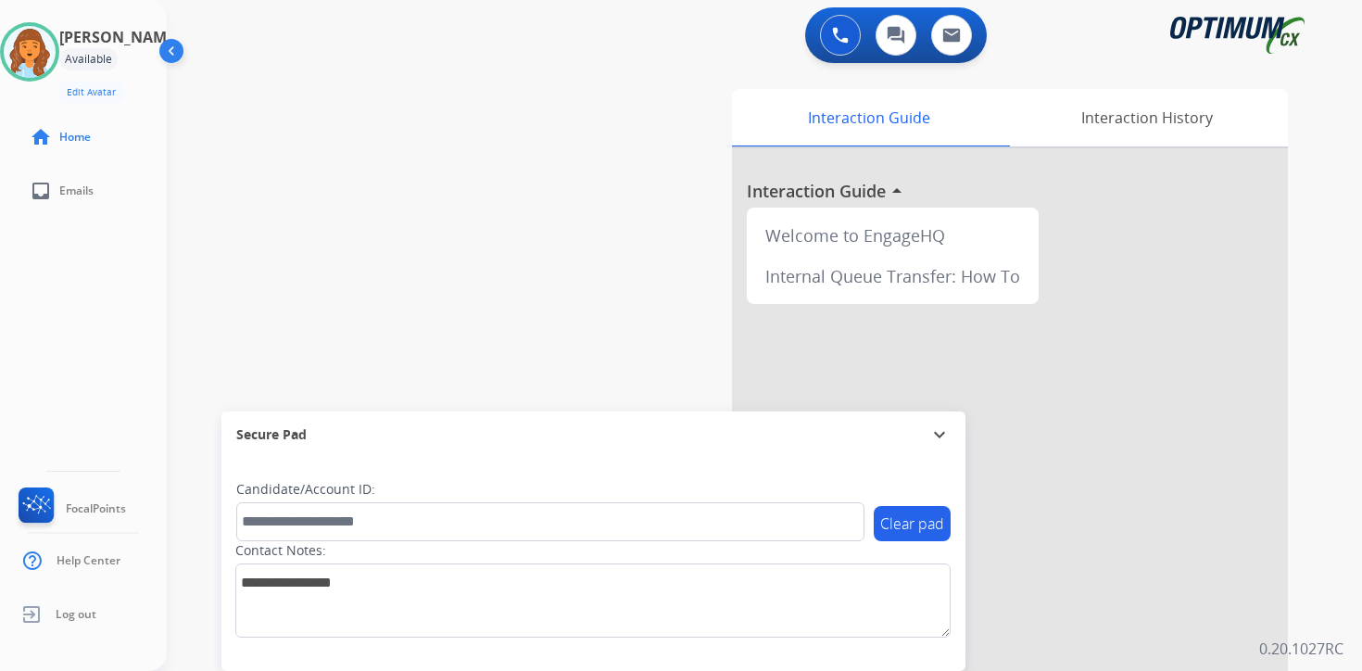
click at [1305, 410] on div "Interaction Guide Interaction History Interaction Guide arrow_drop_up Welcome t…" at bounding box center [982, 461] width 672 height 758
click at [1330, 585] on div "0 Voice Interactions 0 Chat Interactions 0 Email Interactions swap_horiz Break …" at bounding box center [764, 335] width 1195 height 671
click at [1317, 620] on div "Interaction Guide Interaction History Interaction Guide arrow_drop_up Welcome t…" at bounding box center [982, 461] width 672 height 758
click at [49, 38] on img at bounding box center [30, 52] width 52 height 52
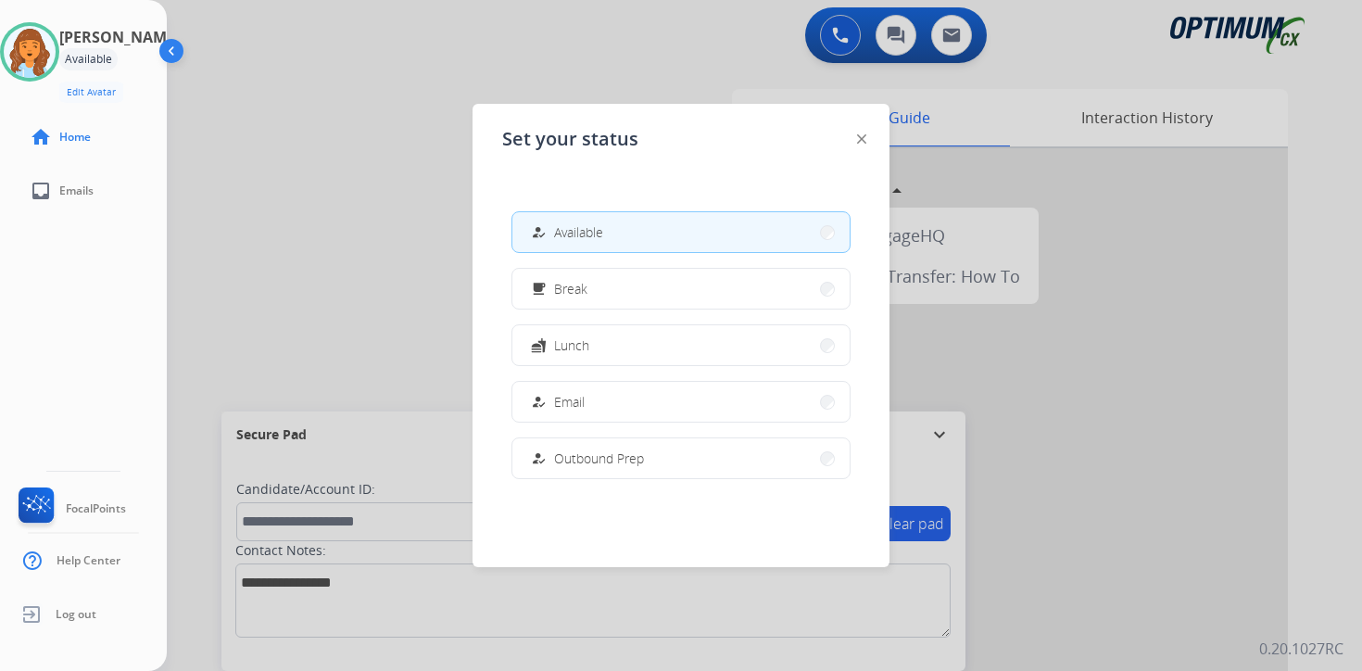
scroll to position [309, 0]
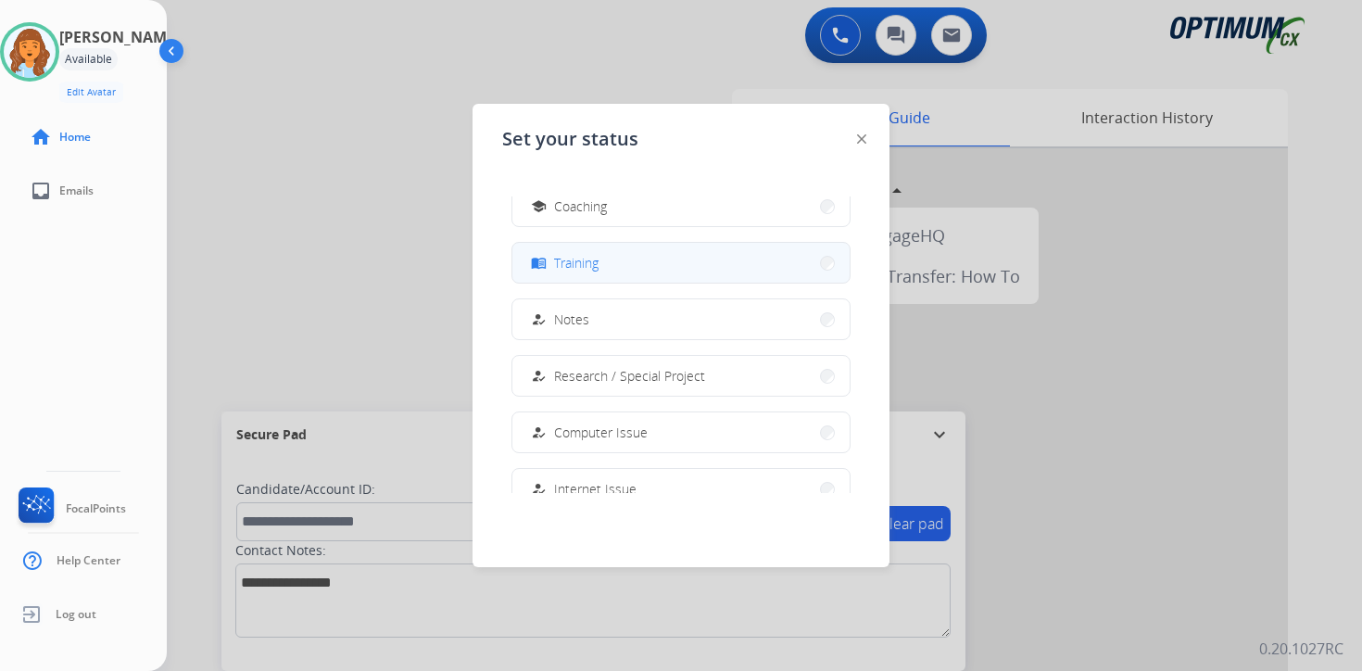
click at [566, 257] on span "Training" at bounding box center [576, 262] width 44 height 19
